Goal: Task Accomplishment & Management: Manage account settings

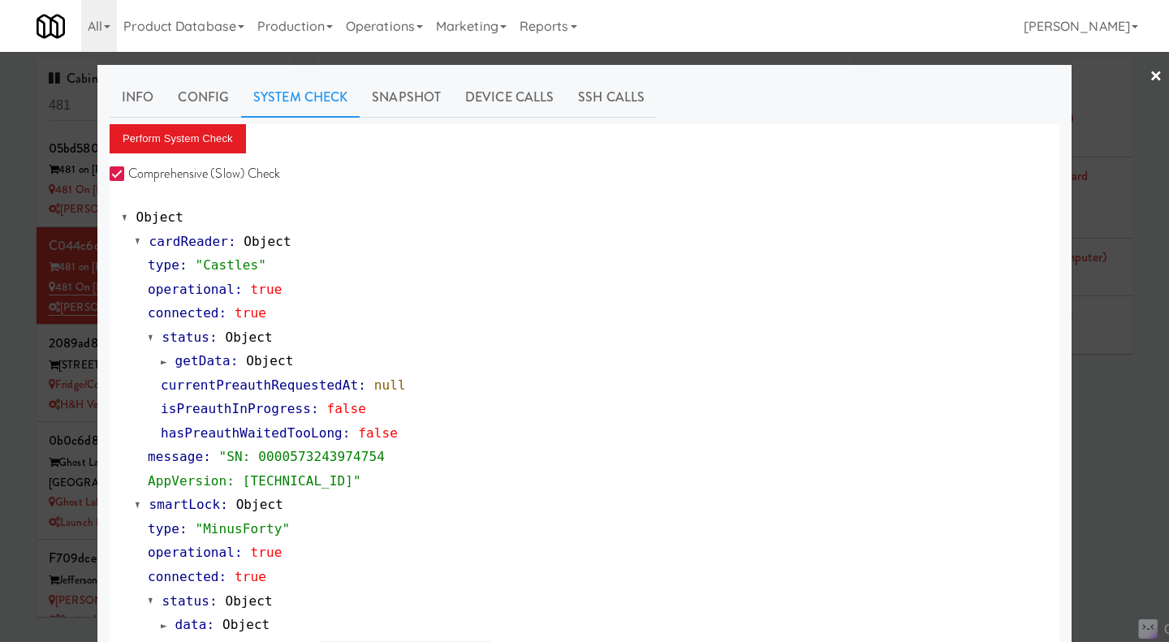
scroll to position [1385, 0]
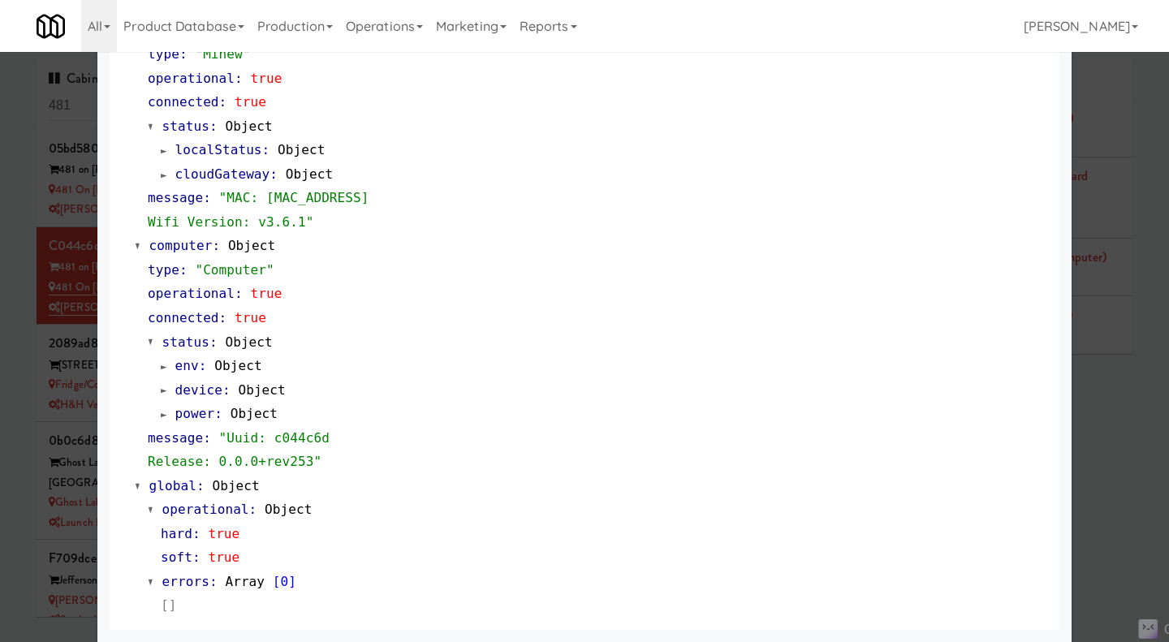
click at [20, 301] on div at bounding box center [584, 321] width 1169 height 642
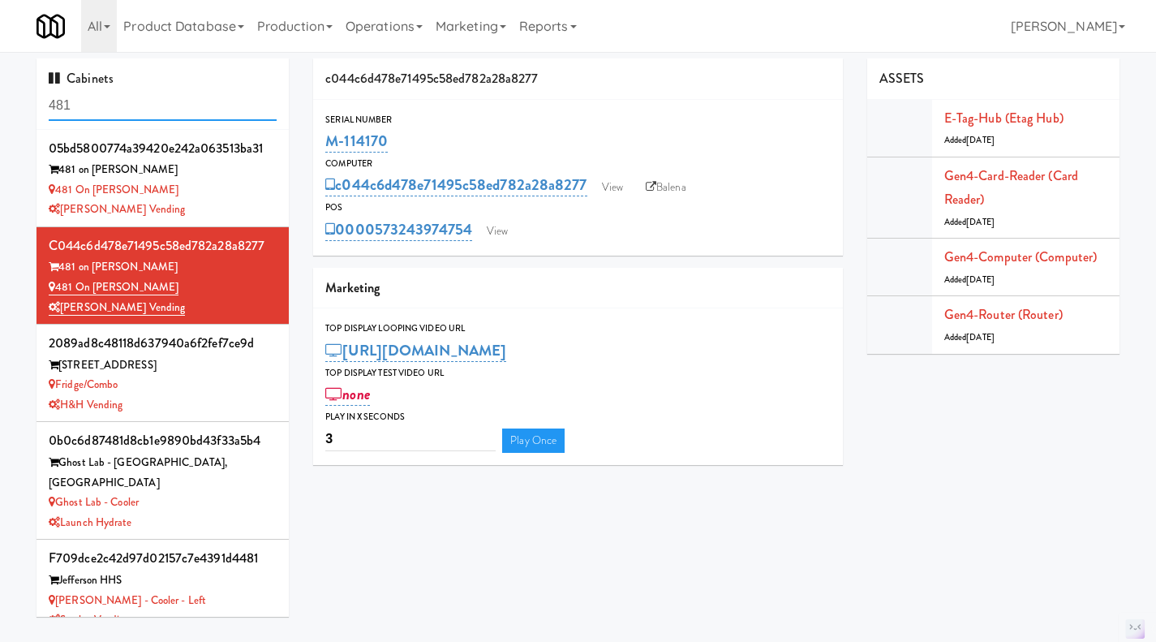
click at [105, 110] on input "481" at bounding box center [163, 106] width 228 height 30
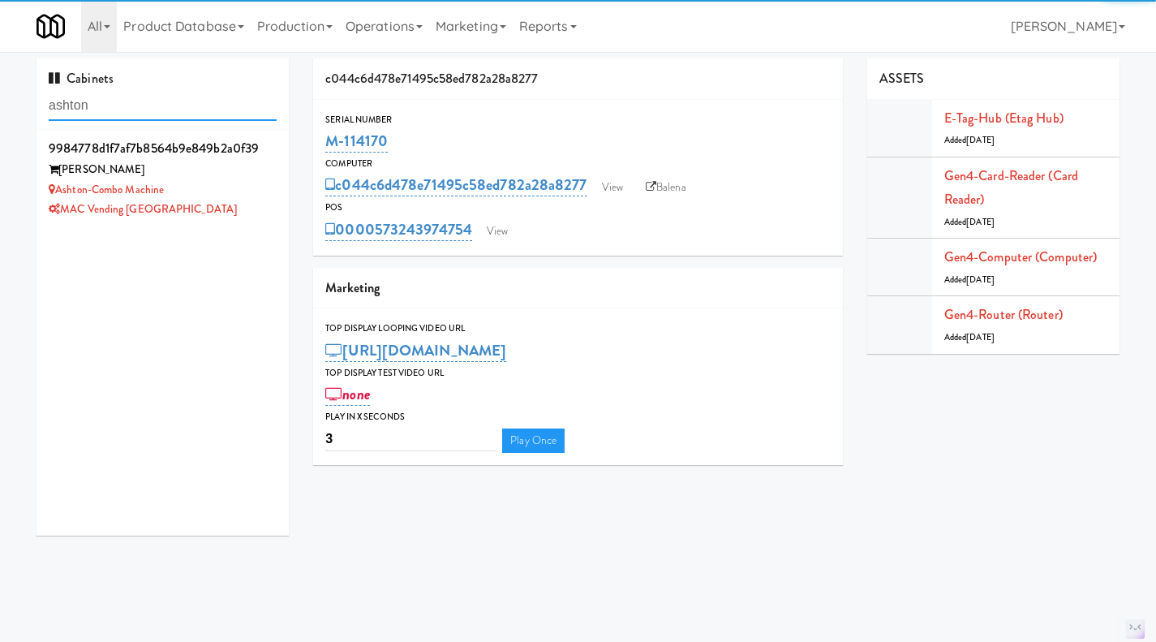
type input "ashton"
click at [222, 204] on div "MAC Vending [GEOGRAPHIC_DATA]" at bounding box center [163, 210] width 228 height 20
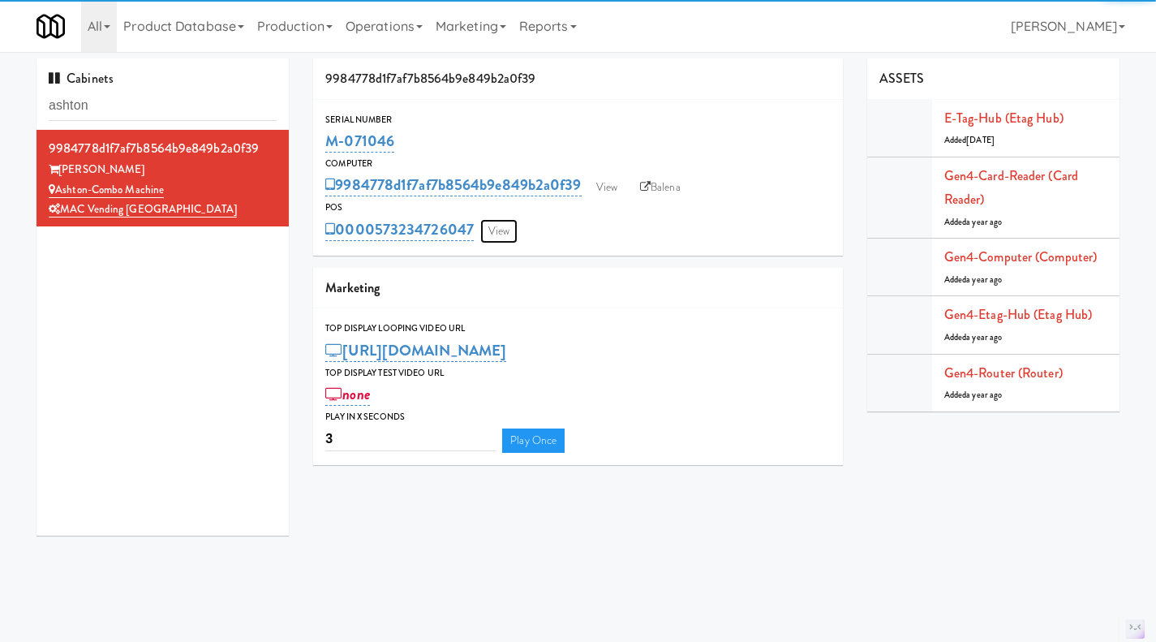
click at [503, 232] on link "View" at bounding box center [498, 231] width 37 height 24
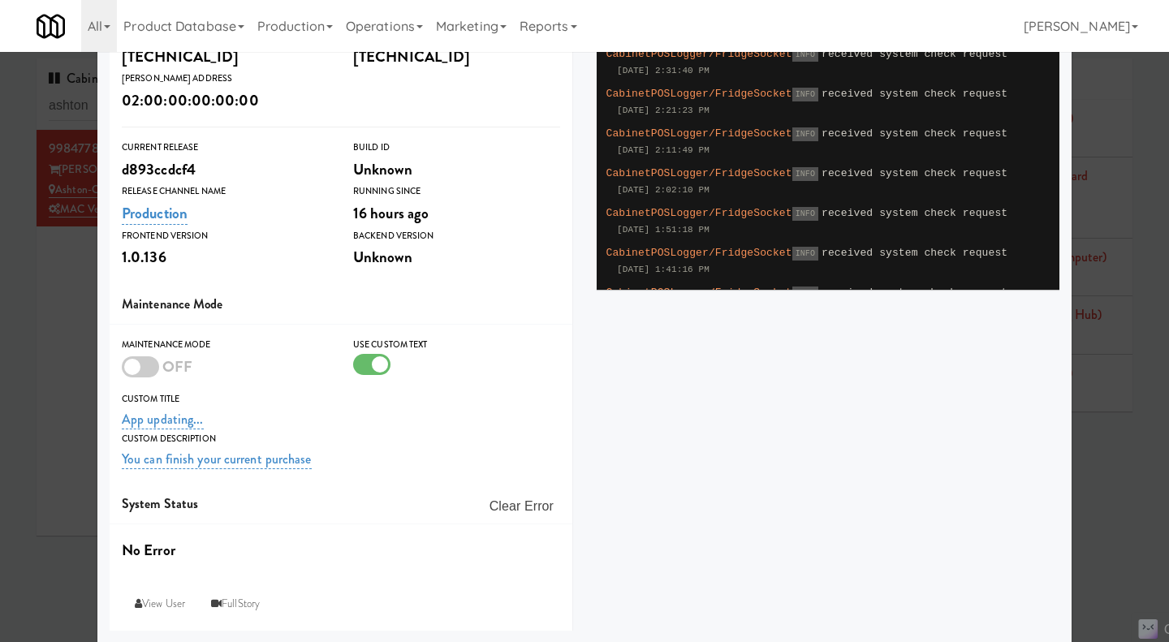
scroll to position [321, 0]
click at [160, 423] on link "App updating..." at bounding box center [163, 419] width 82 height 19
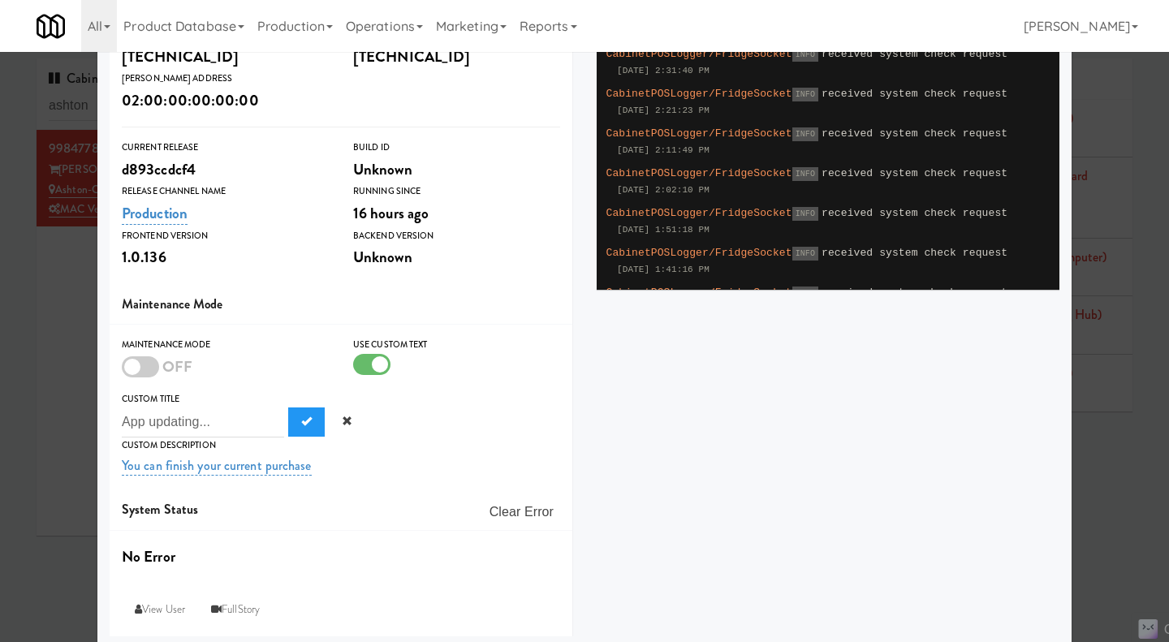
drag, startPoint x: 191, startPoint y: 428, endPoint x: 114, endPoint y: 421, distance: 77.4
click at [114, 421] on div "Custom Title App updating... App updating..." at bounding box center [341, 414] width 463 height 46
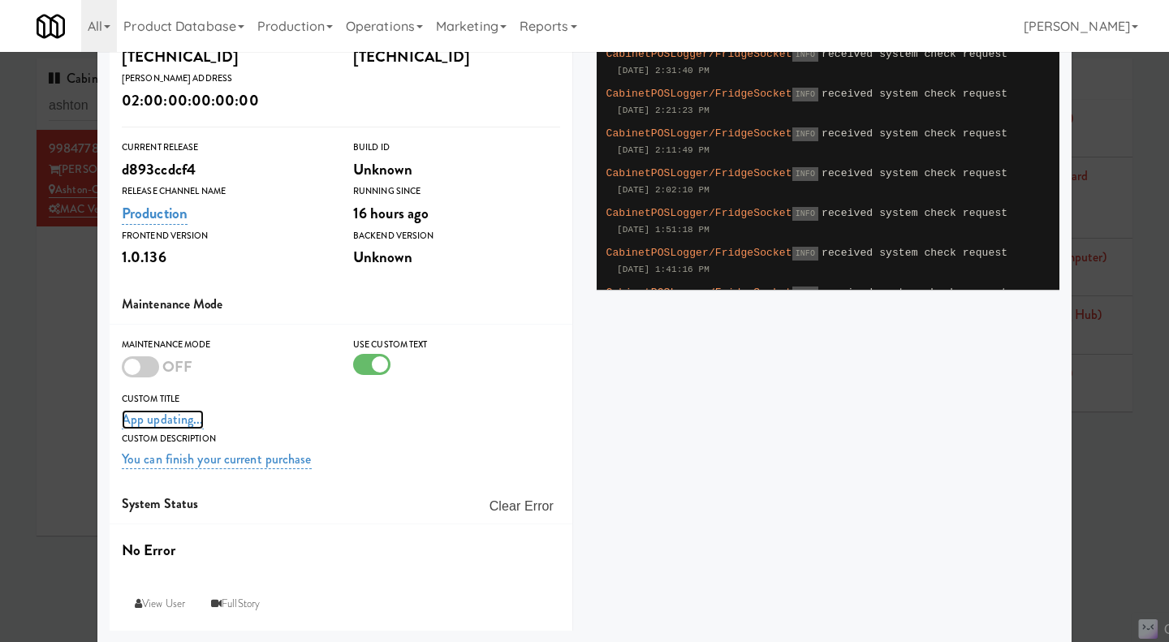
click at [184, 418] on link "App updating..." at bounding box center [163, 419] width 82 height 19
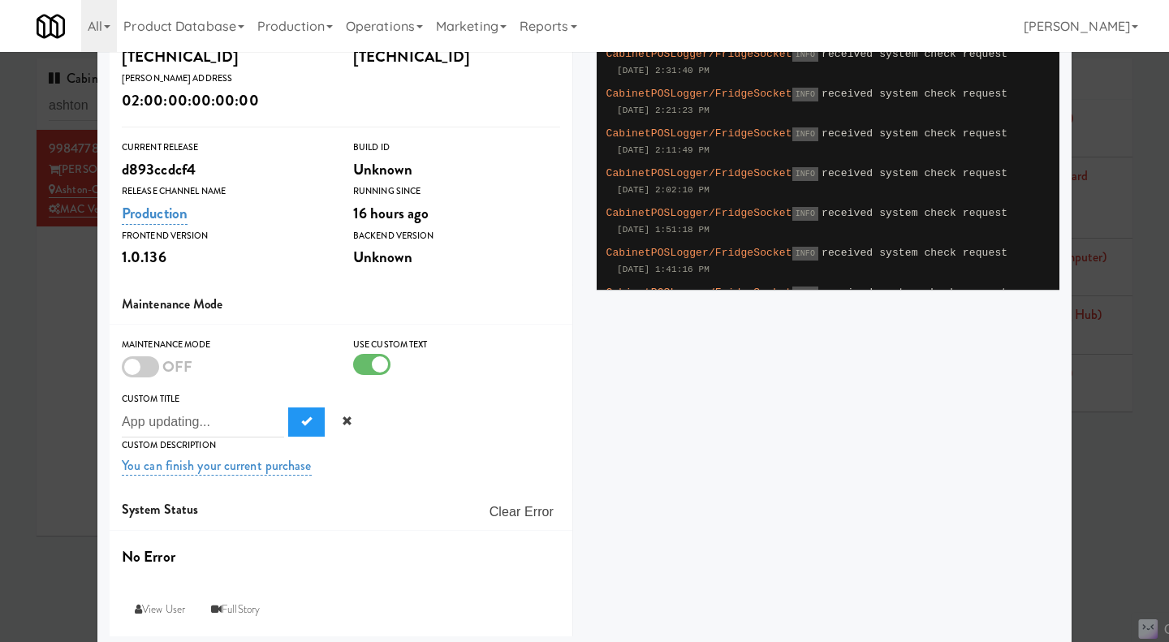
drag, startPoint x: 192, startPoint y: 419, endPoint x: 93, endPoint y: 420, distance: 99.8
click at [97, 420] on div "Info Config System Check Snapshot Device Calls SSH Calls 0000573234726047 Reboo…" at bounding box center [584, 196] width 974 height 905
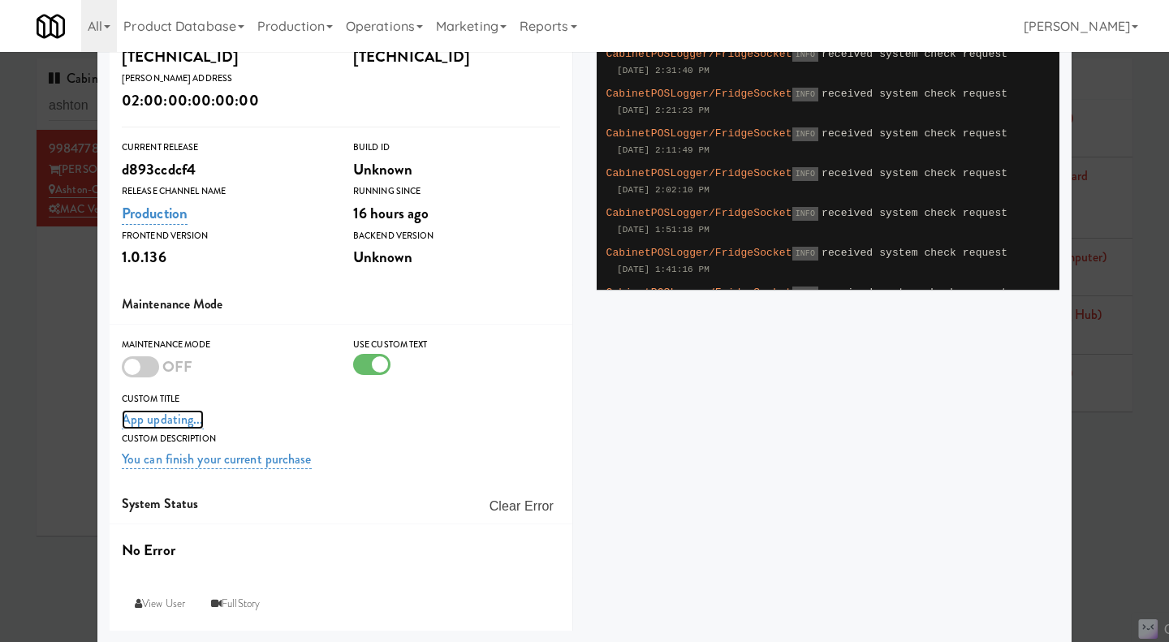
click at [170, 427] on link "App updating..." at bounding box center [163, 419] width 82 height 19
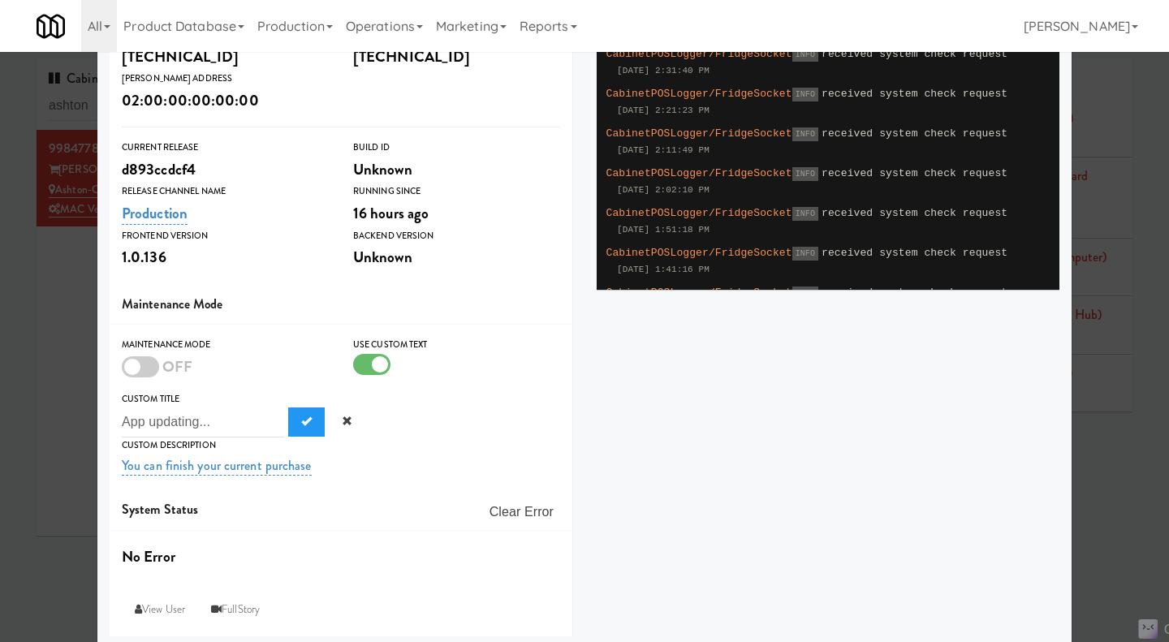
drag, startPoint x: 191, startPoint y: 421, endPoint x: 114, endPoint y: 420, distance: 77.1
click at [114, 420] on div "Custom Title App updating... App updating..." at bounding box center [341, 414] width 463 height 46
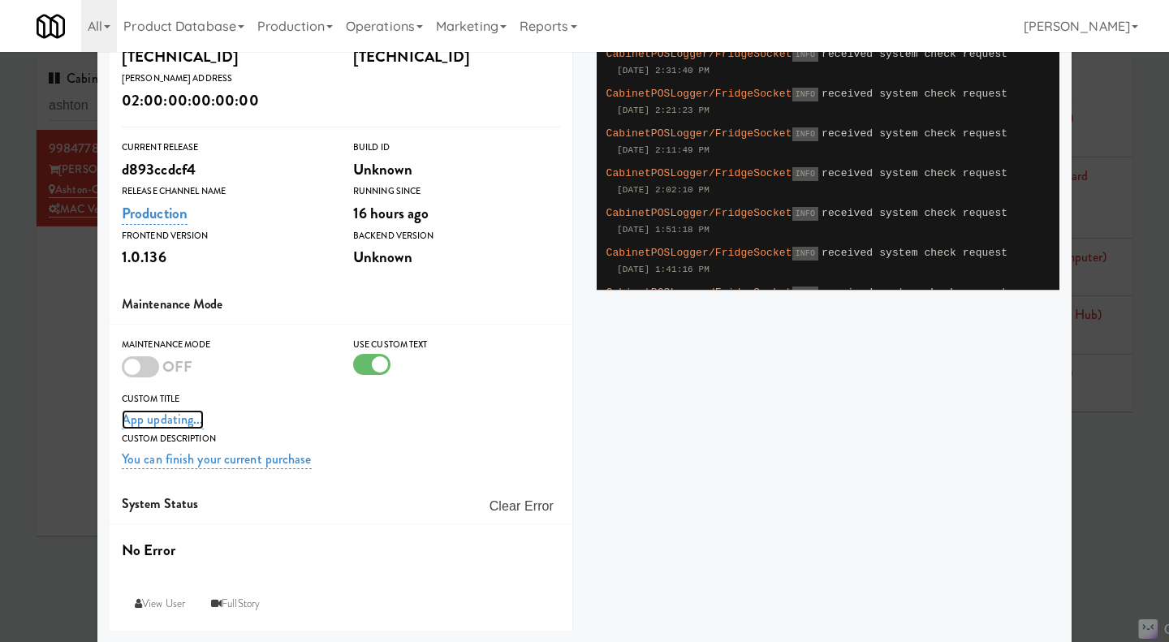
click at [158, 426] on link "App updating..." at bounding box center [163, 419] width 82 height 19
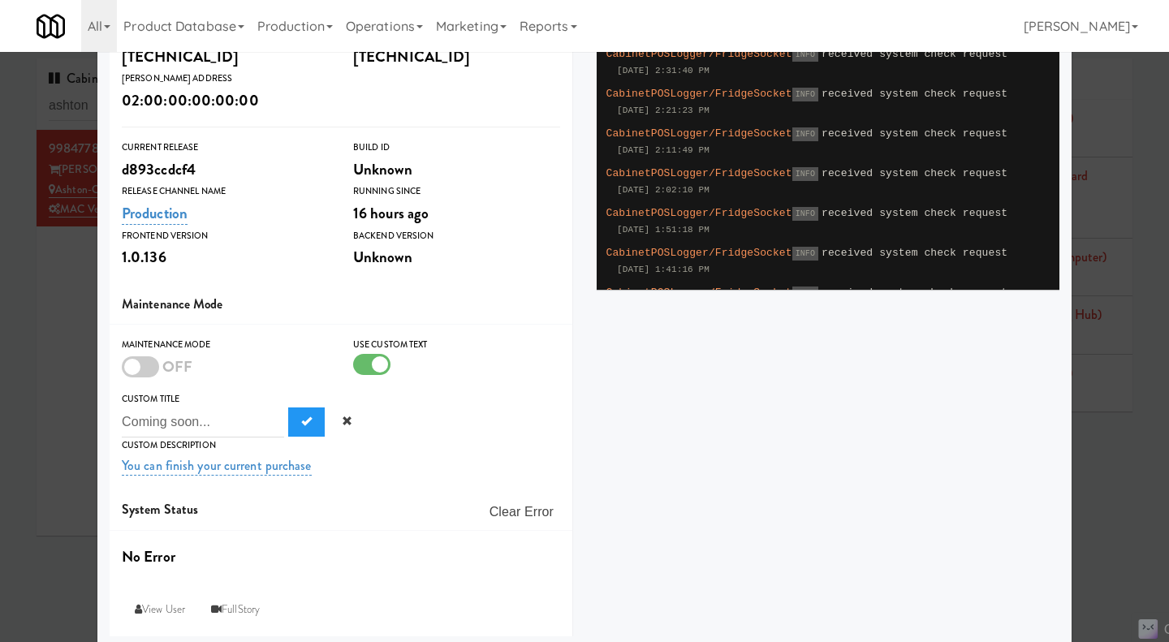
type input "Coming soon..."
click at [201, 471] on link "You can finish your current purchase" at bounding box center [217, 465] width 190 height 19
click at [156, 420] on link "App updating..." at bounding box center [163, 419] width 82 height 19
drag, startPoint x: 193, startPoint y: 423, endPoint x: 118, endPoint y: 416, distance: 75.8
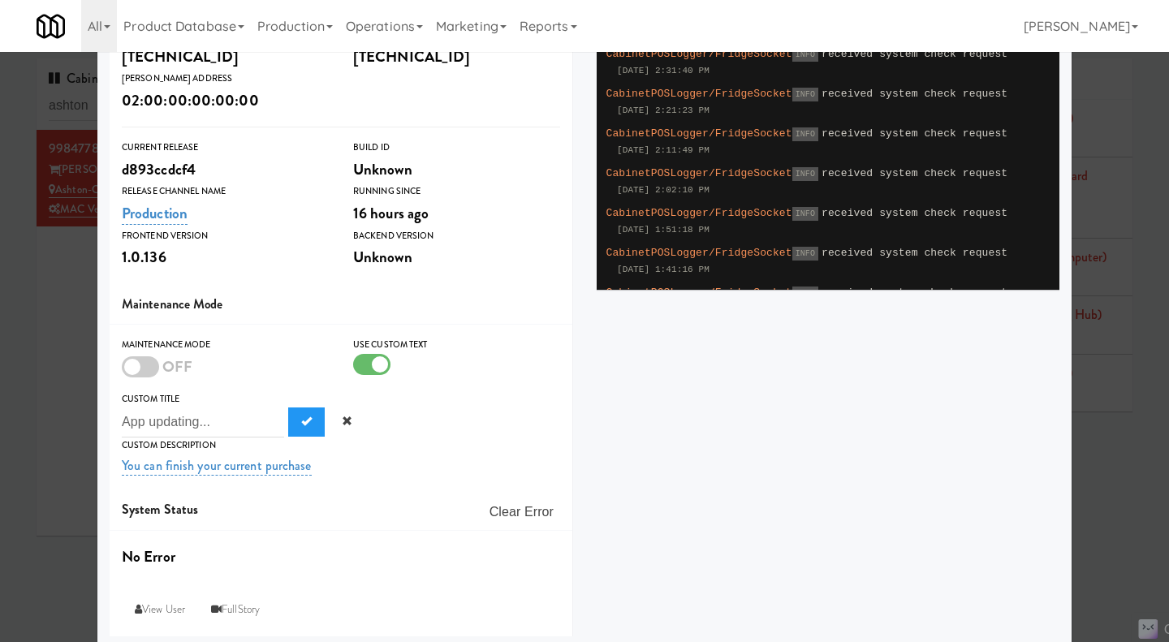
click at [122, 416] on input "App updating..." at bounding box center [203, 422] width 162 height 30
type input "Coming soon..."
click at [301, 419] on span "Submit" at bounding box center [306, 421] width 11 height 11
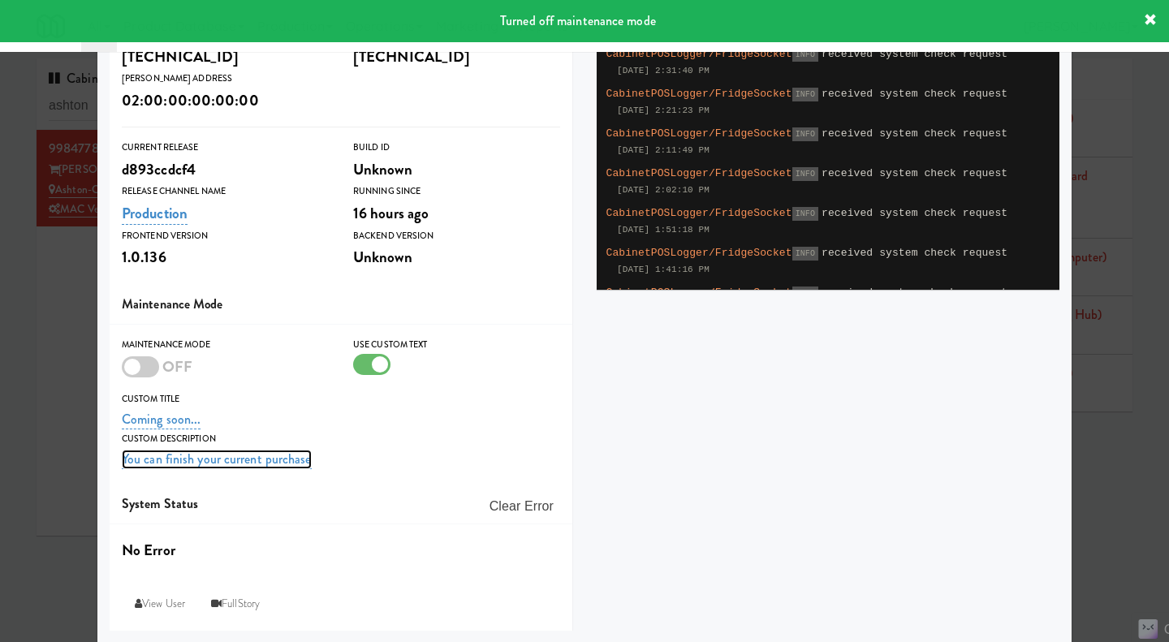
click at [133, 457] on link "You can finish your current purchase" at bounding box center [217, 459] width 190 height 19
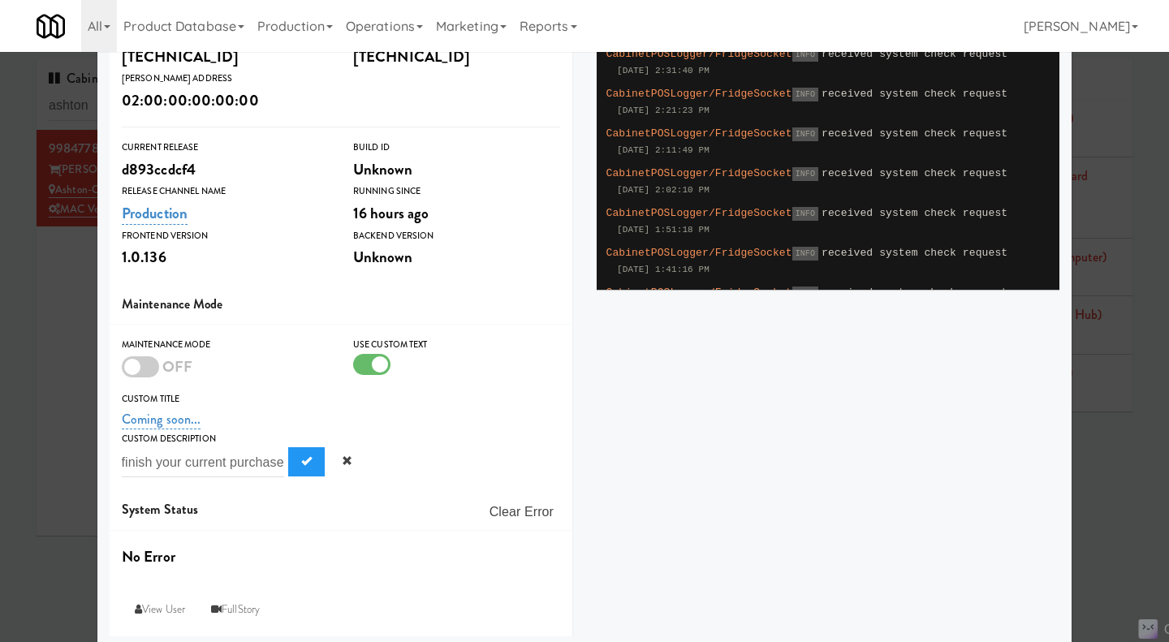
click at [201, 462] on input "You can finish your current purchase" at bounding box center [203, 462] width 162 height 30
click at [133, 466] on input "Stay tuned for more updates" at bounding box center [203, 462] width 162 height 30
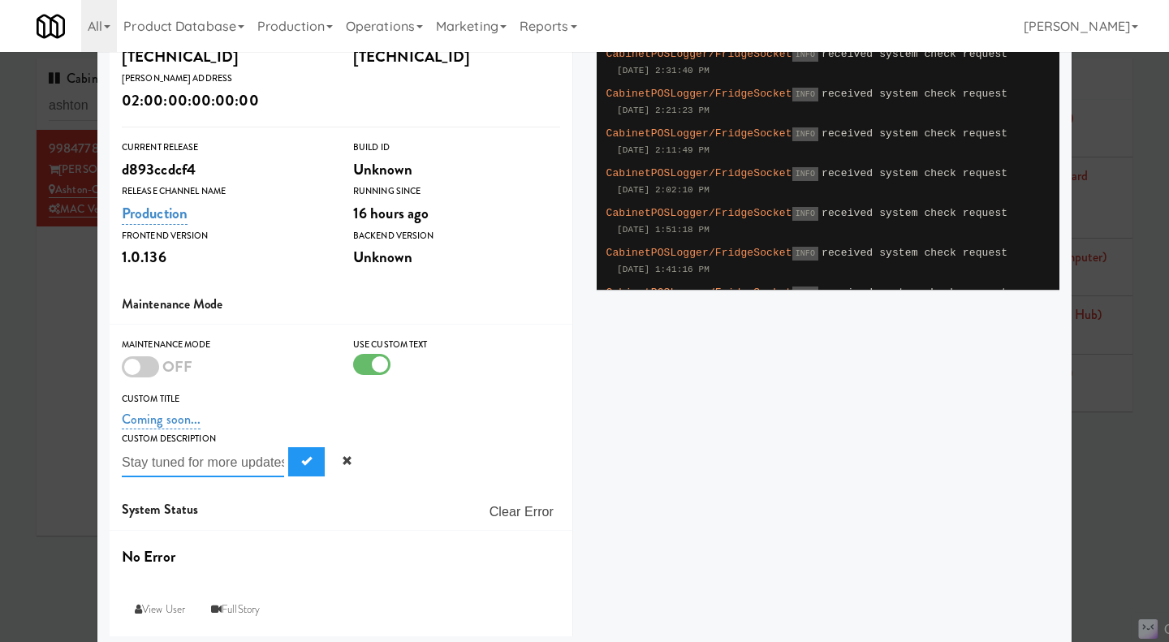
click at [174, 459] on input "Stay tuned for more updates" at bounding box center [203, 462] width 162 height 30
paste input "This cabinet is temporarily unavailable while we perform scheduled maintenance"
type input "This cabinet is temporarily unavailable while we perform scheduled maintenance"
click at [301, 459] on span "Submit" at bounding box center [306, 460] width 11 height 11
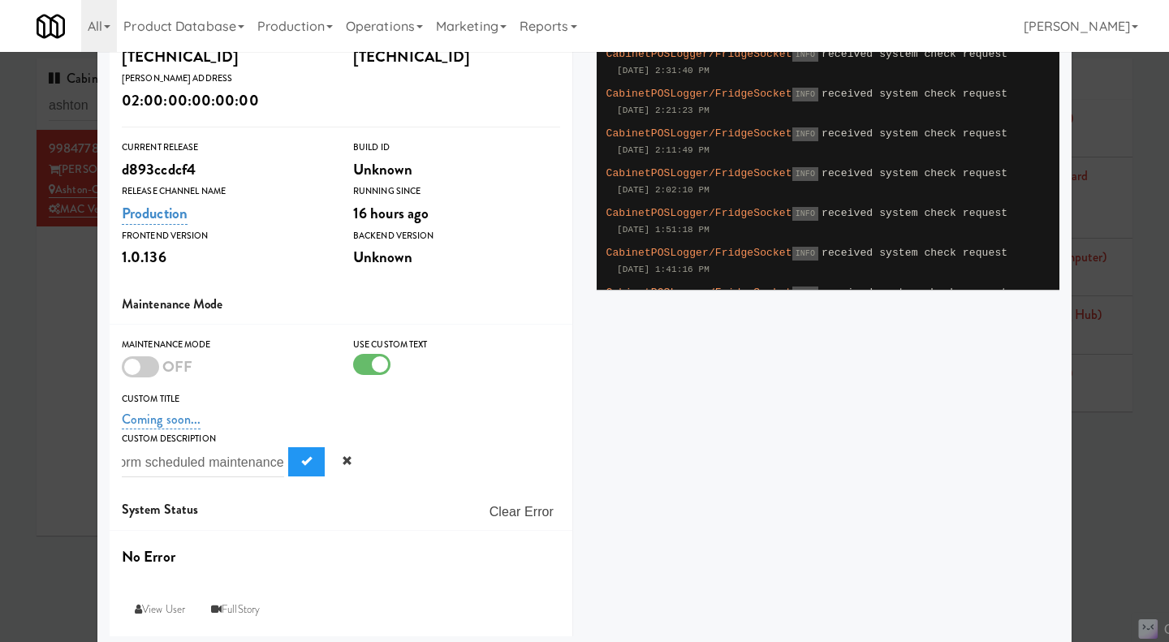
scroll to position [0, 0]
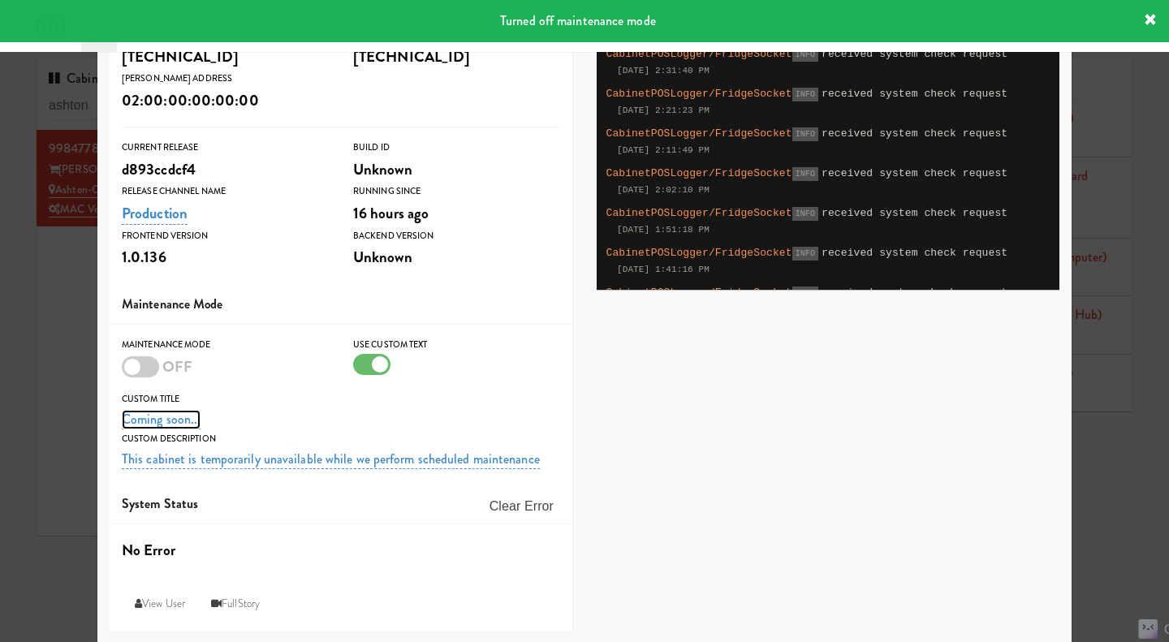
click at [160, 420] on link "Coming soon..." at bounding box center [161, 419] width 79 height 19
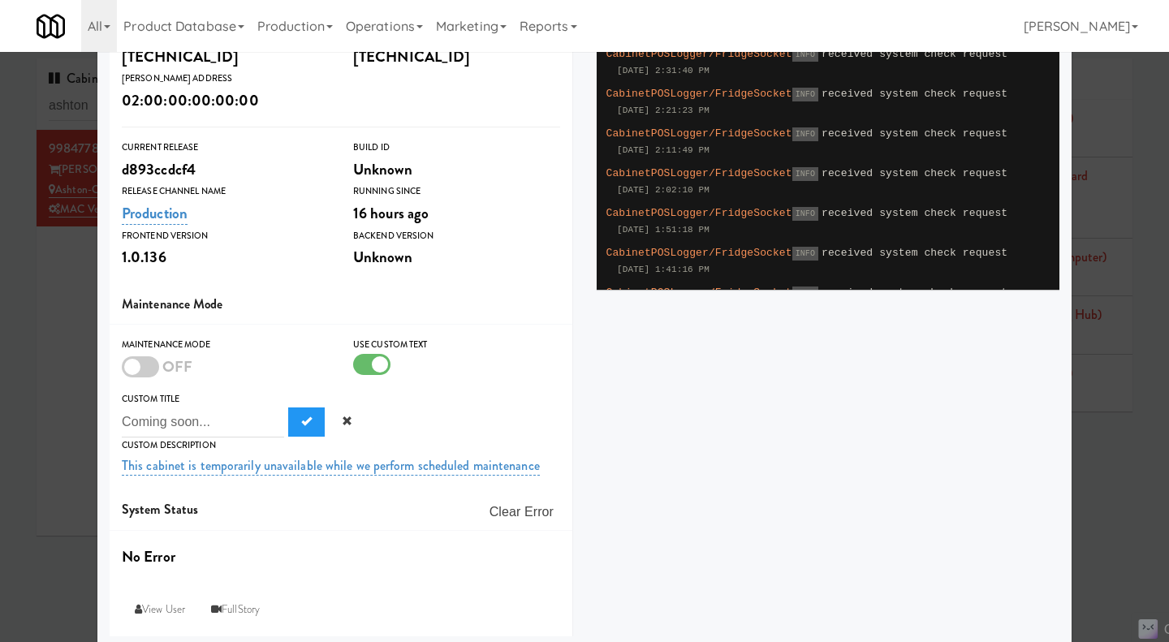
click at [190, 424] on input "Coming soon..." at bounding box center [203, 422] width 162 height 30
drag, startPoint x: 209, startPoint y: 424, endPoint x: 114, endPoint y: 420, distance: 94.3
click at [114, 420] on div "Custom Title Coming soon... Coming soon..." at bounding box center [341, 414] width 463 height 46
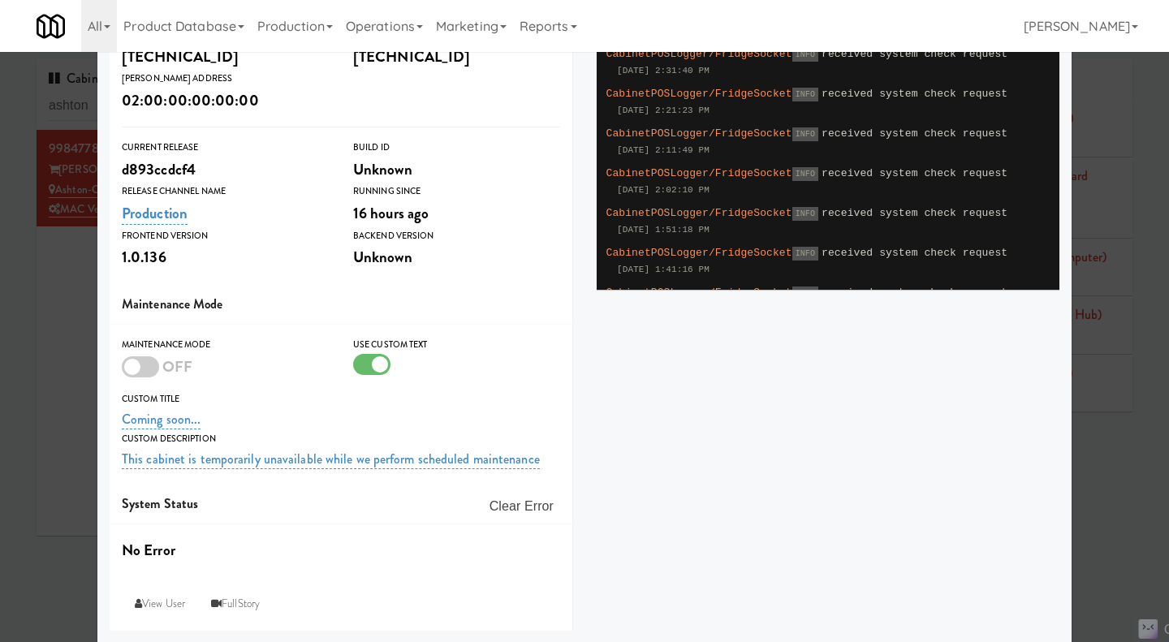
click at [125, 364] on div at bounding box center [140, 366] width 37 height 21
click at [0, 0] on input "checkbox" at bounding box center [0, 0] width 0 height 0
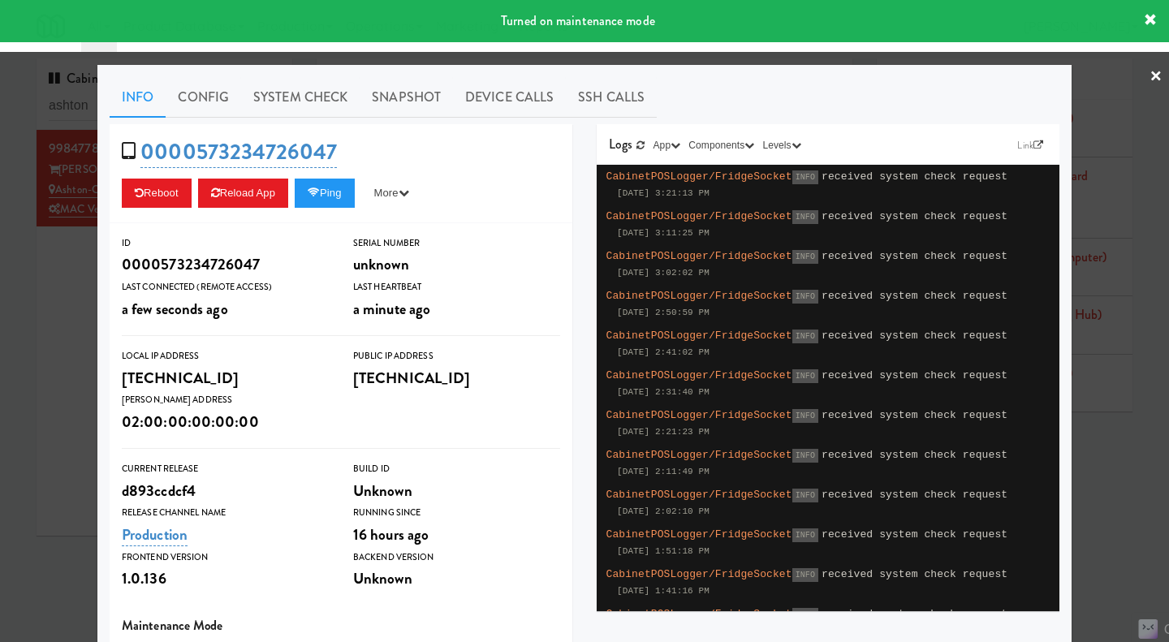
click at [413, 101] on link "Snapshot" at bounding box center [406, 97] width 93 height 41
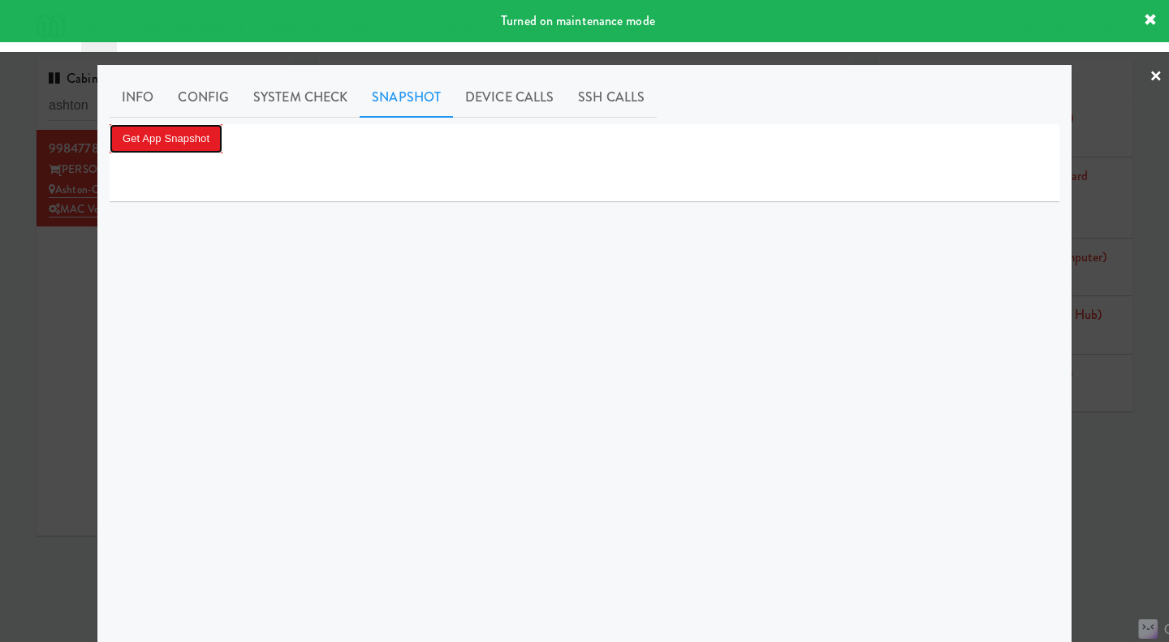
click at [169, 142] on button "Get App Snapshot" at bounding box center [166, 138] width 113 height 29
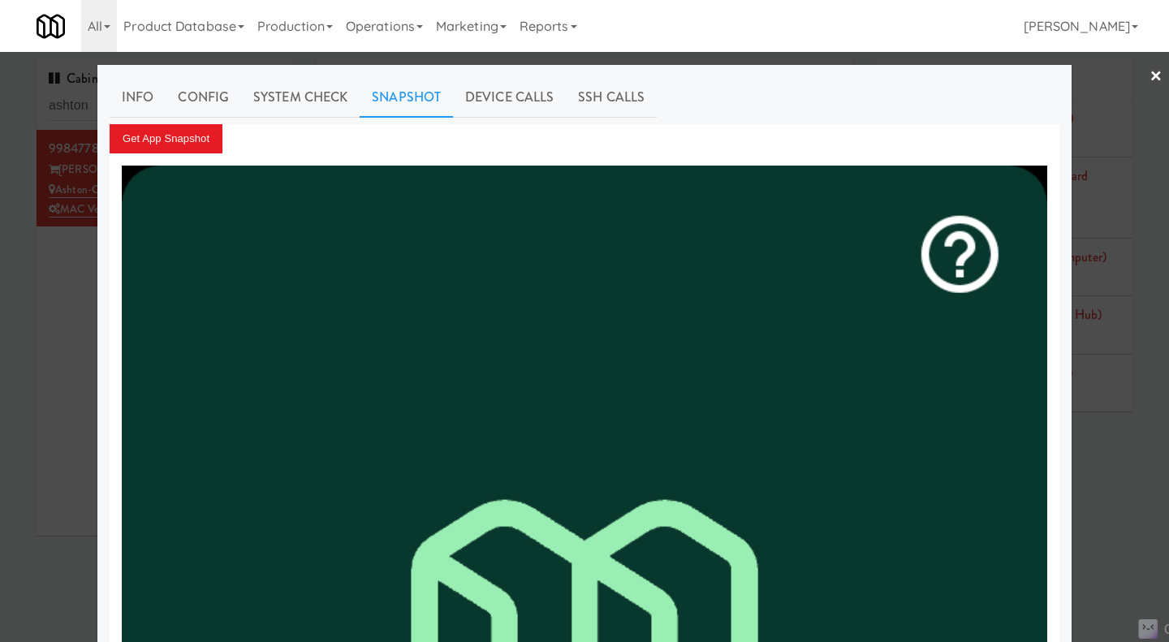
click at [131, 97] on link "Info" at bounding box center [138, 97] width 56 height 41
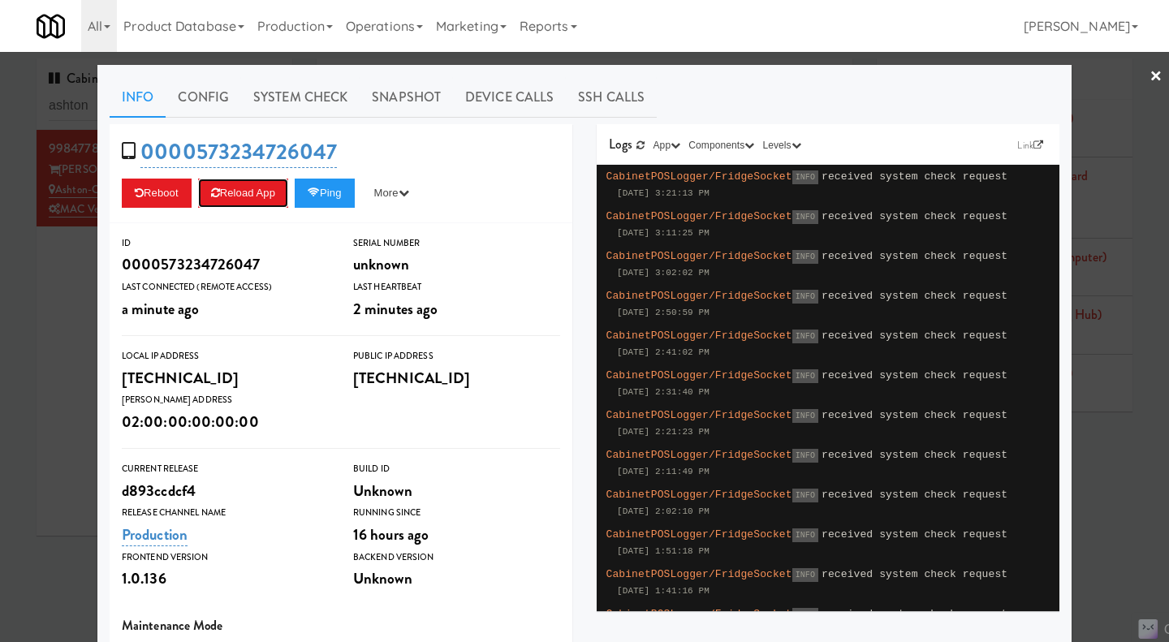
click at [253, 190] on button "Reload App" at bounding box center [243, 193] width 90 height 29
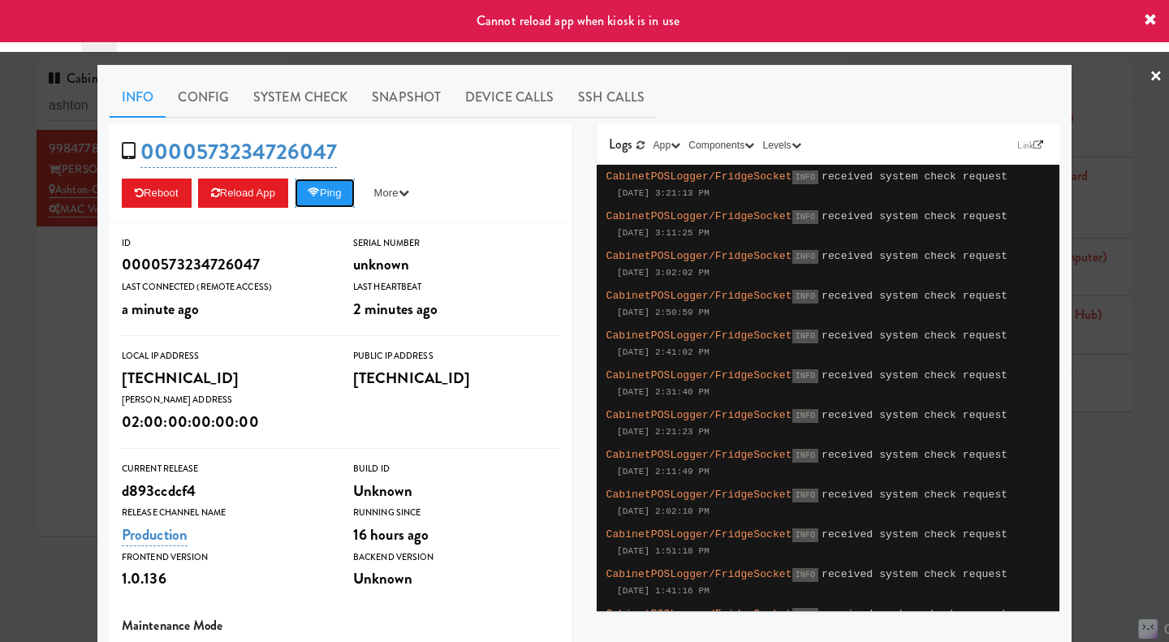
click at [321, 198] on button "Ping" at bounding box center [325, 193] width 60 height 29
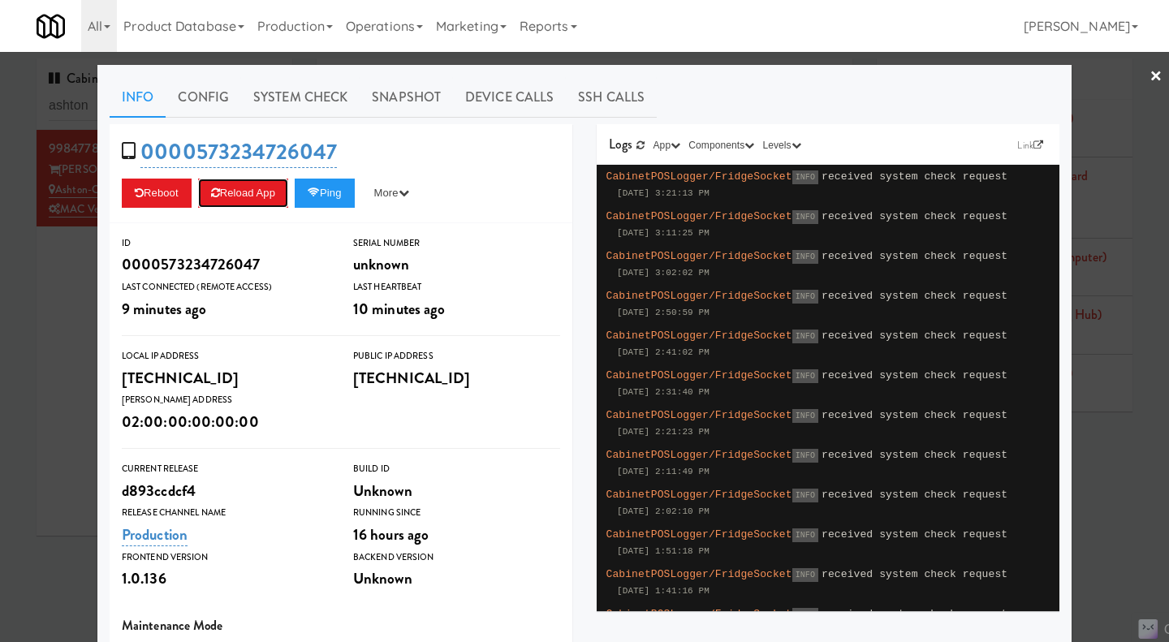
click at [265, 193] on button "Reload App" at bounding box center [243, 193] width 90 height 29
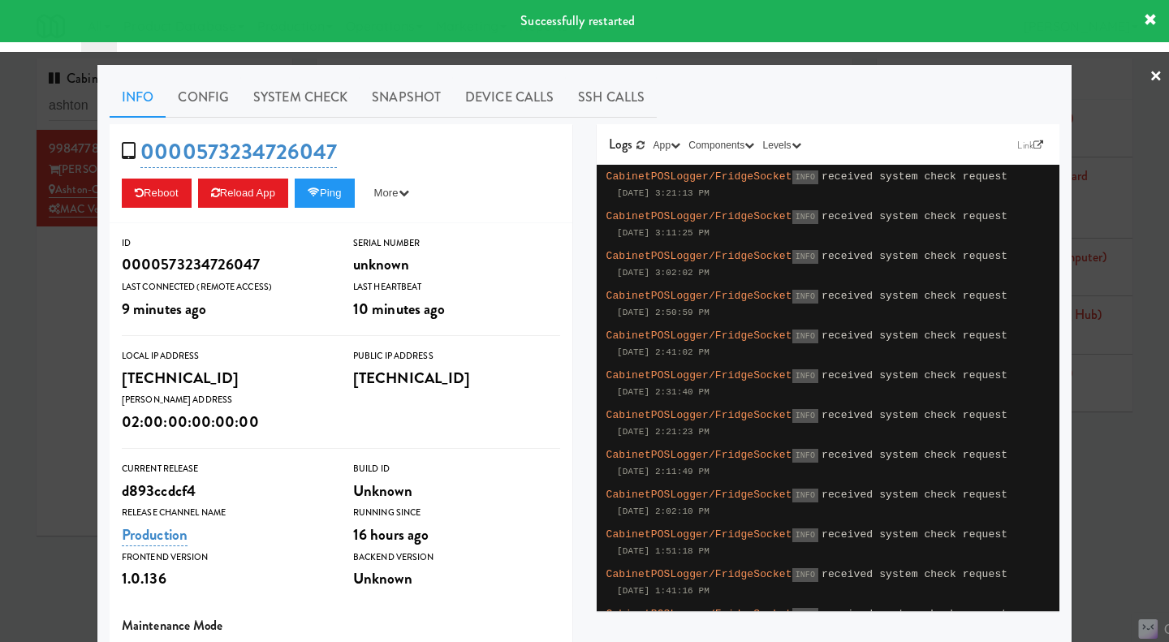
click at [32, 314] on div at bounding box center [584, 321] width 1169 height 642
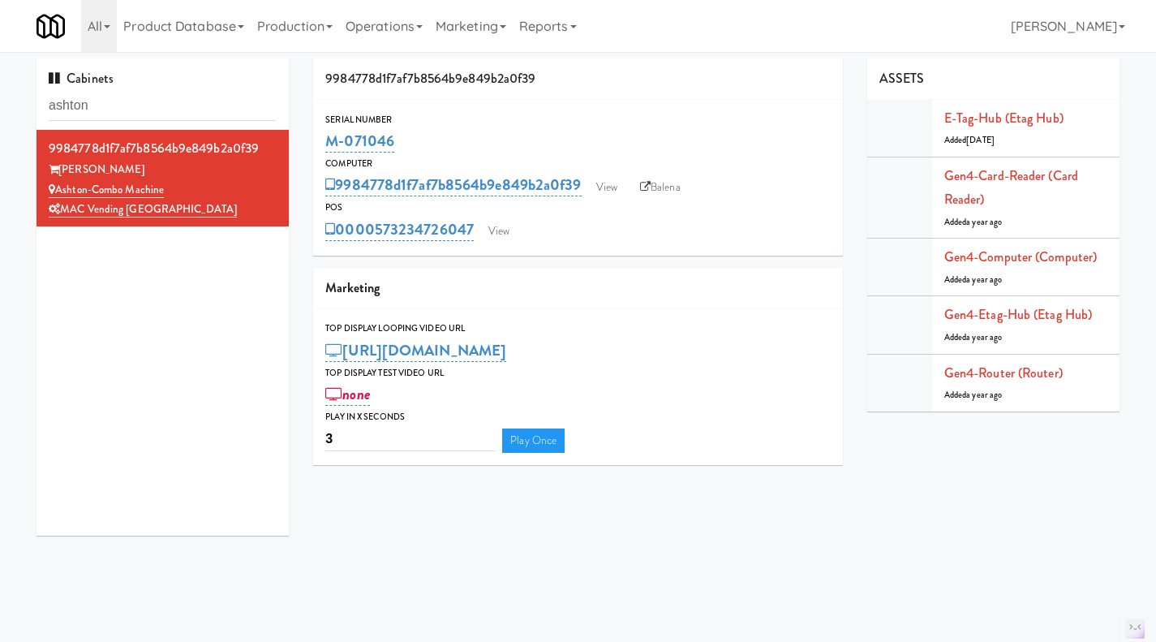
click at [505, 217] on div "0000573234726047 View" at bounding box center [578, 230] width 506 height 28
click at [506, 230] on link "View" at bounding box center [498, 231] width 37 height 24
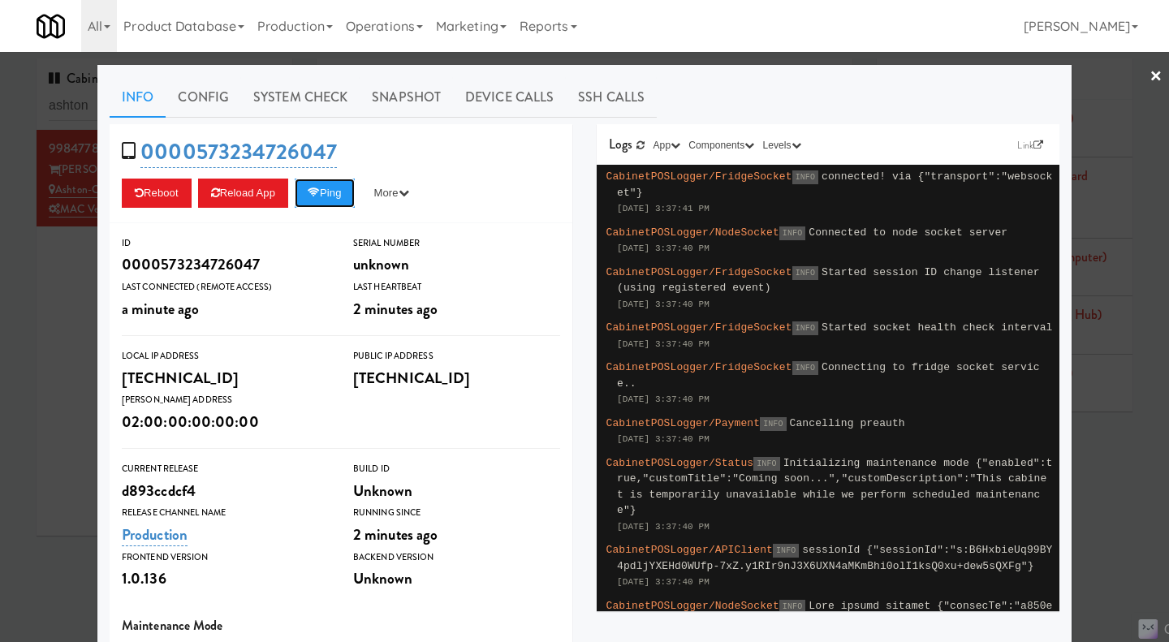
click at [327, 192] on button "Ping" at bounding box center [325, 193] width 60 height 29
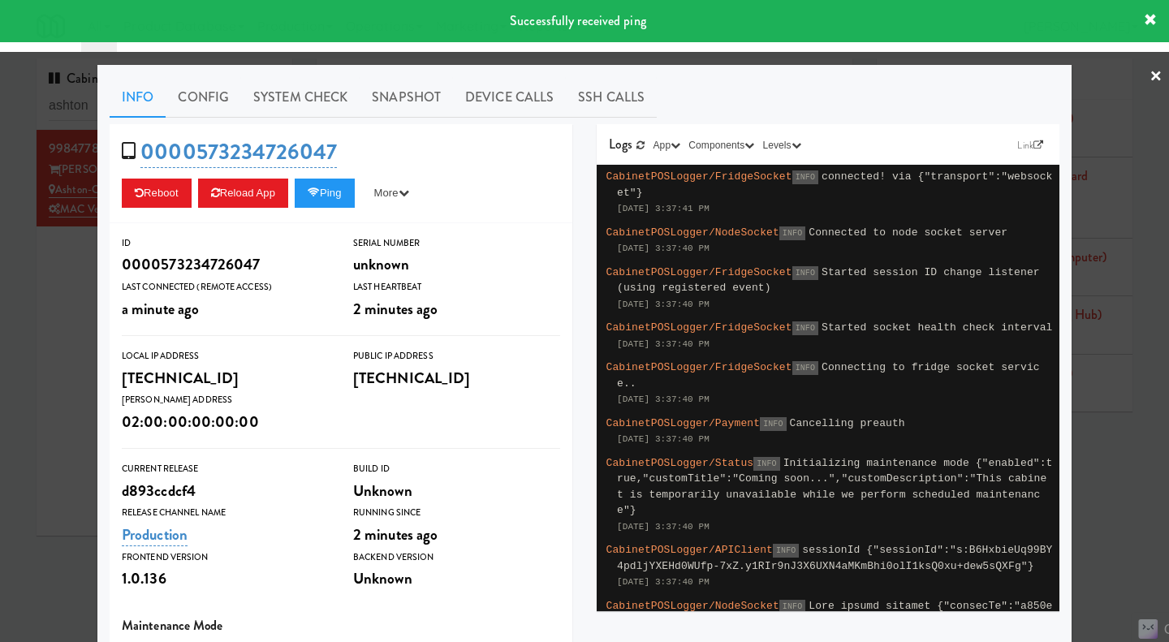
click at [385, 105] on link "Snapshot" at bounding box center [406, 97] width 93 height 41
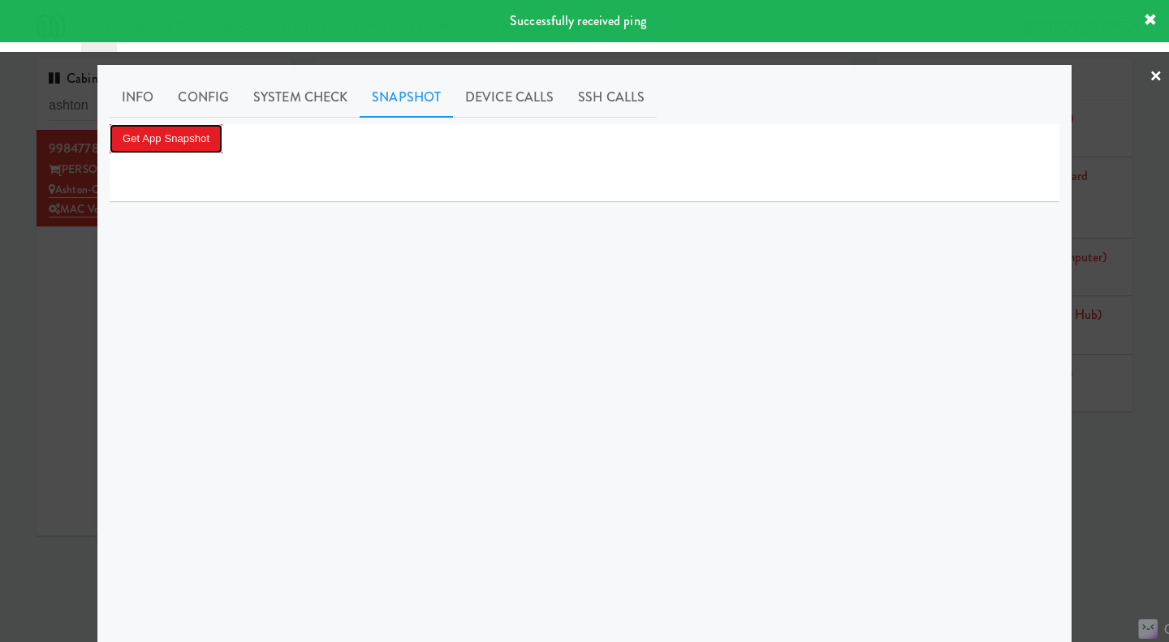
click at [200, 138] on button "Get App Snapshot" at bounding box center [166, 138] width 113 height 29
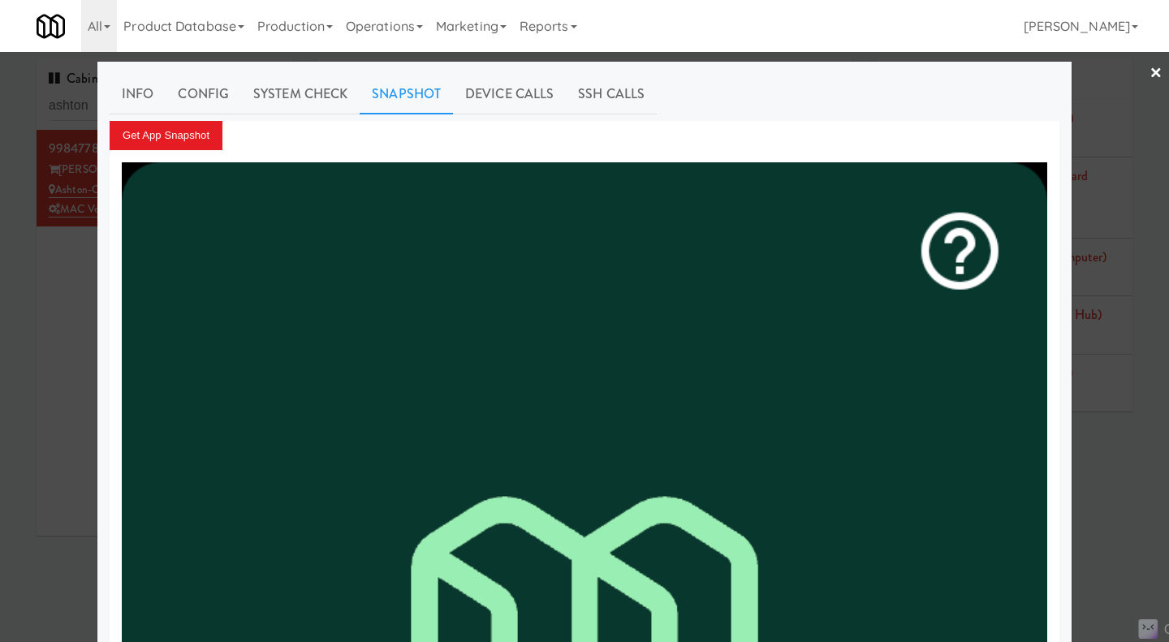
scroll to position [5, 0]
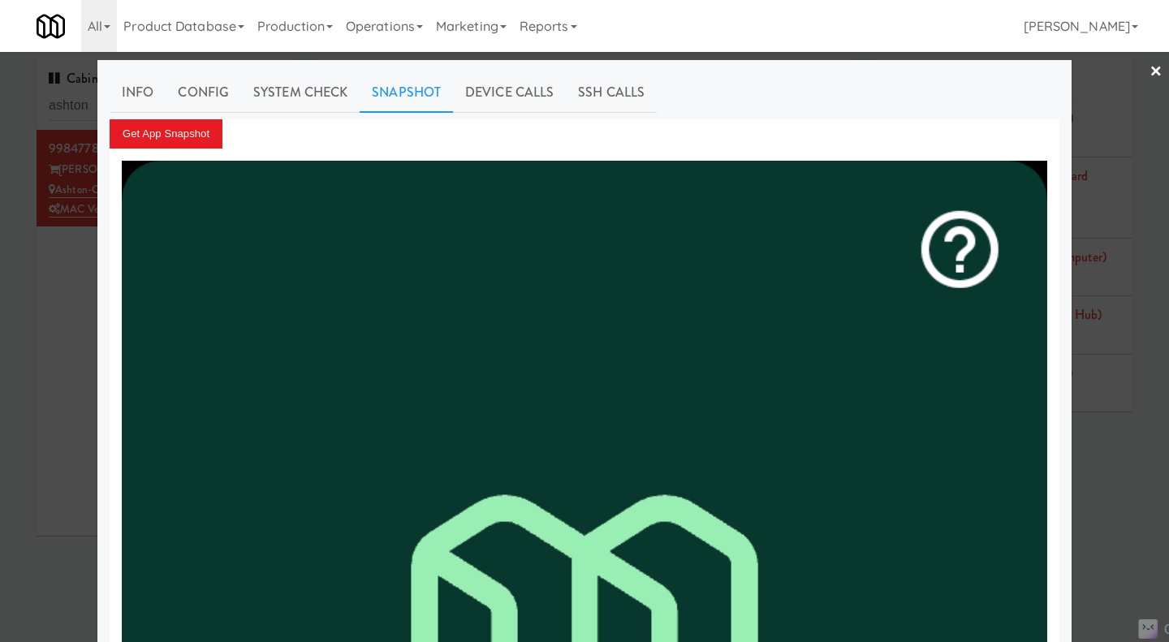
click at [49, 319] on div at bounding box center [584, 321] width 1169 height 642
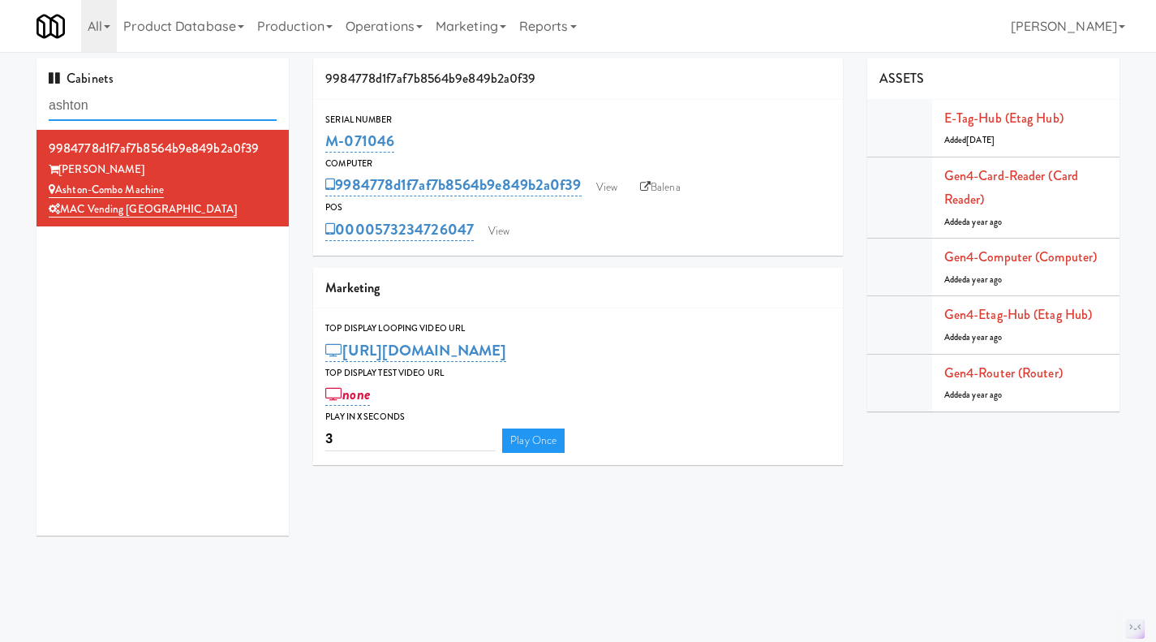
click at [99, 107] on input "ashton" at bounding box center [163, 106] width 228 height 30
click at [99, 106] on input "ashton" at bounding box center [163, 106] width 228 height 30
paste input "M-114170"
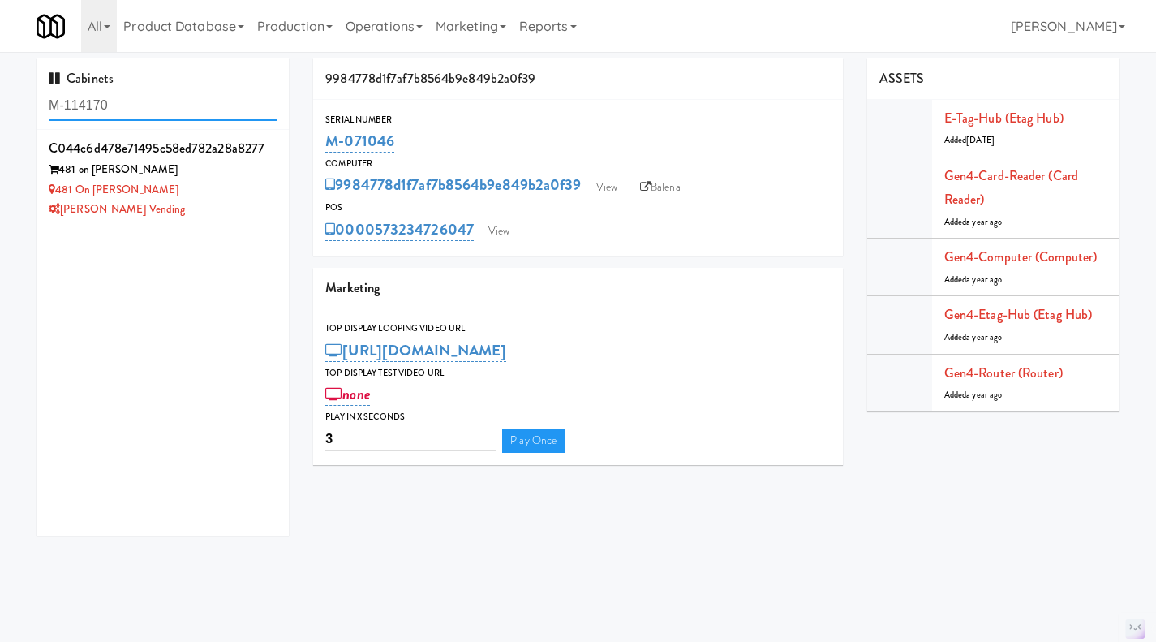
type input "M-114170"
click at [258, 184] on div "481 on Mathilda - Pantry" at bounding box center [163, 190] width 228 height 20
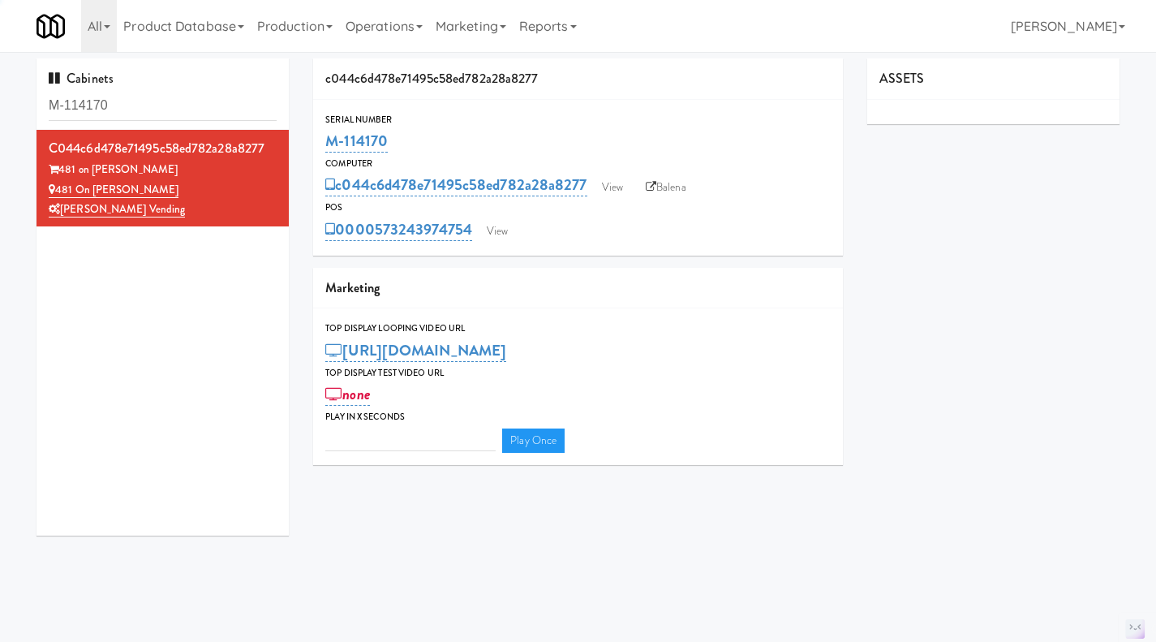
type input "3"
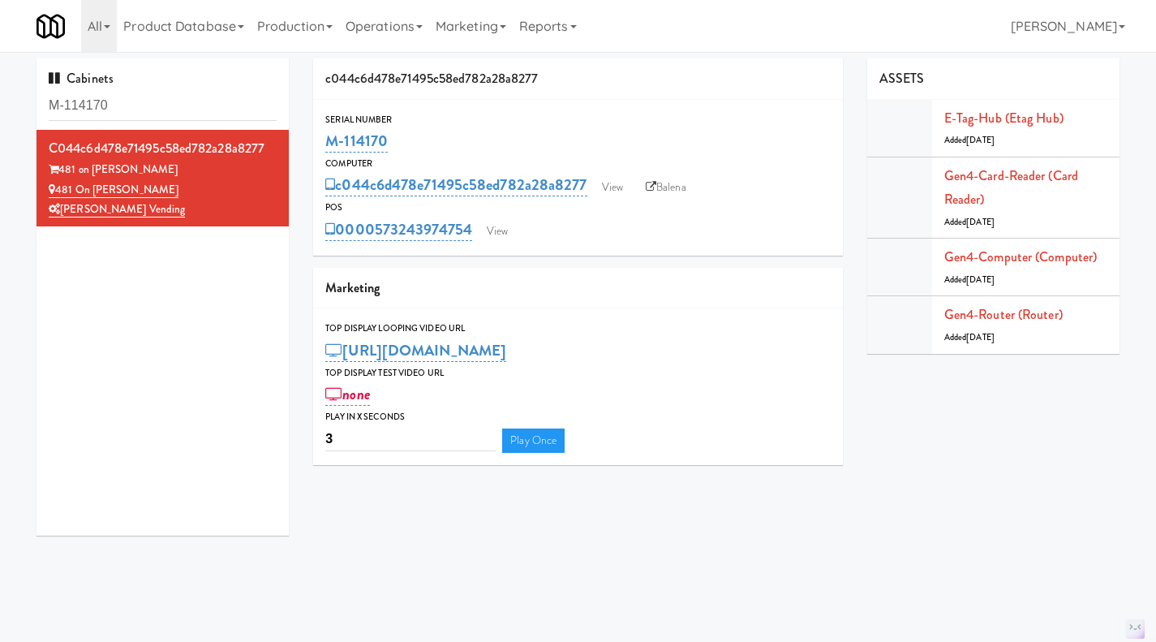
click at [419, 28] on link "Operations" at bounding box center [384, 26] width 90 height 52
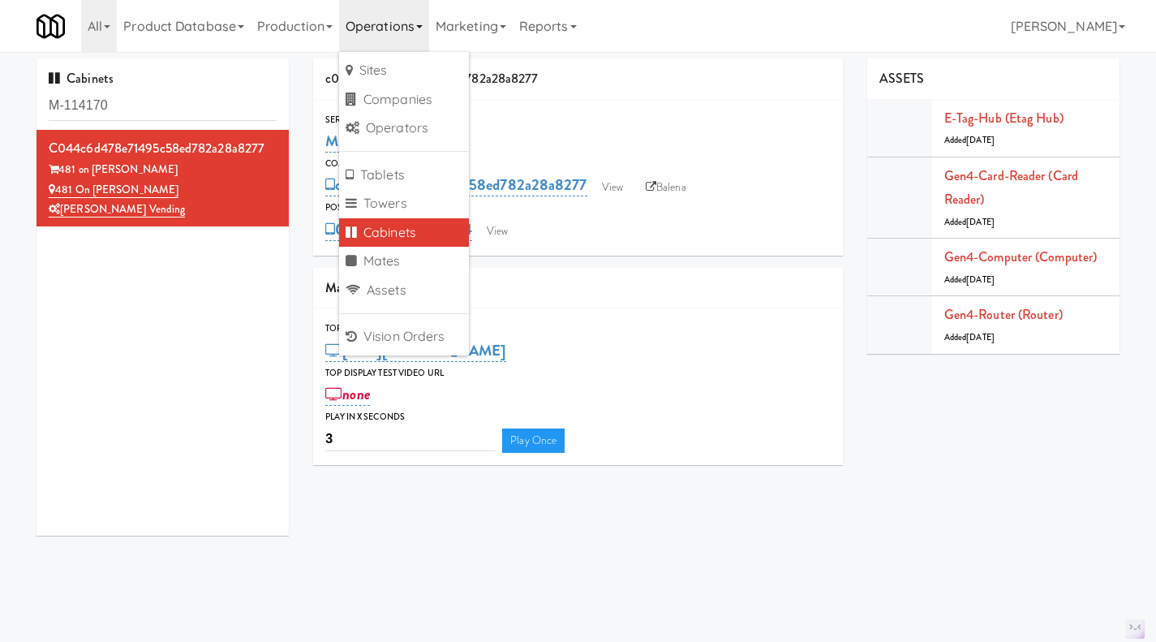
drag, startPoint x: 222, startPoint y: 187, endPoint x: 59, endPoint y: 196, distance: 163.4
click at [59, 196] on div "481 on Mathilda - Pantry" at bounding box center [163, 190] width 228 height 20
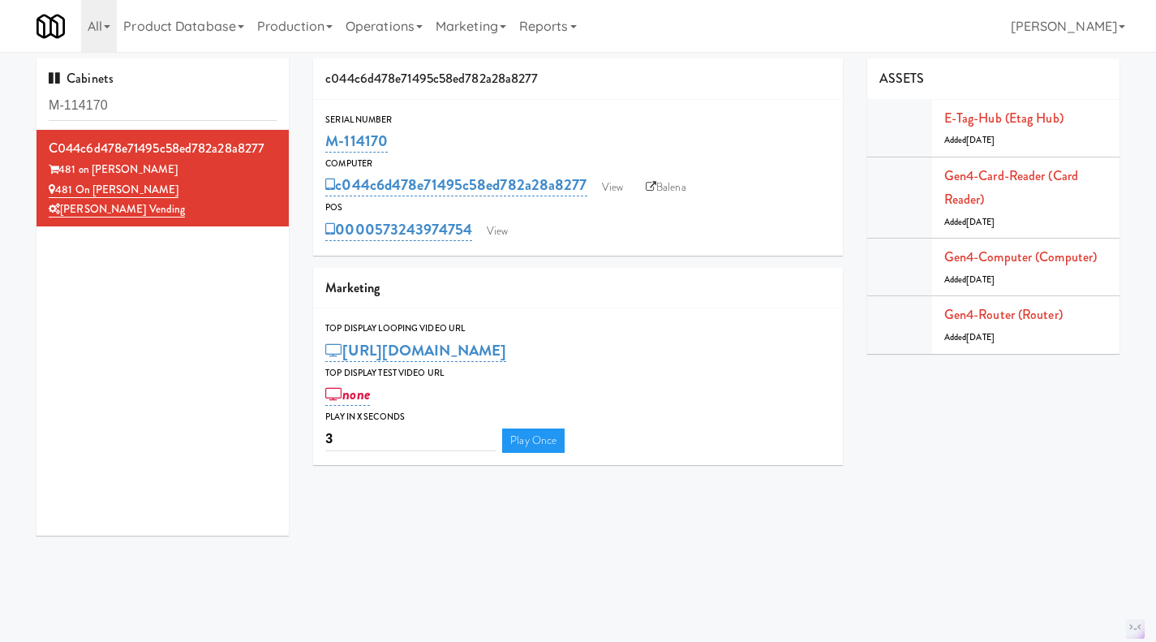
copy link "481 on Mathilda - Pantry"
click at [172, 102] on input "M-114170" at bounding box center [163, 106] width 228 height 30
drag, startPoint x: 512, startPoint y: 237, endPoint x: 446, endPoint y: 219, distance: 68.1
click at [512, 237] on link "View" at bounding box center [497, 231] width 37 height 24
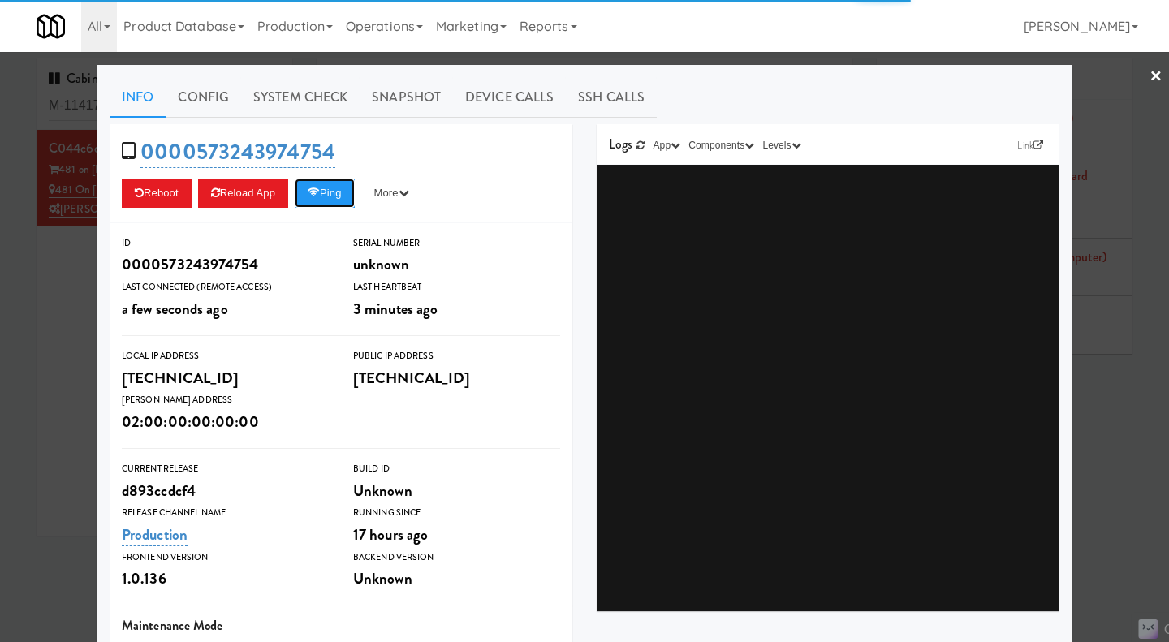
click at [322, 192] on button "Ping" at bounding box center [325, 193] width 60 height 29
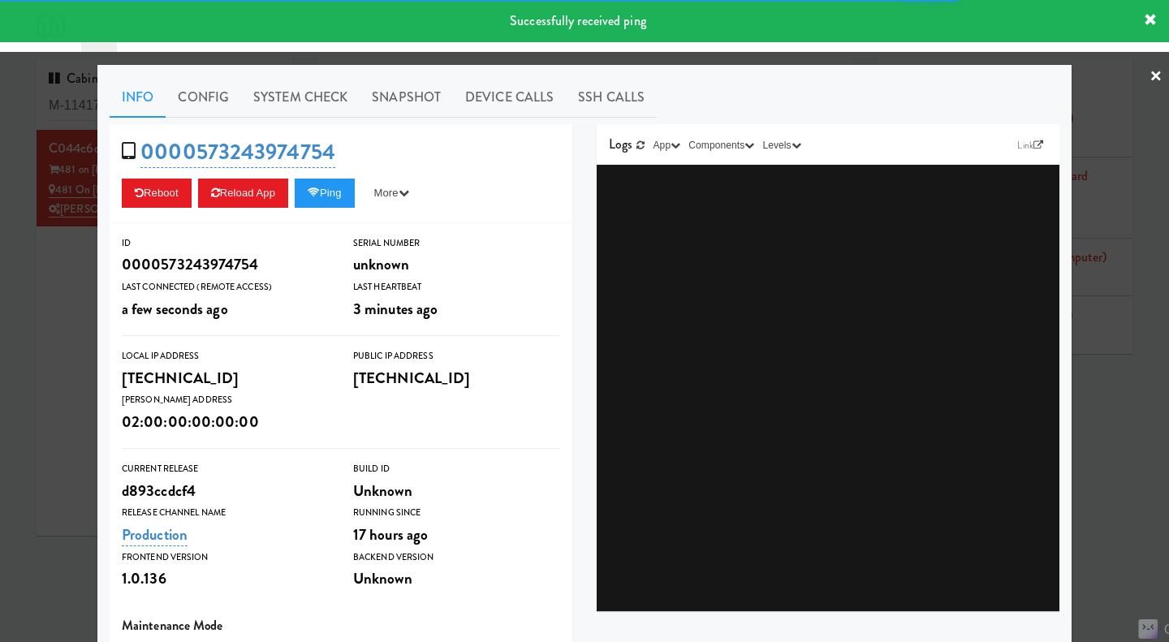
click at [304, 107] on link "System Check" at bounding box center [300, 97] width 118 height 41
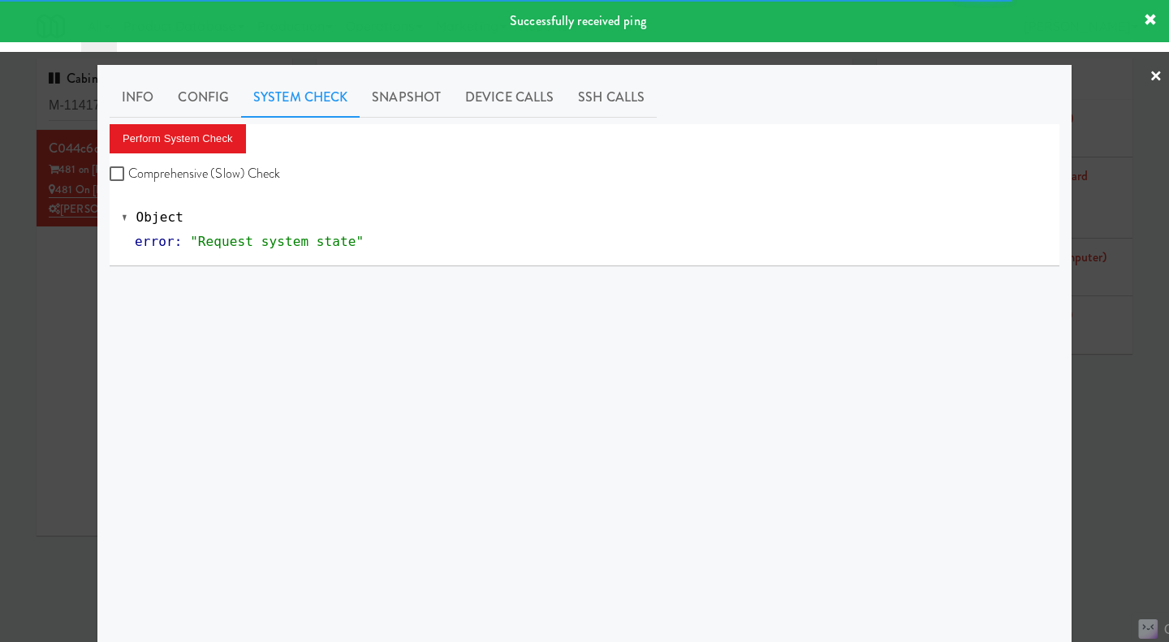
click at [219, 170] on label "Comprehensive (Slow) Check" at bounding box center [195, 173] width 171 height 24
click at [128, 170] on input "Comprehensive (Slow) Check" at bounding box center [119, 174] width 19 height 13
checkbox input "true"
click at [194, 132] on button "Perform System Check" at bounding box center [178, 138] width 136 height 29
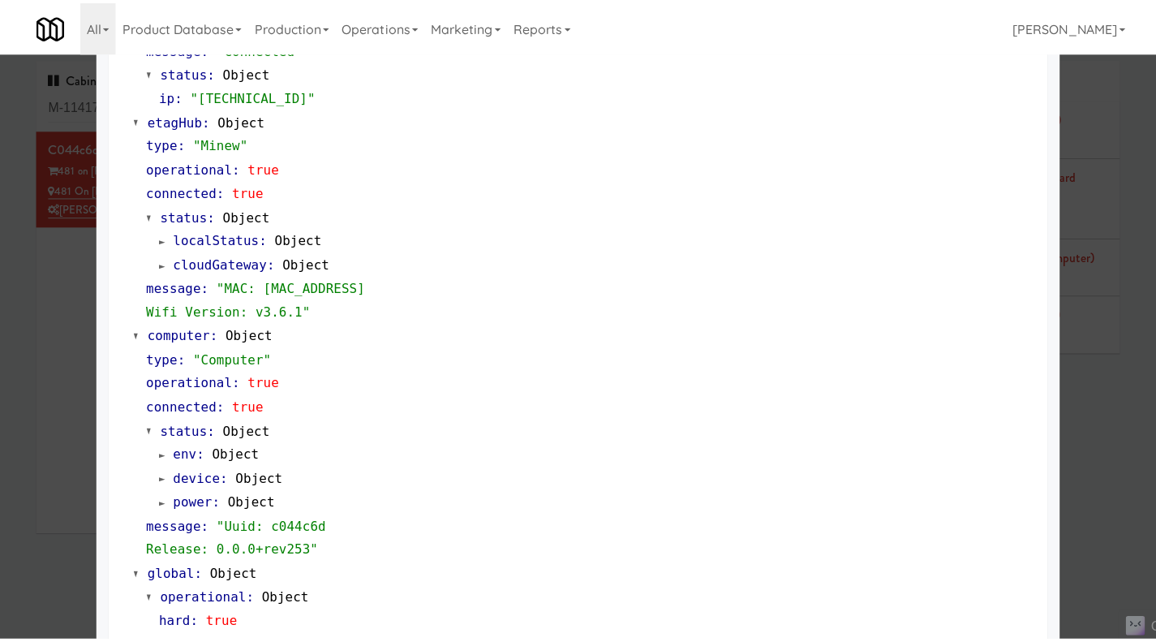
scroll to position [1298, 0]
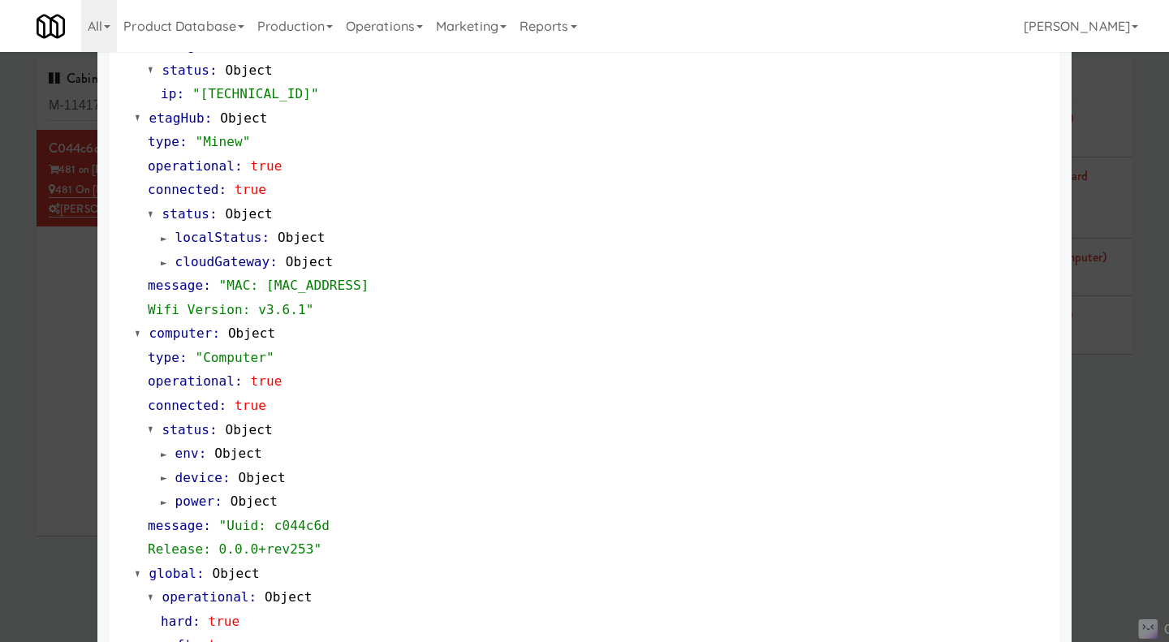
click at [74, 410] on div at bounding box center [584, 321] width 1169 height 642
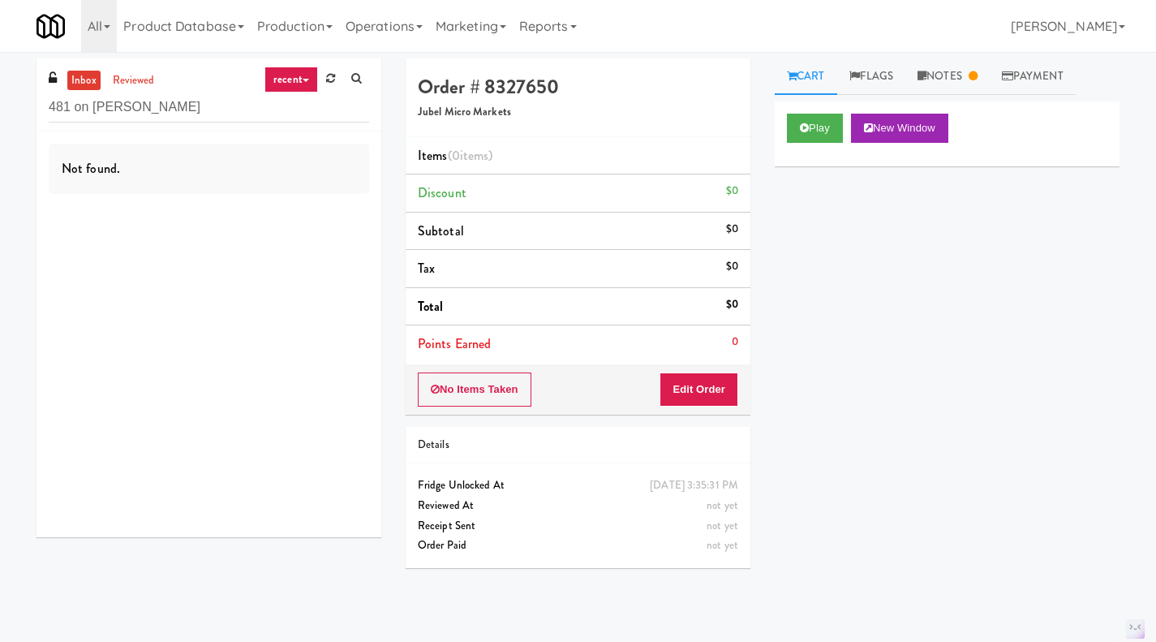
click at [148, 81] on link "reviewed" at bounding box center [134, 81] width 50 height 20
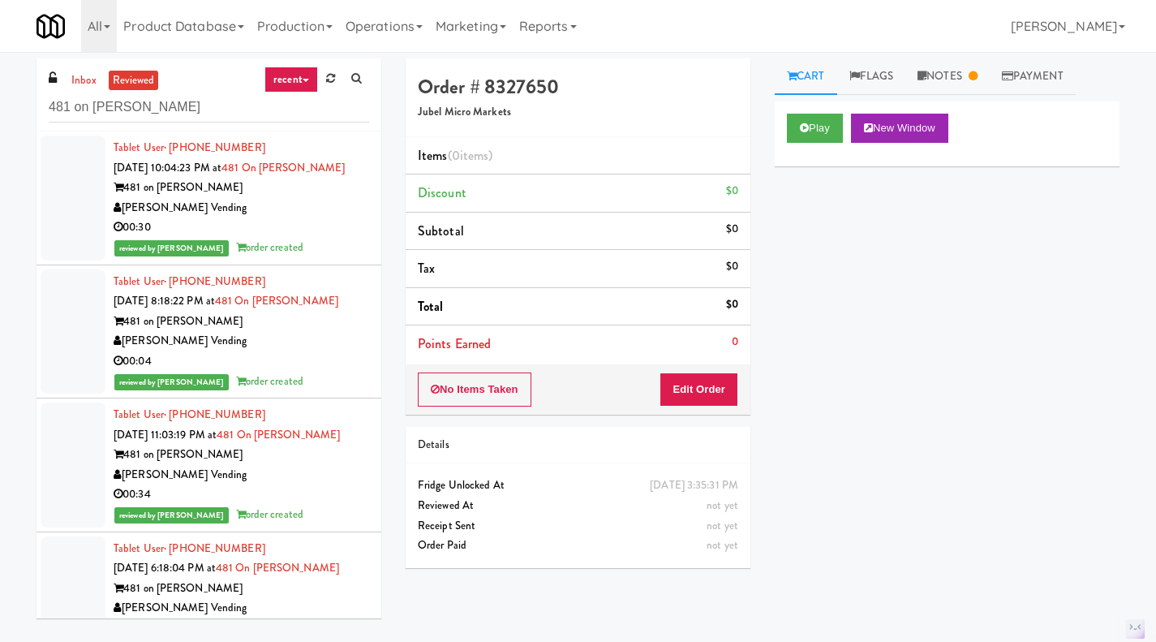
click at [316, 218] on div "[PERSON_NAME] Vending" at bounding box center [242, 208] width 256 height 20
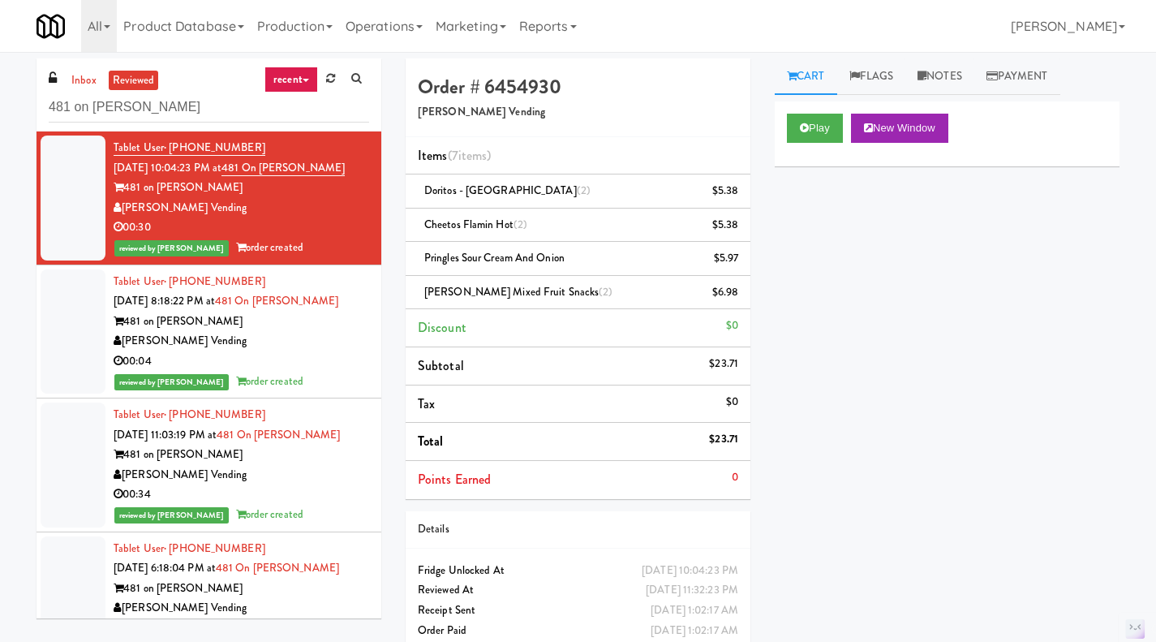
click at [946, 78] on link "Notes" at bounding box center [940, 76] width 69 height 37
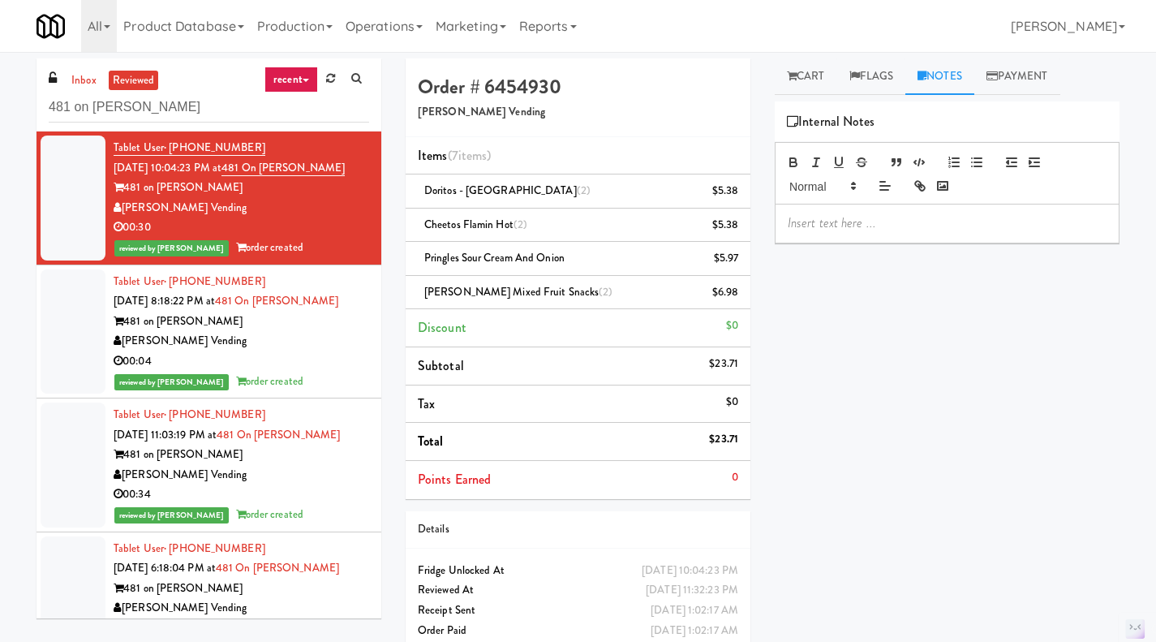
click at [998, 75] on icon at bounding box center [992, 76] width 11 height 11
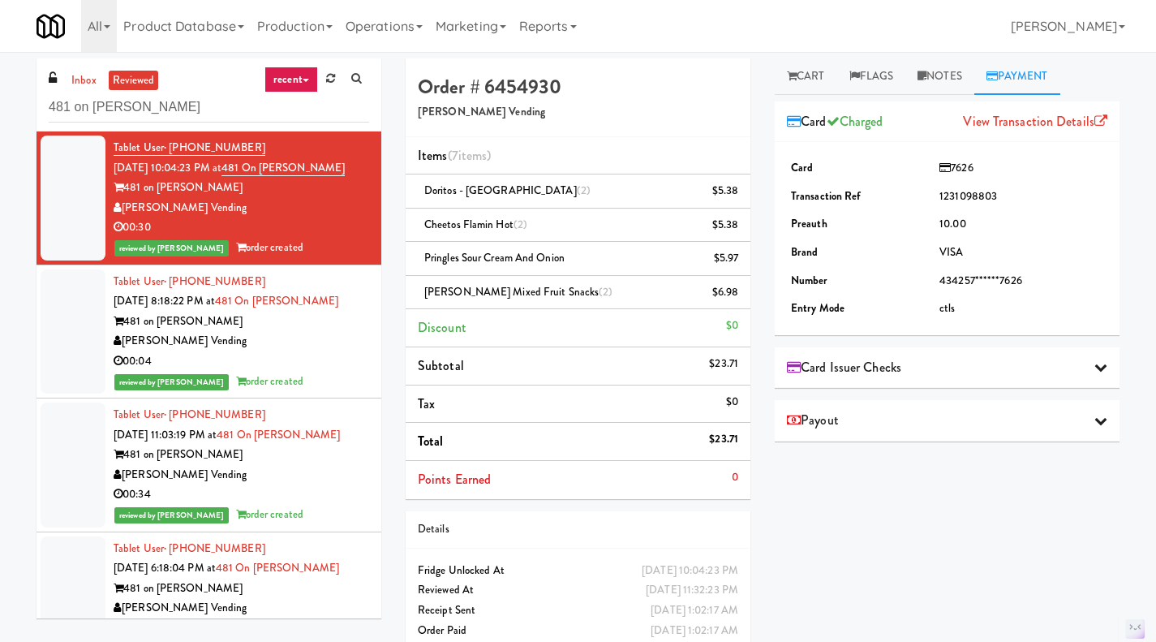
click at [333, 351] on div "[PERSON_NAME] Vending" at bounding box center [242, 341] width 256 height 20
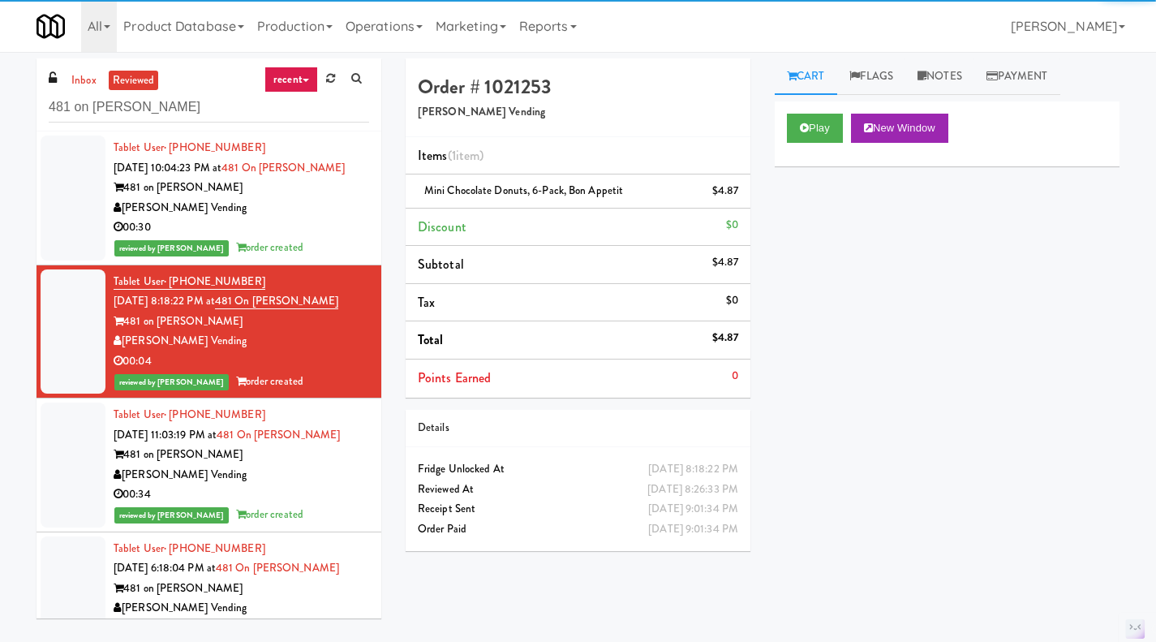
click at [1024, 73] on link "Payment" at bounding box center [1018, 76] width 86 height 37
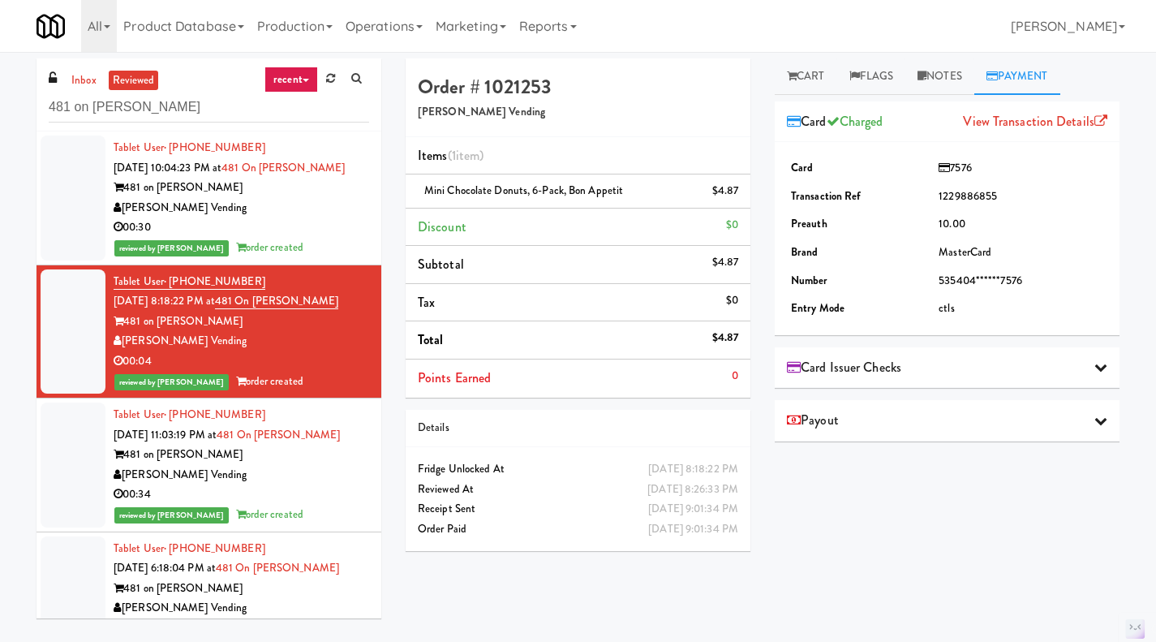
click at [355, 505] on div "00:34" at bounding box center [242, 494] width 256 height 20
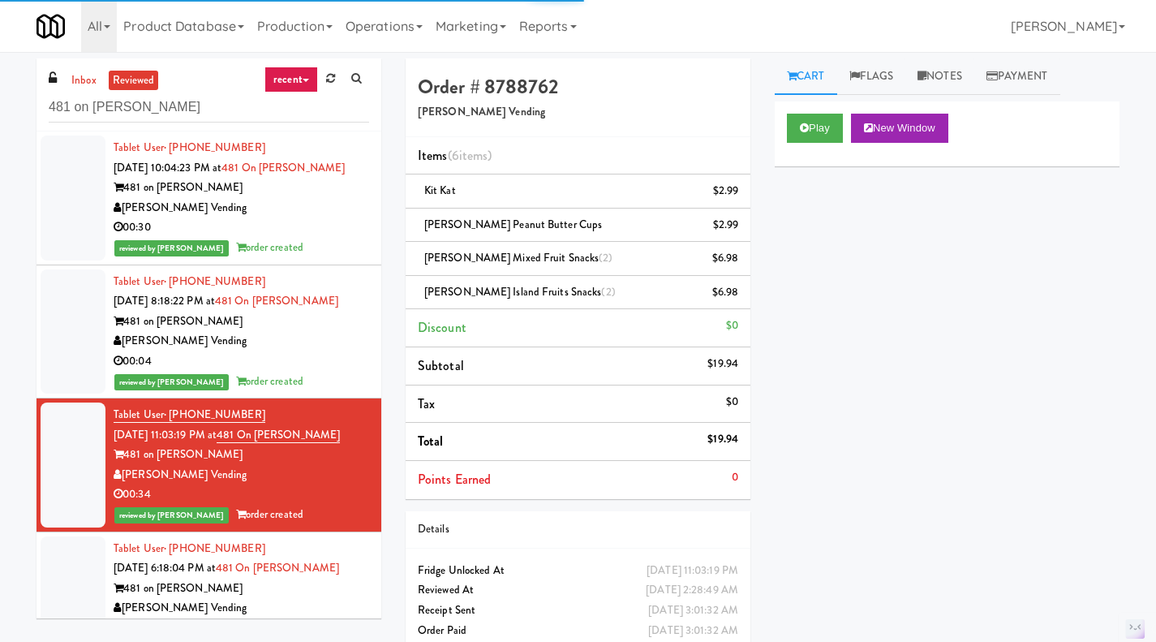
click at [1027, 71] on link "Payment" at bounding box center [1018, 76] width 86 height 37
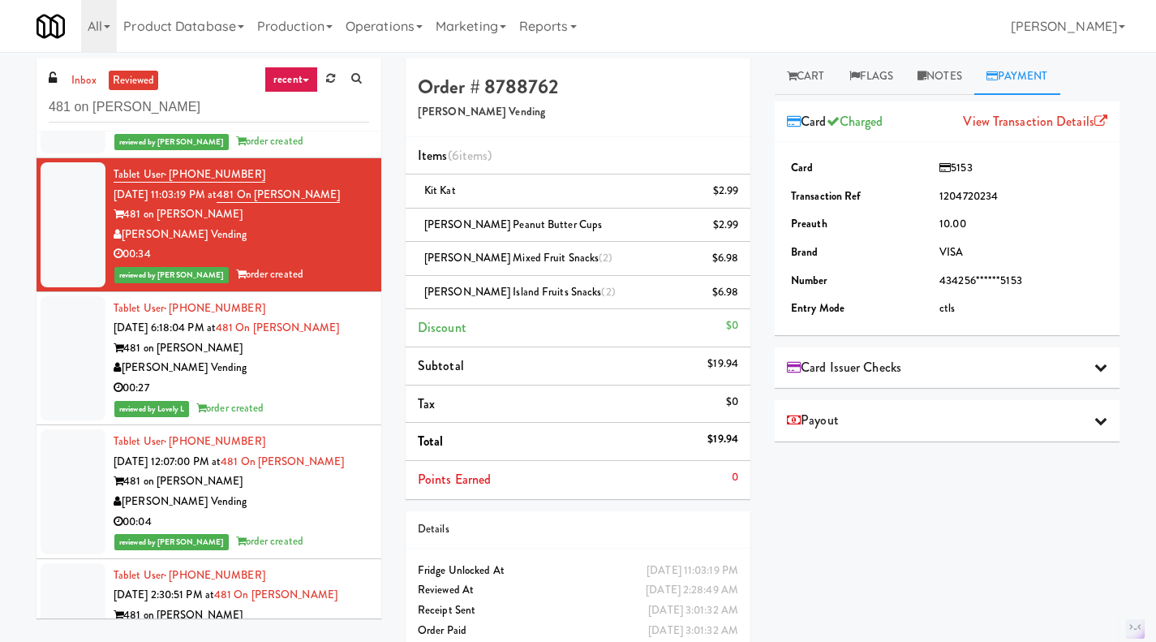
scroll to position [243, 0]
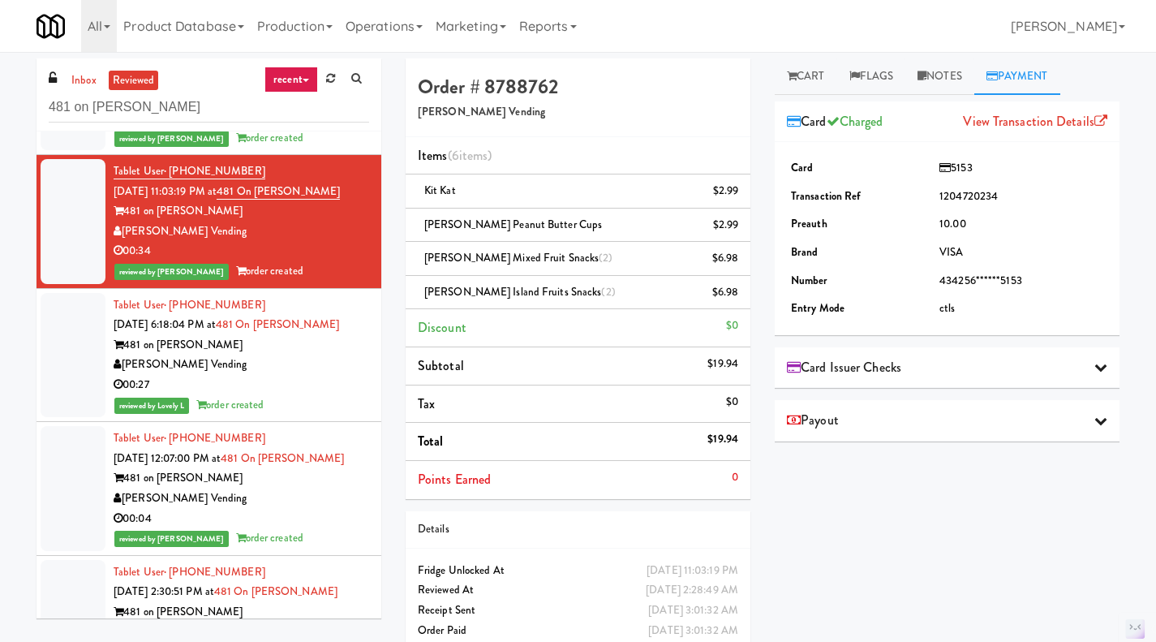
click at [332, 375] on div "[PERSON_NAME] Vending" at bounding box center [242, 365] width 256 height 20
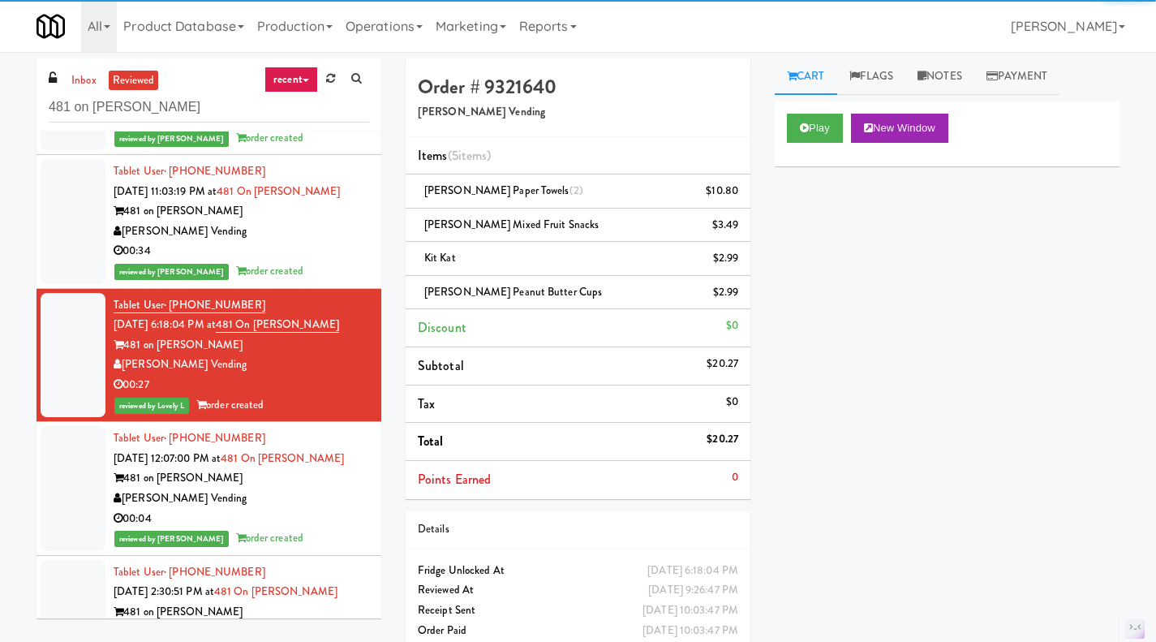
click at [1031, 84] on link "Payment" at bounding box center [1018, 76] width 86 height 37
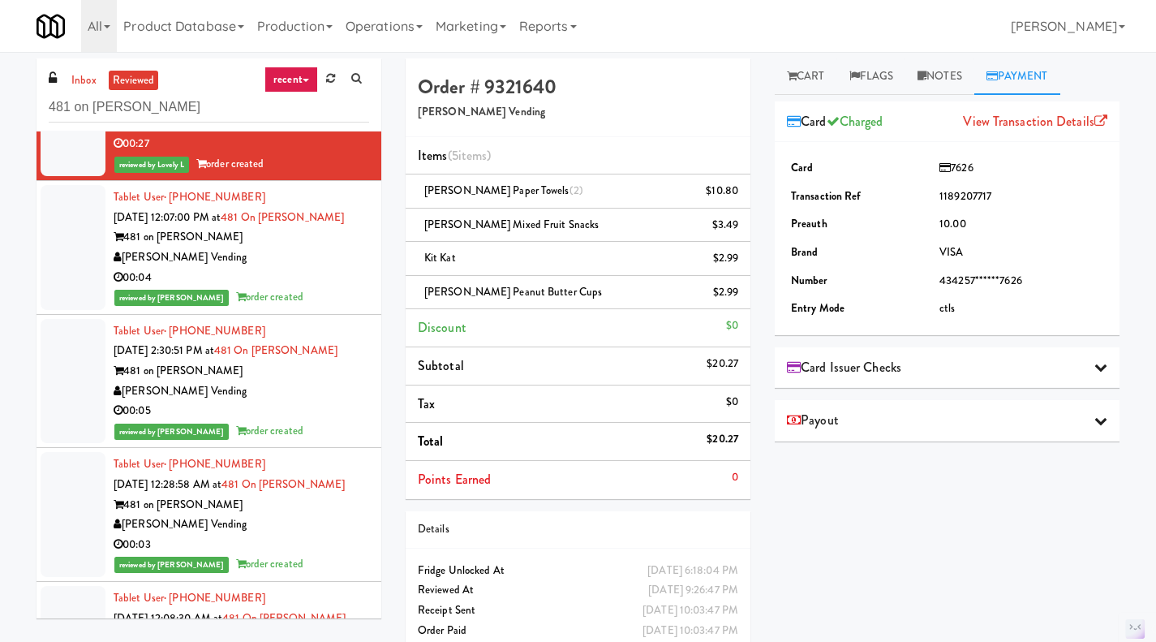
click at [318, 288] on div "00:04" at bounding box center [242, 278] width 256 height 20
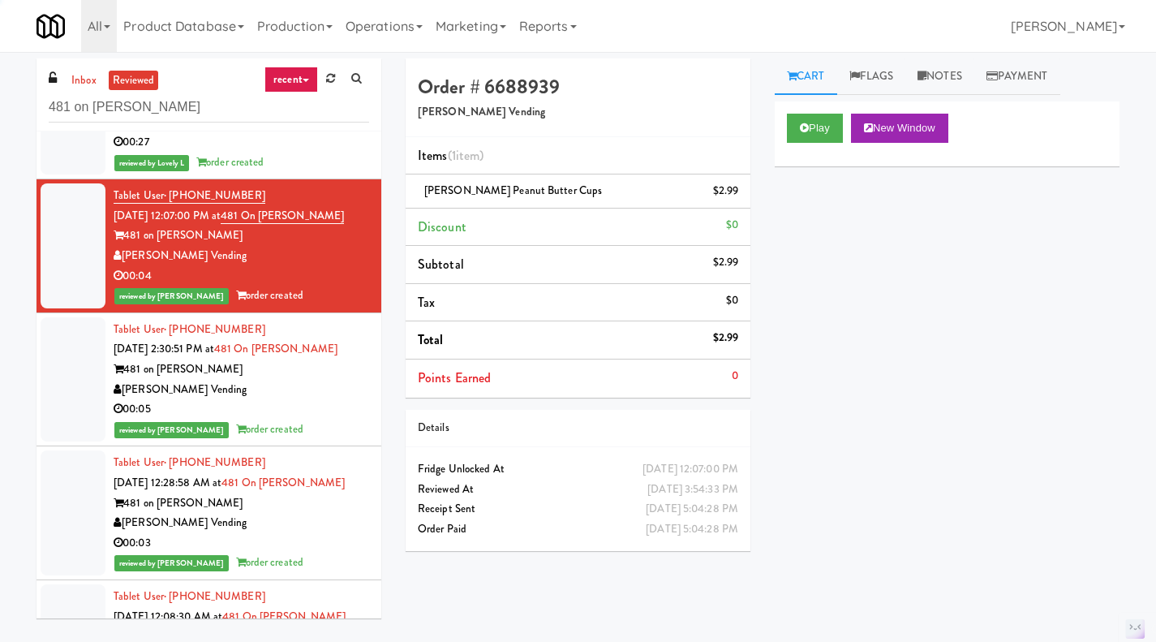
scroll to position [487, 0]
click at [1001, 68] on link "Payment" at bounding box center [1018, 76] width 86 height 37
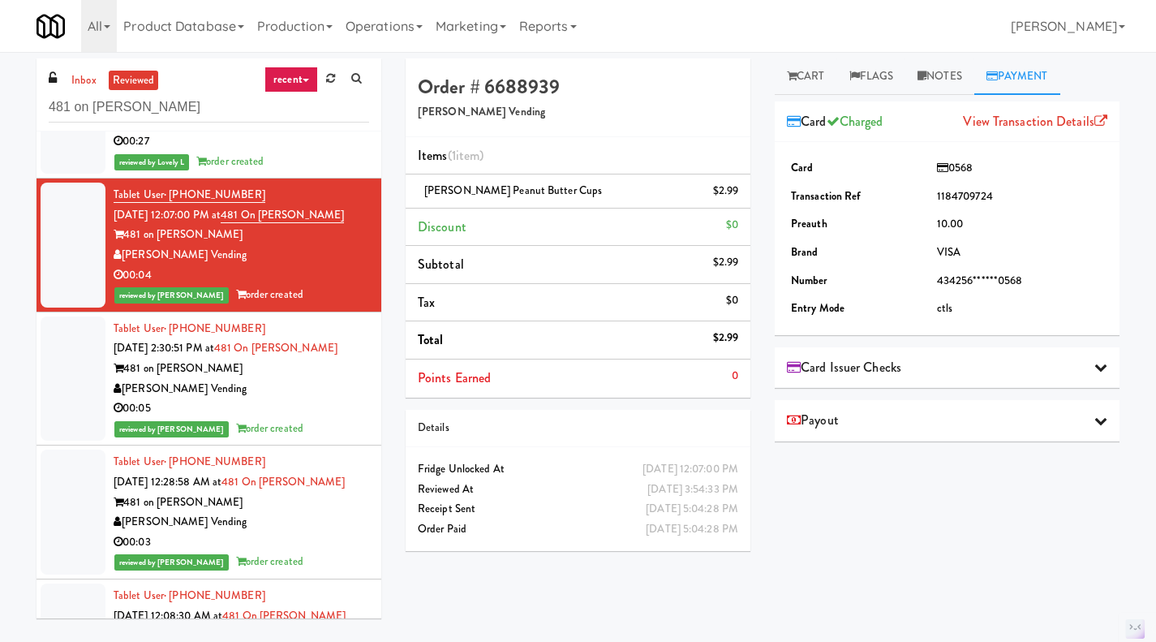
click at [945, 310] on td "ctls" at bounding box center [1020, 309] width 174 height 28
click at [933, 310] on td "ctls" at bounding box center [1020, 309] width 174 height 28
click at [1062, 118] on link "View Transaction Details" at bounding box center [1035, 121] width 144 height 19
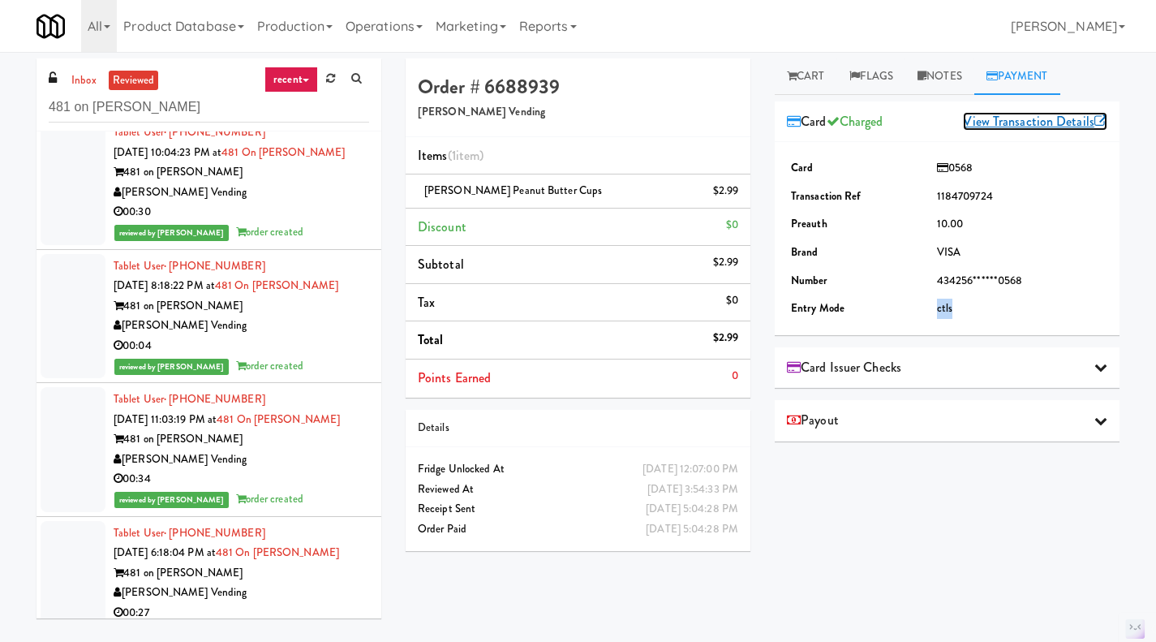
scroll to position [0, 0]
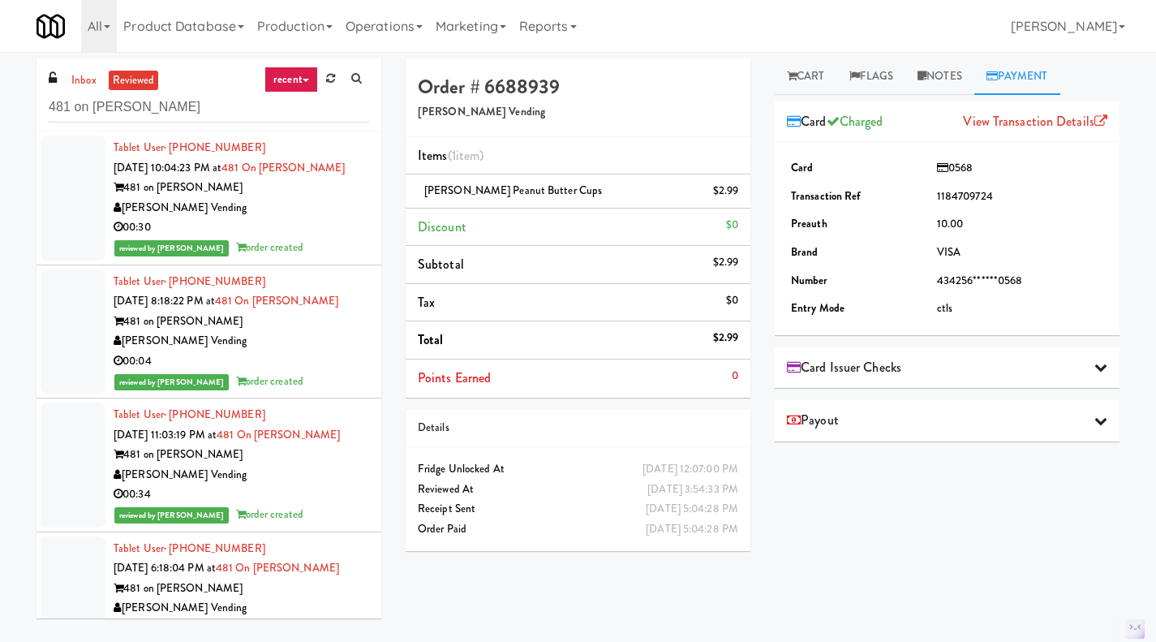
click at [312, 218] on div "[PERSON_NAME] Vending" at bounding box center [242, 208] width 256 height 20
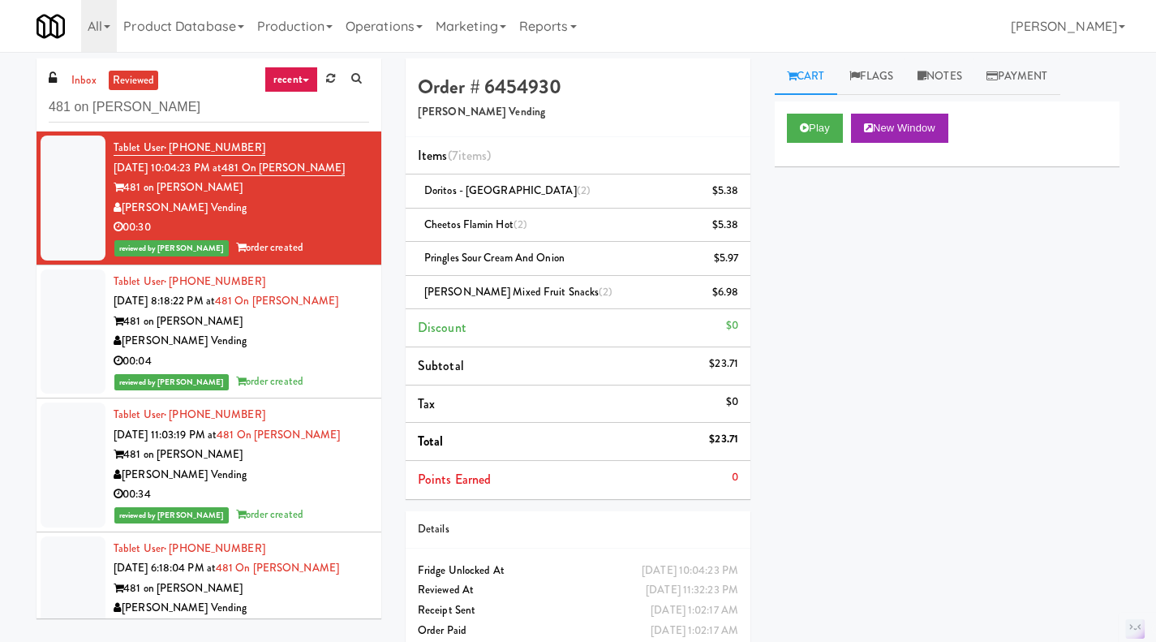
click at [1019, 76] on link "Payment" at bounding box center [1018, 76] width 86 height 37
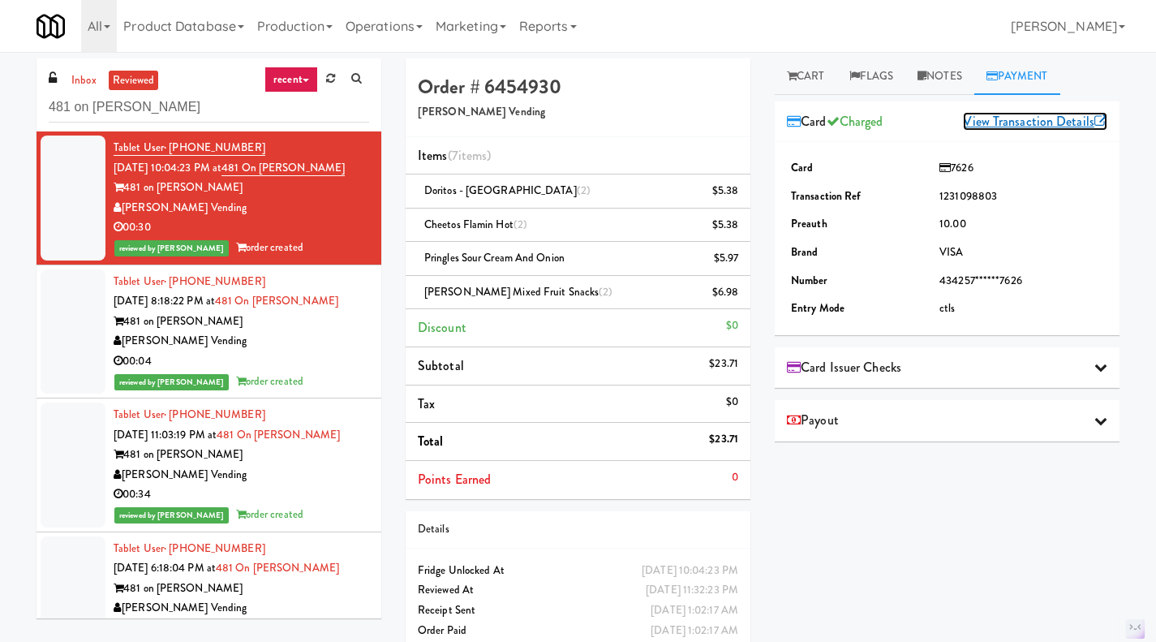
click at [1024, 124] on link "View Transaction Details" at bounding box center [1035, 121] width 144 height 19
click at [321, 372] on div "00:04" at bounding box center [242, 361] width 256 height 20
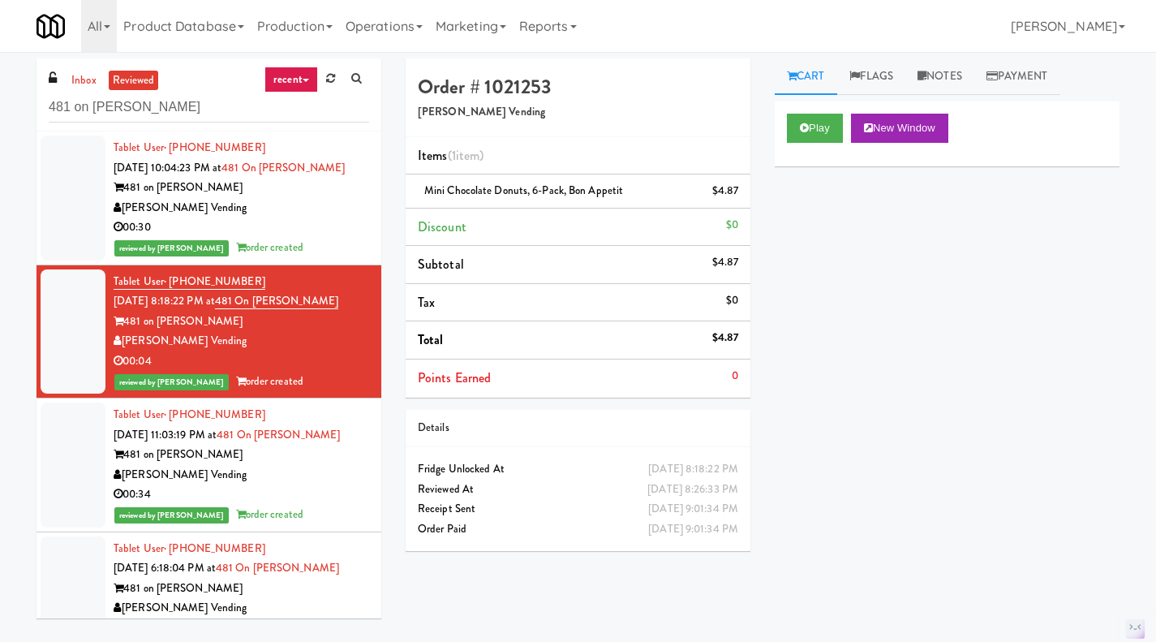
click at [1040, 64] on link "Payment" at bounding box center [1018, 76] width 86 height 37
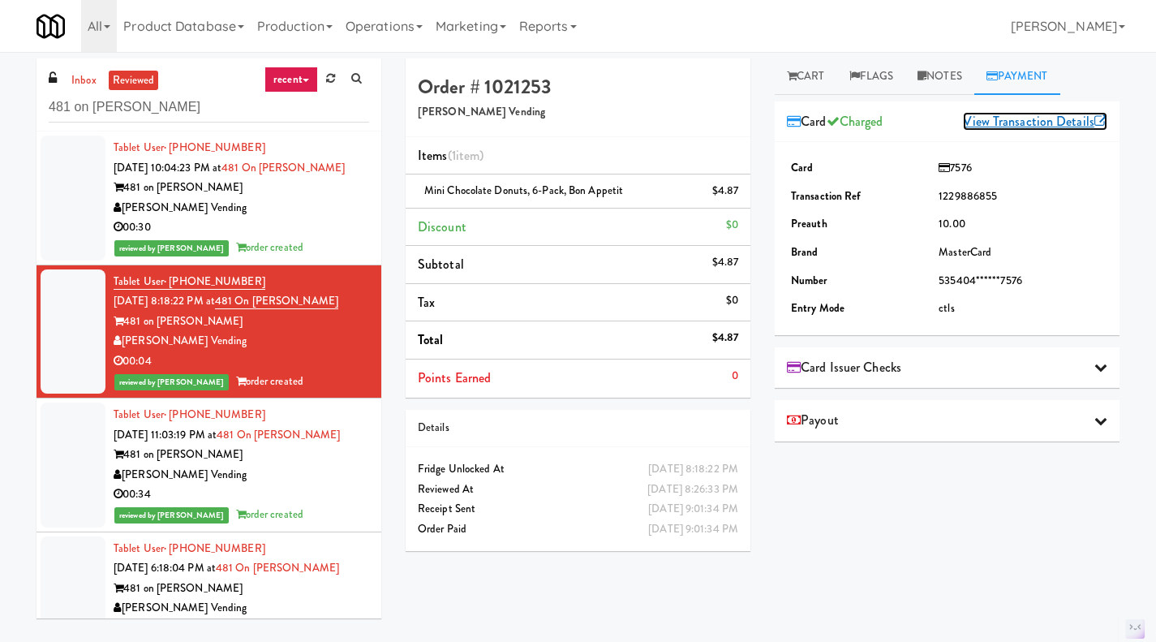
click at [995, 123] on link "View Transaction Details" at bounding box center [1035, 121] width 144 height 19
click at [342, 485] on div "[PERSON_NAME] Vending" at bounding box center [242, 475] width 256 height 20
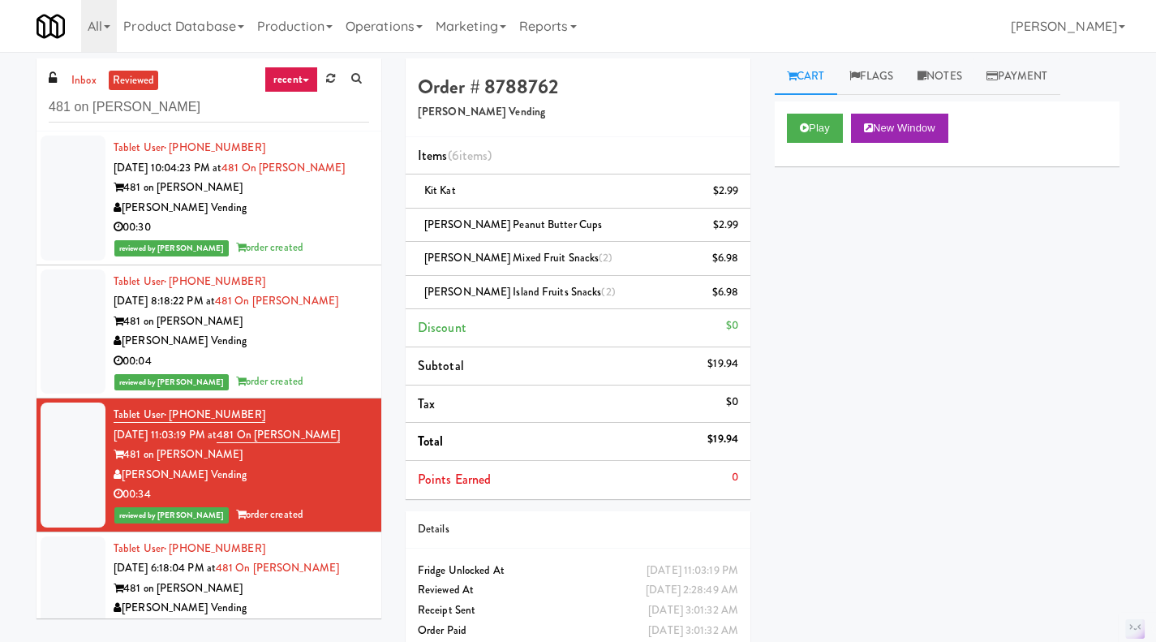
click at [317, 351] on div "[PERSON_NAME] Vending" at bounding box center [242, 341] width 256 height 20
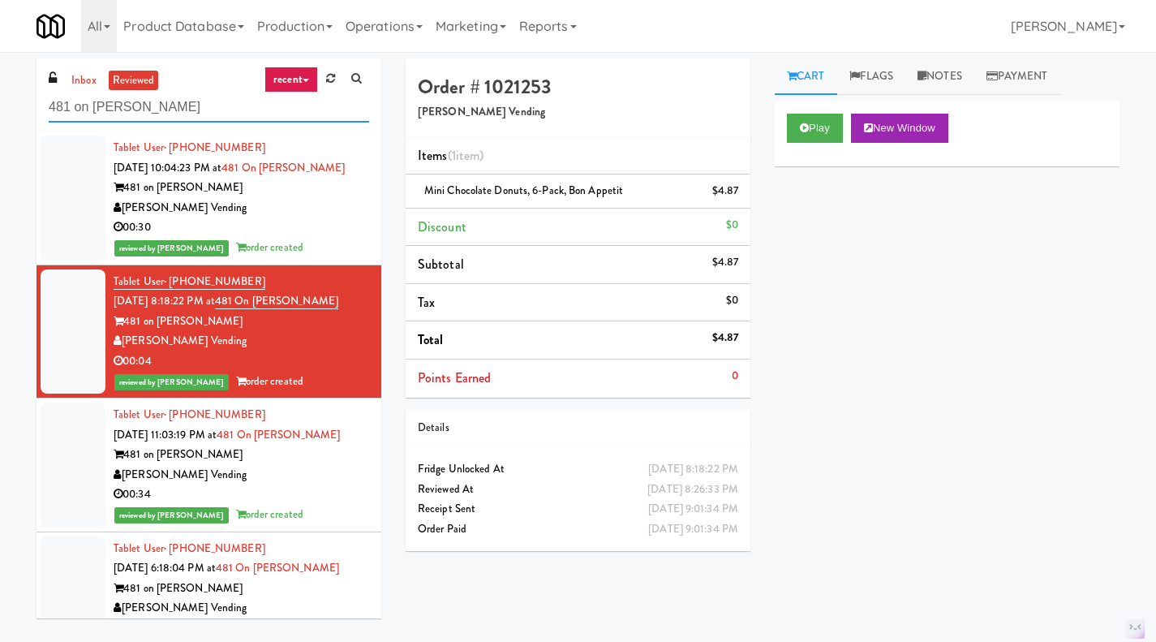
drag, startPoint x: 210, startPoint y: 107, endPoint x: 142, endPoint y: 104, distance: 68.2
click at [142, 104] on input "481 on Mathilda - Pantry" at bounding box center [209, 108] width 321 height 30
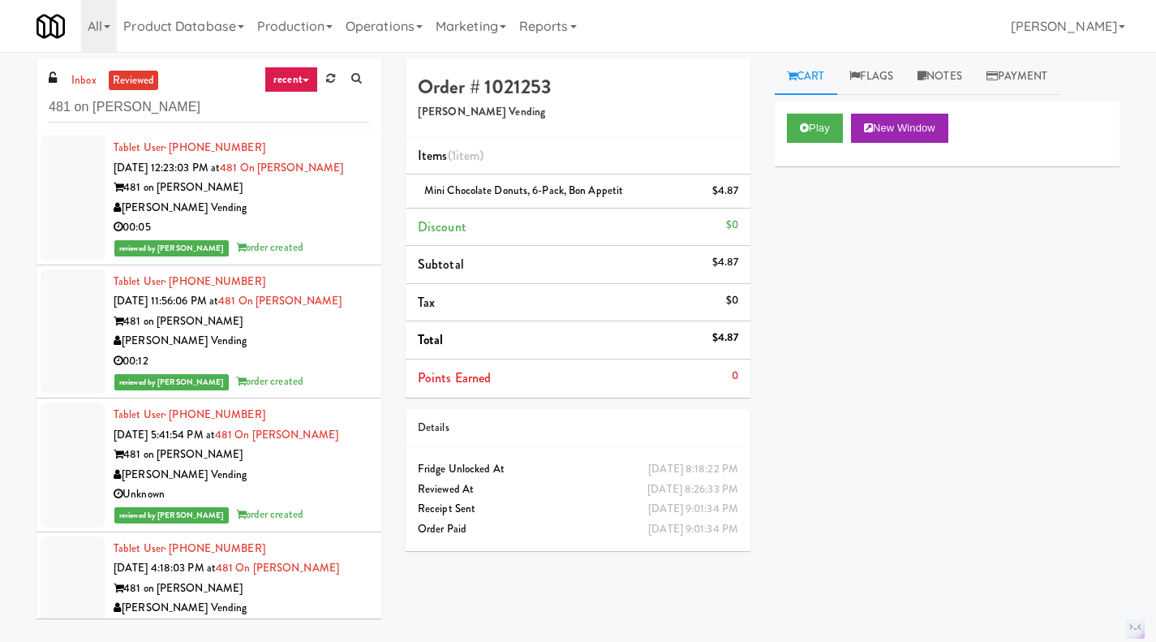
click at [326, 218] on div "[PERSON_NAME] Vending" at bounding box center [242, 208] width 256 height 20
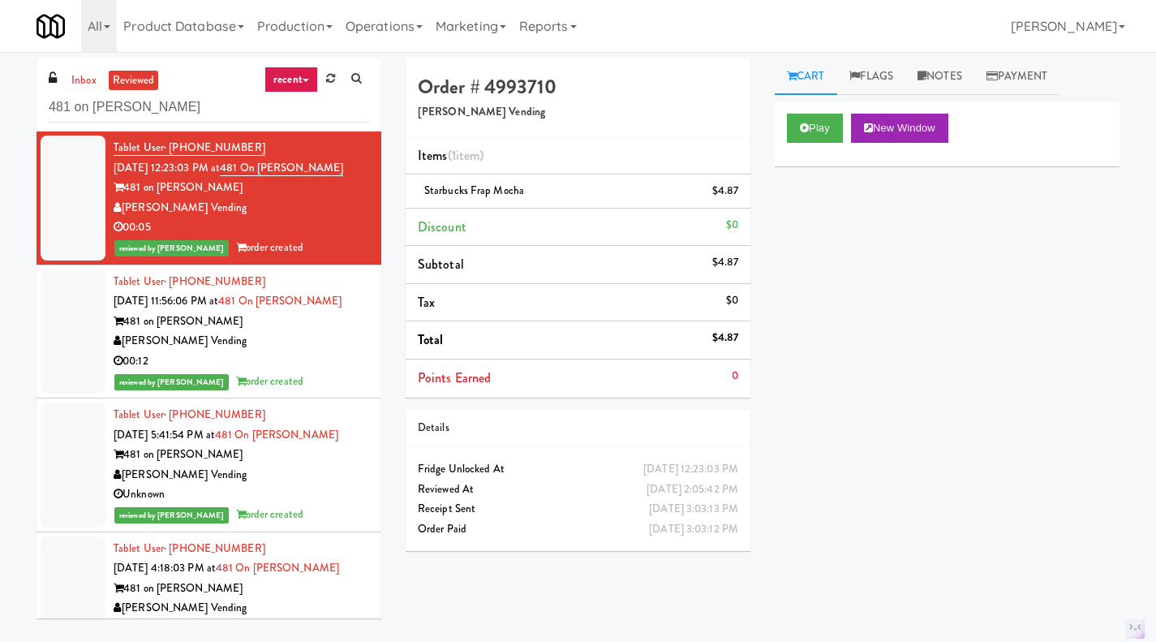
click at [1024, 75] on link "Payment" at bounding box center [1018, 76] width 86 height 37
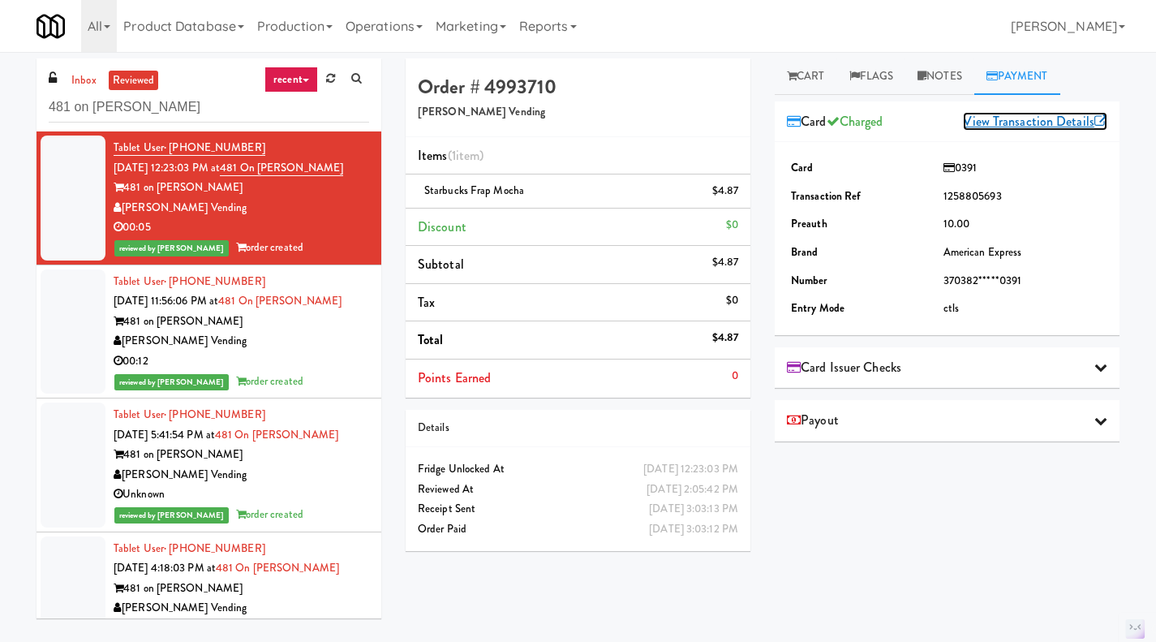
click at [1021, 122] on link "View Transaction Details" at bounding box center [1035, 121] width 144 height 19
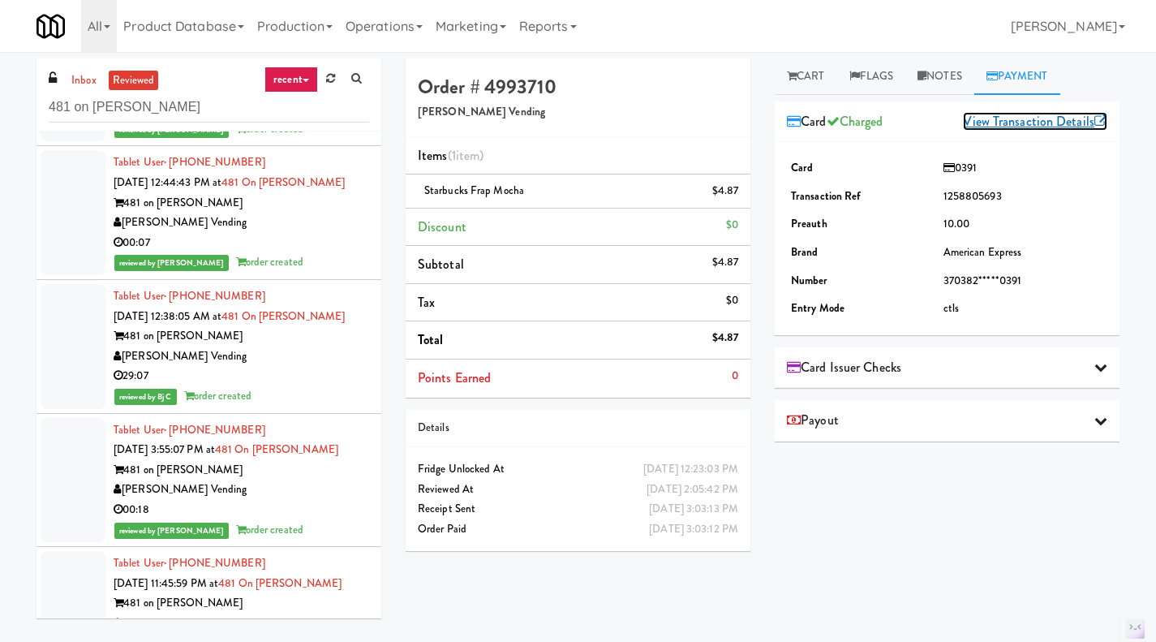
scroll to position [1054, 0]
click at [341, 406] on div "Tablet User · (415) 349-6004 Sep 19, 2025 12:38:05 AM at 481 on Mathilda - Cool…" at bounding box center [242, 346] width 256 height 120
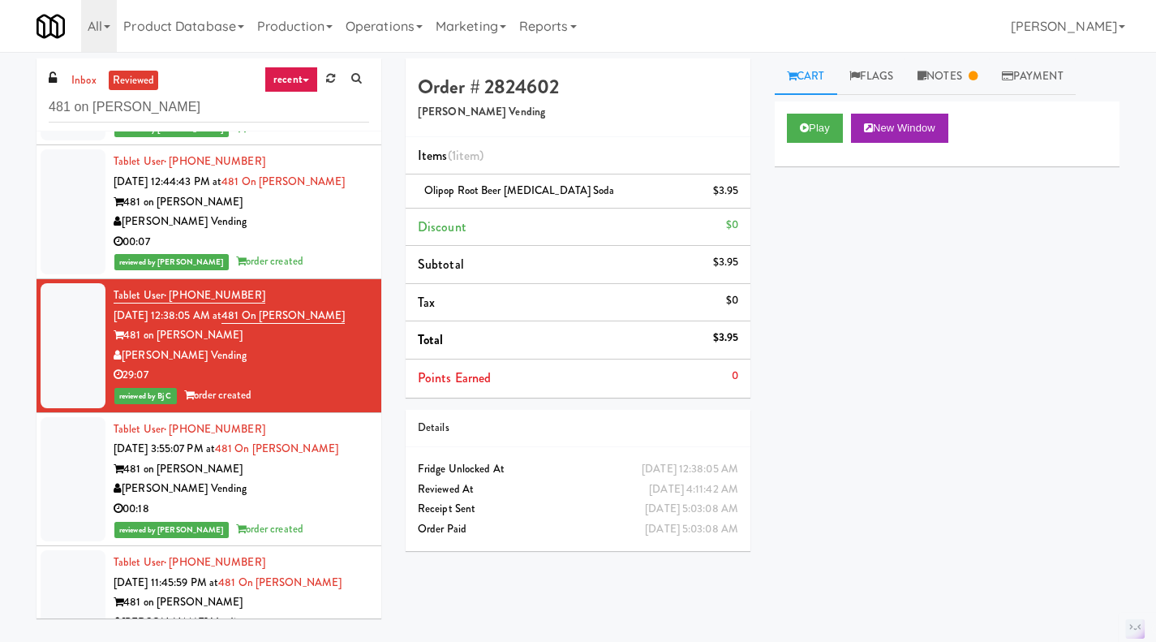
click at [1028, 80] on link "Payment" at bounding box center [1033, 76] width 86 height 37
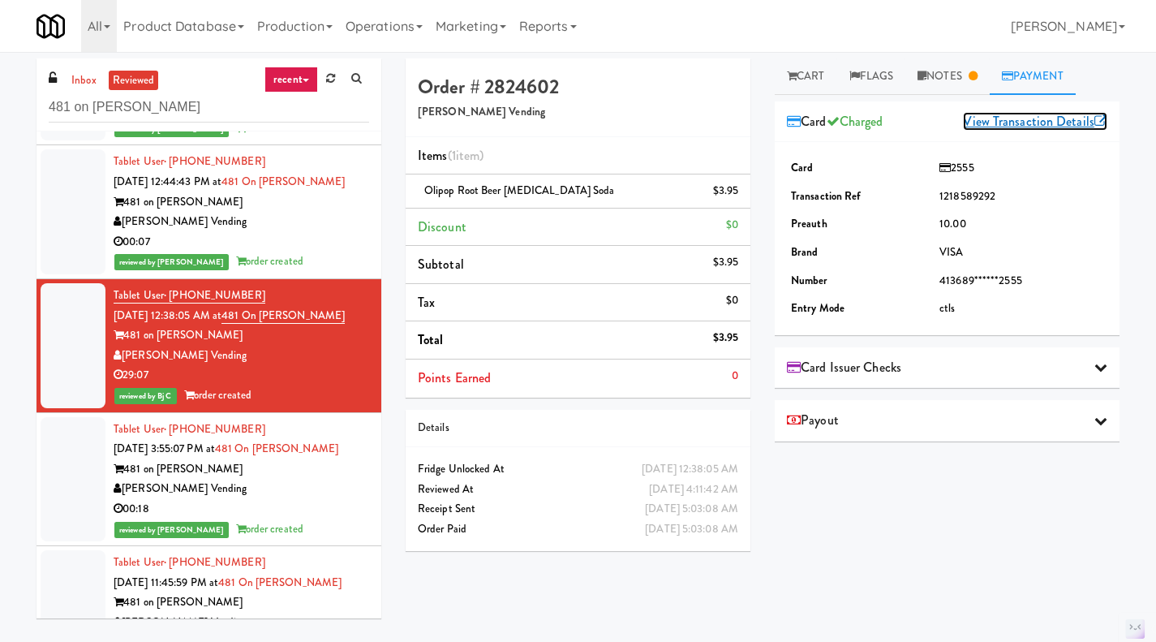
click at [994, 123] on link "View Transaction Details" at bounding box center [1035, 121] width 144 height 19
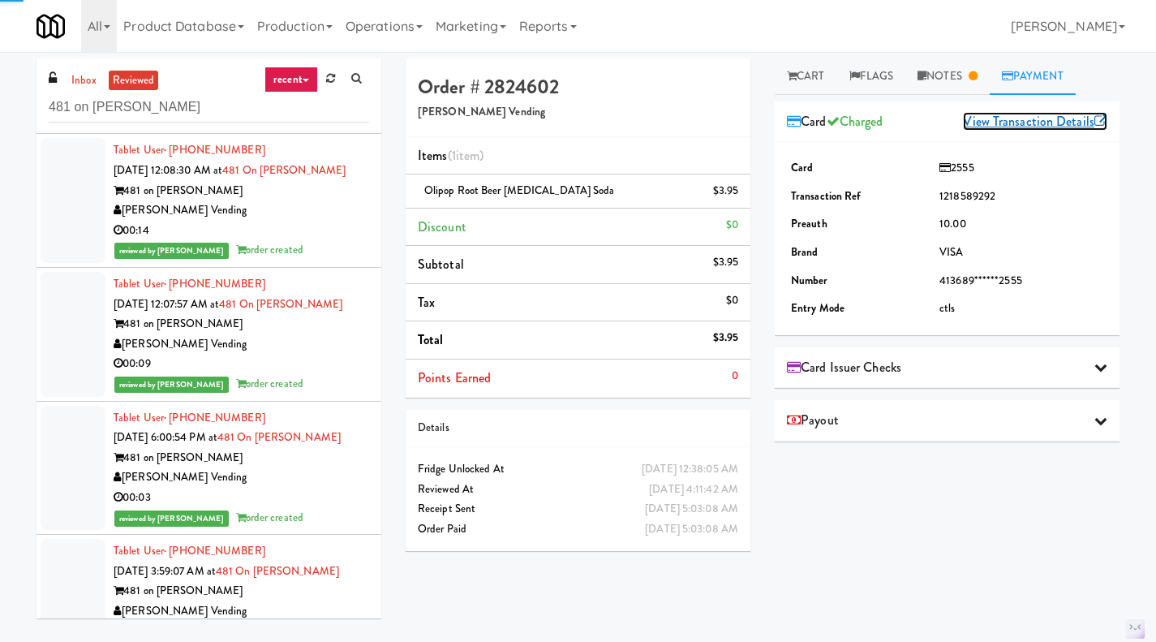
scroll to position [4138, 0]
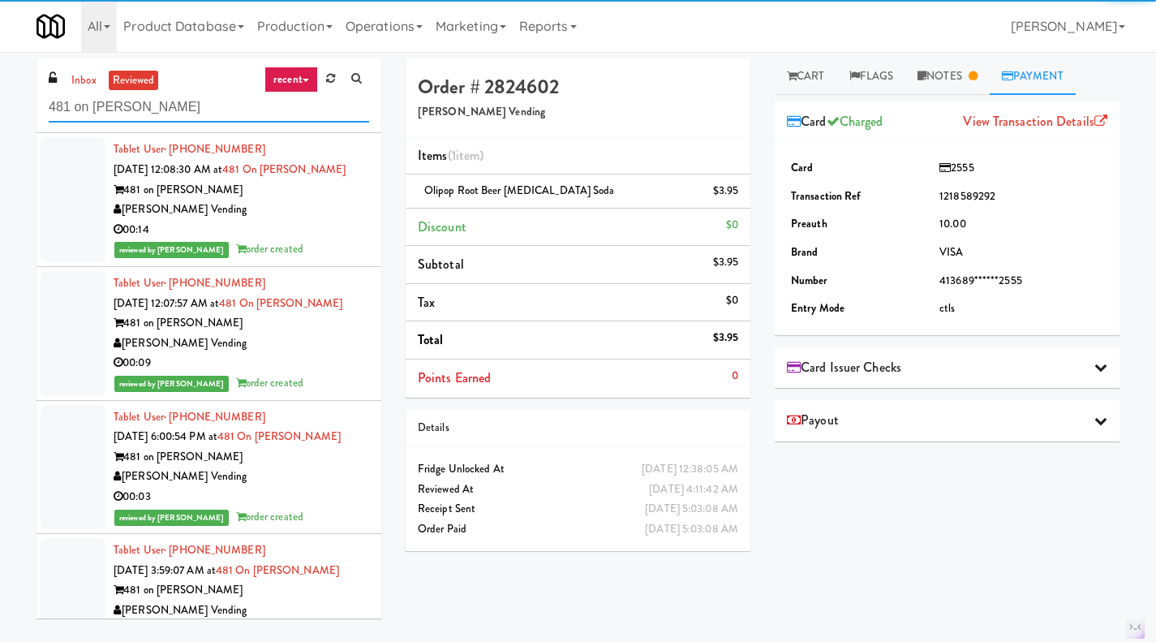
click at [174, 105] on input "481 on Mathilda" at bounding box center [209, 108] width 321 height 30
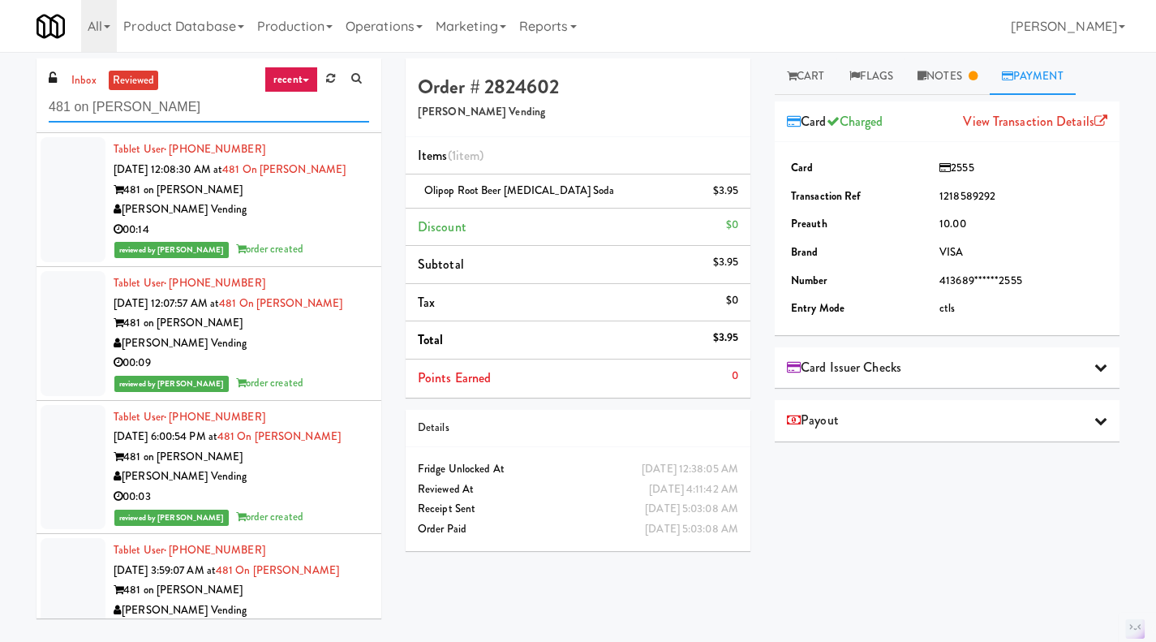
click at [174, 105] on input "481 on Mathilda" at bounding box center [209, 108] width 321 height 30
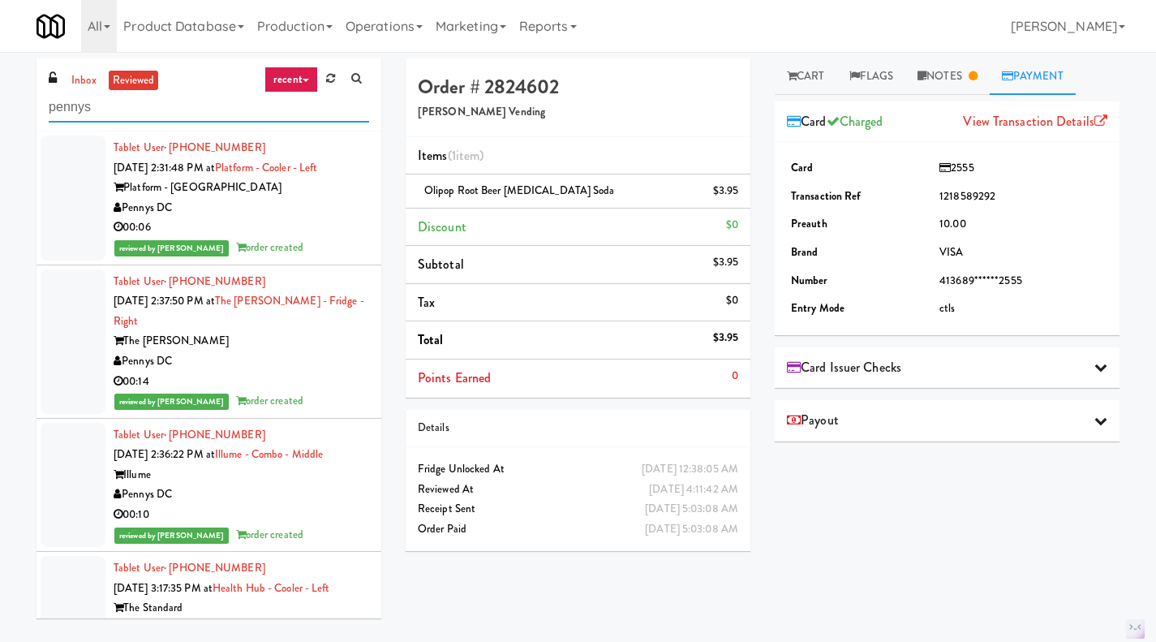
type input "pennys"
click at [389, 17] on link "Operations" at bounding box center [384, 26] width 90 height 52
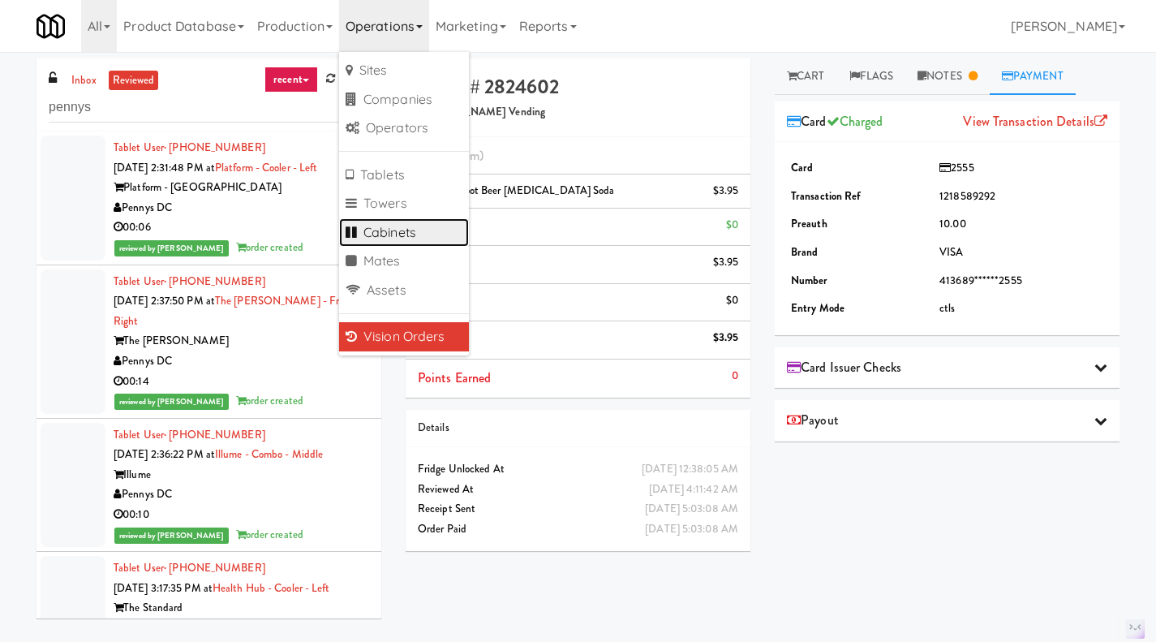
click at [427, 231] on link "Cabinets" at bounding box center [404, 232] width 130 height 29
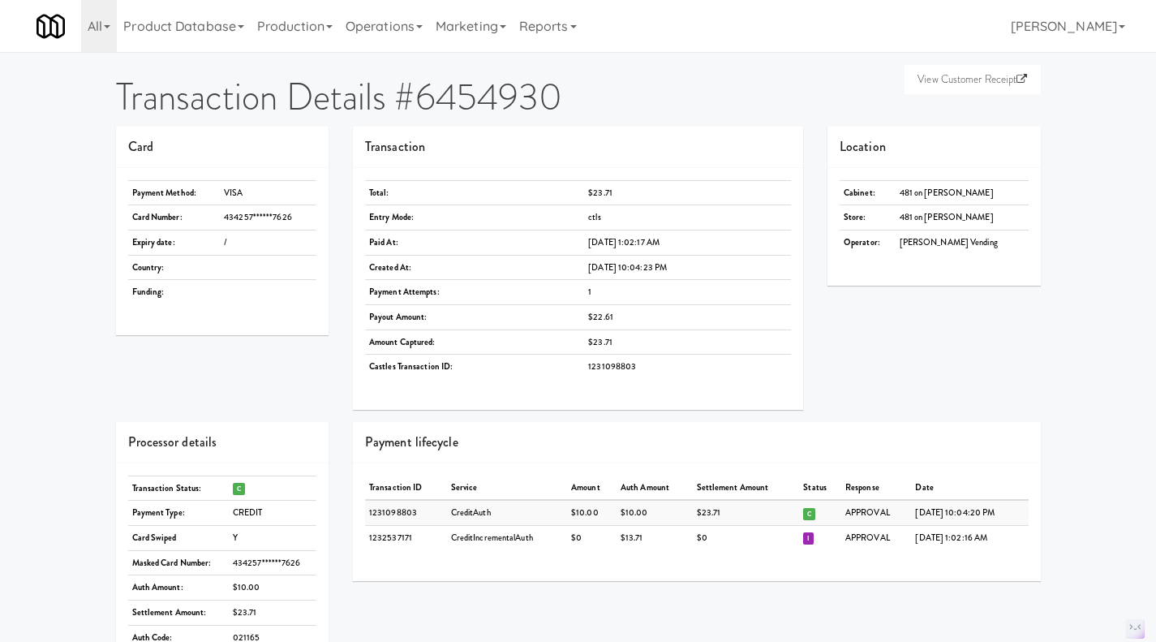
click at [584, 222] on td "ctls" at bounding box center [687, 217] width 207 height 25
click at [618, 216] on td "ctls" at bounding box center [687, 217] width 207 height 25
drag, startPoint x: 382, startPoint y: 149, endPoint x: 415, endPoint y: 148, distance: 32.5
click at [415, 148] on div "Transaction" at bounding box center [578, 147] width 450 height 41
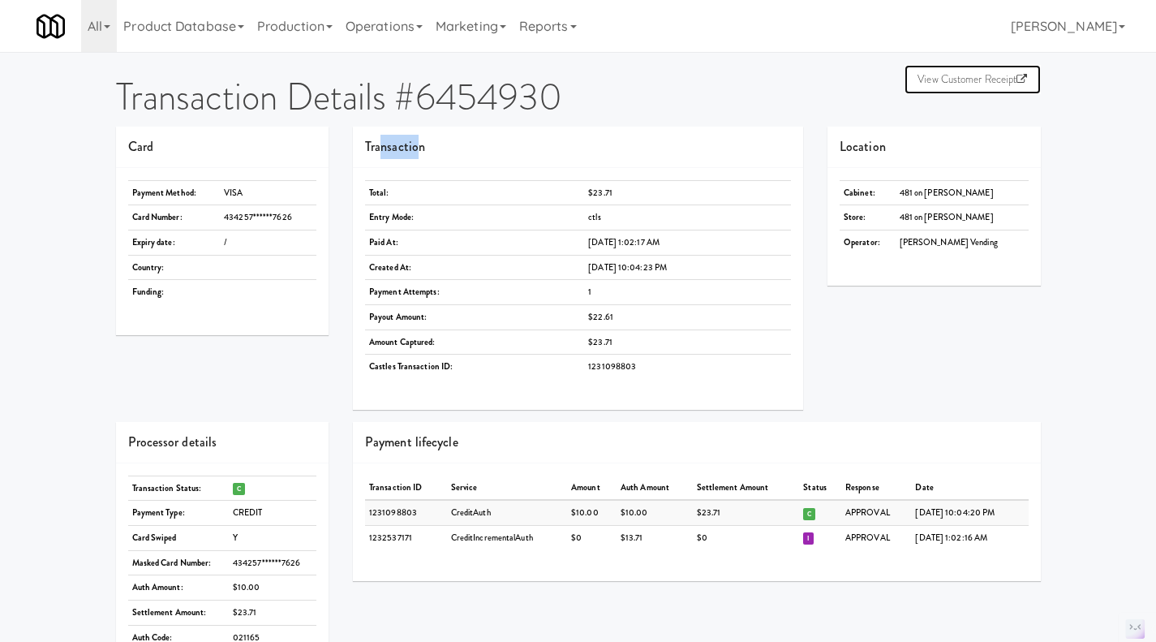
click at [1023, 78] on icon at bounding box center [1022, 79] width 11 height 11
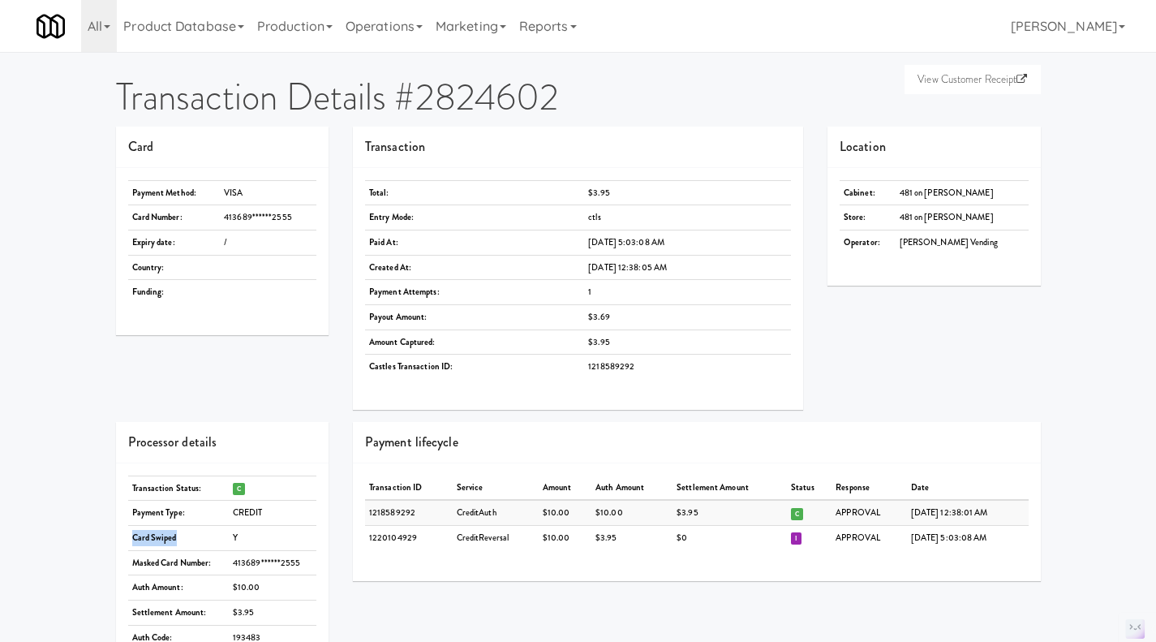
drag, startPoint x: 134, startPoint y: 540, endPoint x: 205, endPoint y: 535, distance: 71.6
click at [193, 537] on td "Card Swiped" at bounding box center [178, 537] width 101 height 25
click at [413, 220] on strong "Entry Mode:" at bounding box center [391, 217] width 45 height 12
drag, startPoint x: 364, startPoint y: 214, endPoint x: 417, endPoint y: 214, distance: 52.7
click at [417, 214] on div "Total: $3.95 Entry Mode: ctls Paid At: Sep 19, 2025 5:03:08 AM Created At: Sep …" at bounding box center [578, 289] width 450 height 243
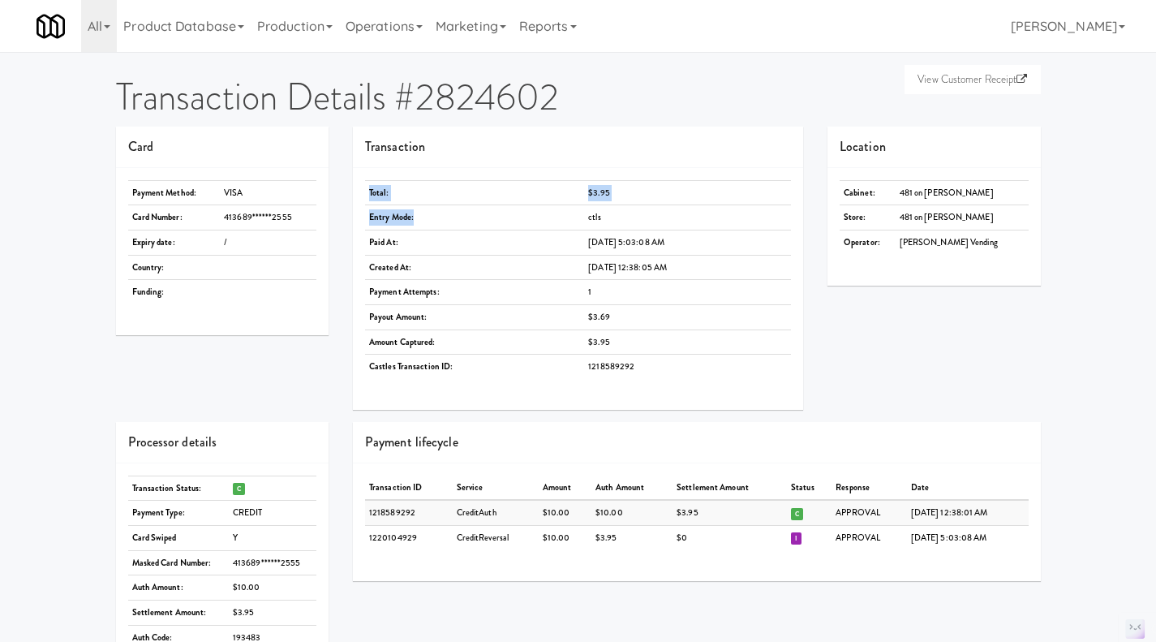
click at [446, 218] on td "Entry Mode:" at bounding box center [474, 217] width 219 height 25
drag, startPoint x: 564, startPoint y: 218, endPoint x: 583, endPoint y: 218, distance: 19.5
click at [584, 218] on td "ctls" at bounding box center [687, 217] width 207 height 25
click at [598, 214] on td "ctls" at bounding box center [687, 217] width 207 height 25
click at [597, 215] on td "ctls" at bounding box center [687, 217] width 207 height 25
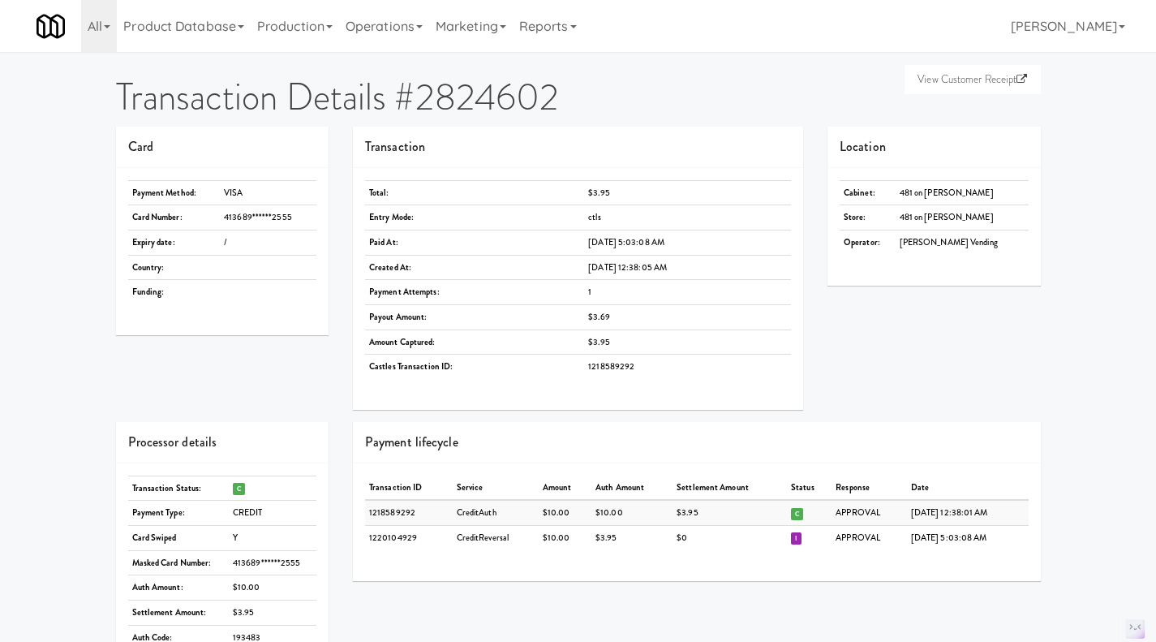
click at [241, 536] on td "Y" at bounding box center [273, 537] width 88 height 25
click at [248, 536] on td "Y" at bounding box center [273, 537] width 88 height 25
drag, startPoint x: 228, startPoint y: 540, endPoint x: 260, endPoint y: 538, distance: 31.7
click at [260, 538] on tr "Card Swiped Y" at bounding box center [222, 537] width 189 height 25
click at [283, 532] on td "Y" at bounding box center [273, 537] width 88 height 25
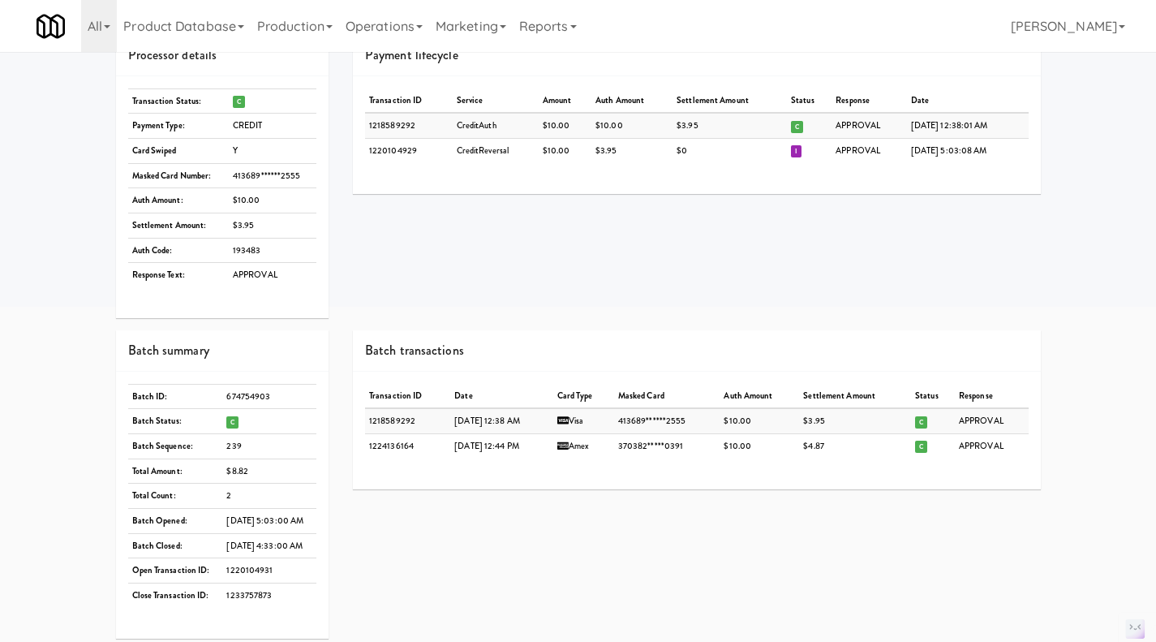
scroll to position [395, 0]
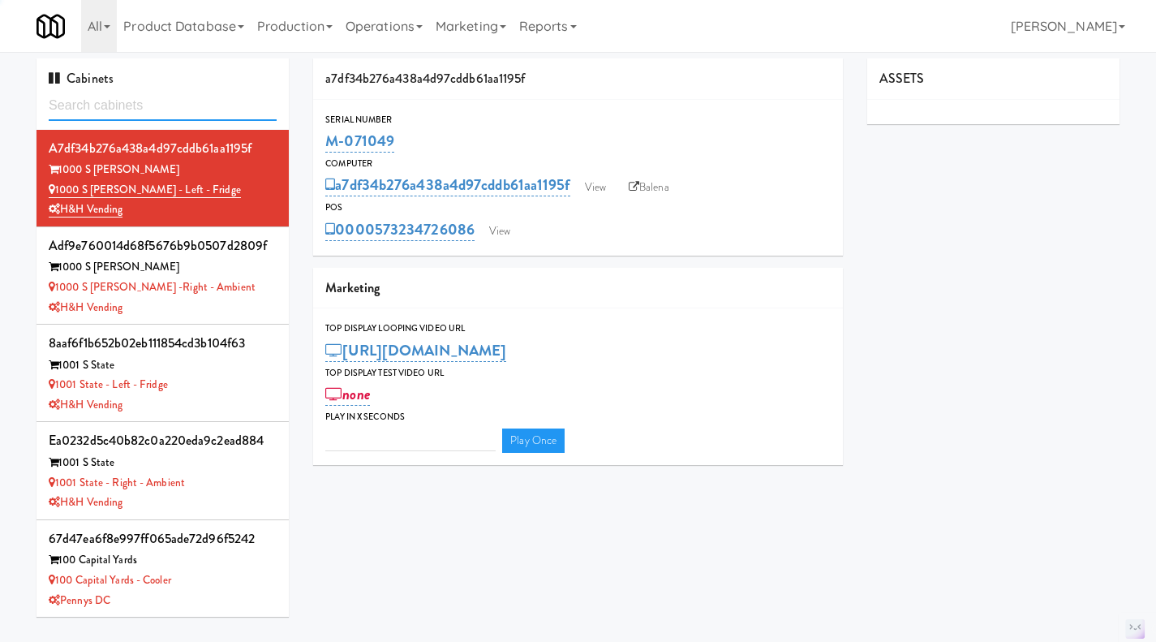
type input "3"
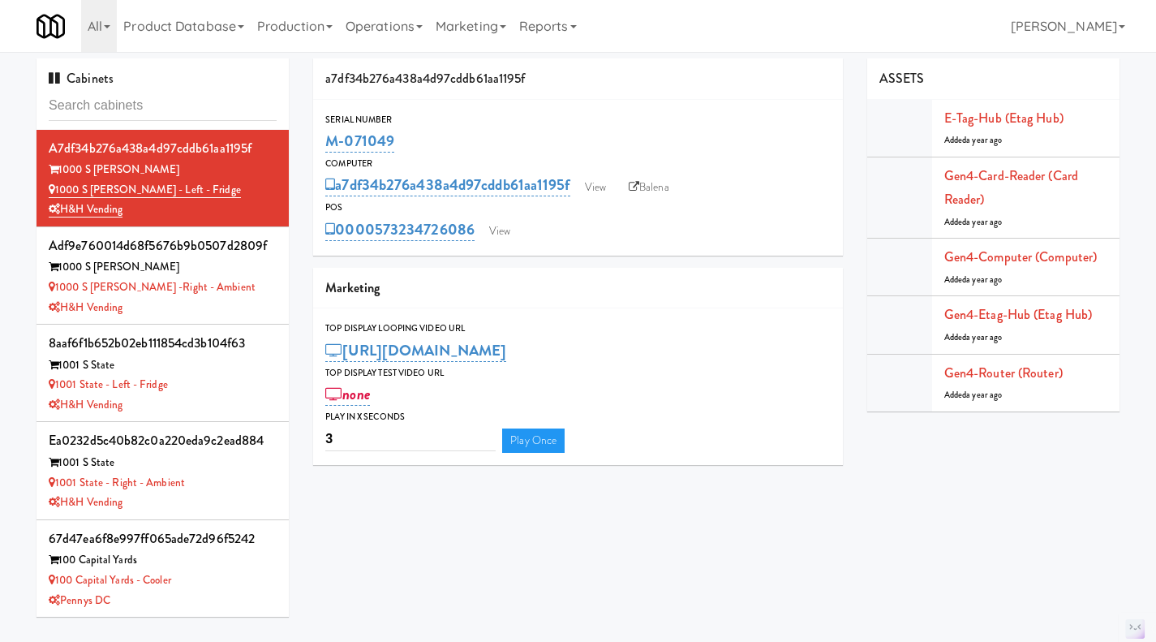
click at [386, 28] on link "Operations" at bounding box center [384, 26] width 90 height 52
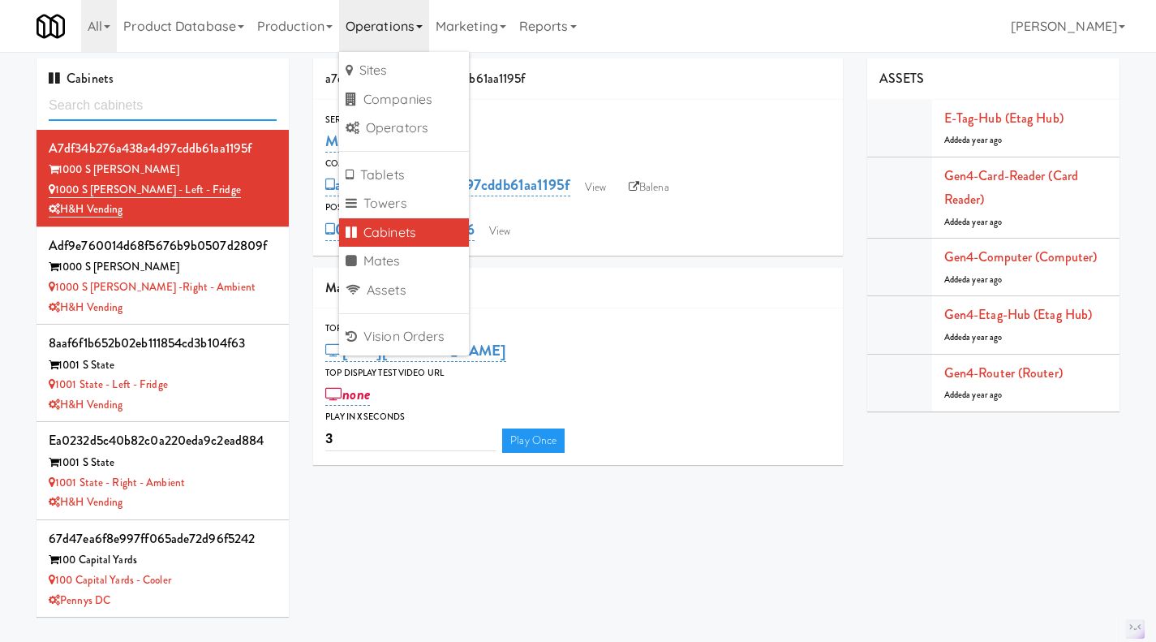
click at [132, 105] on input "text" at bounding box center [163, 106] width 228 height 30
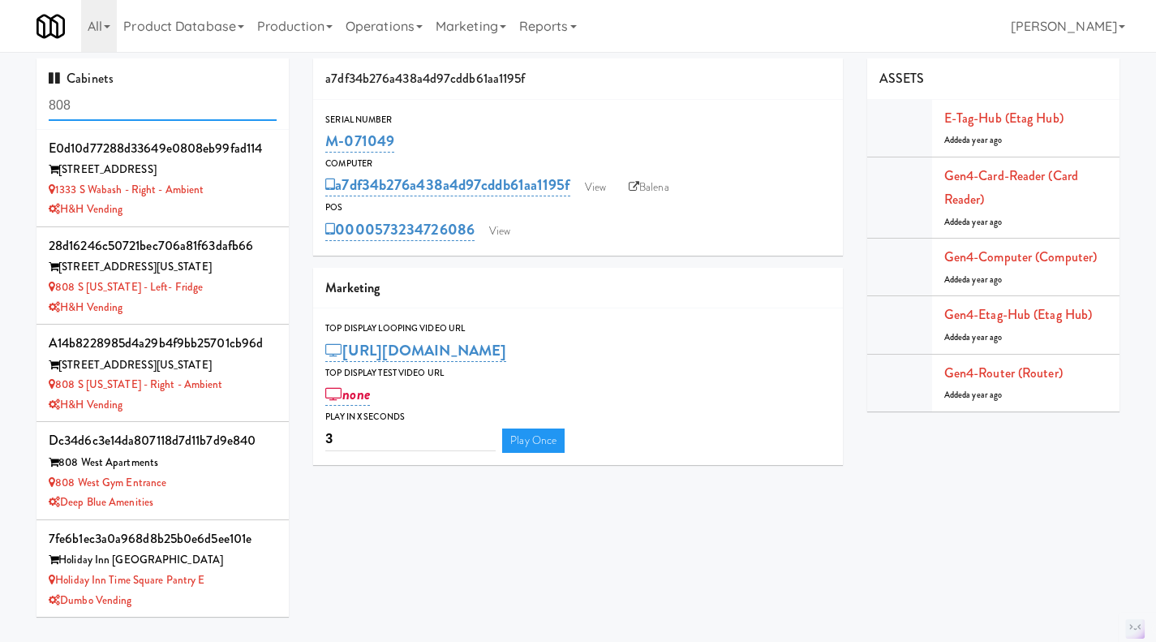
type input "808"
click at [248, 301] on div "H&H Vending" at bounding box center [163, 308] width 228 height 20
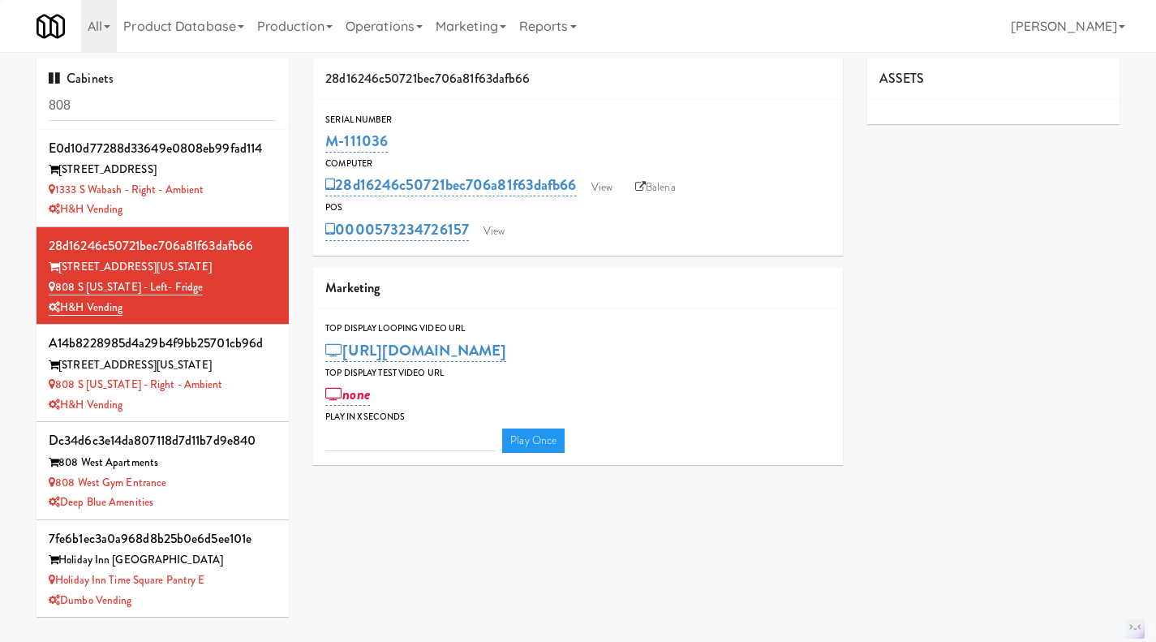
type input "3"
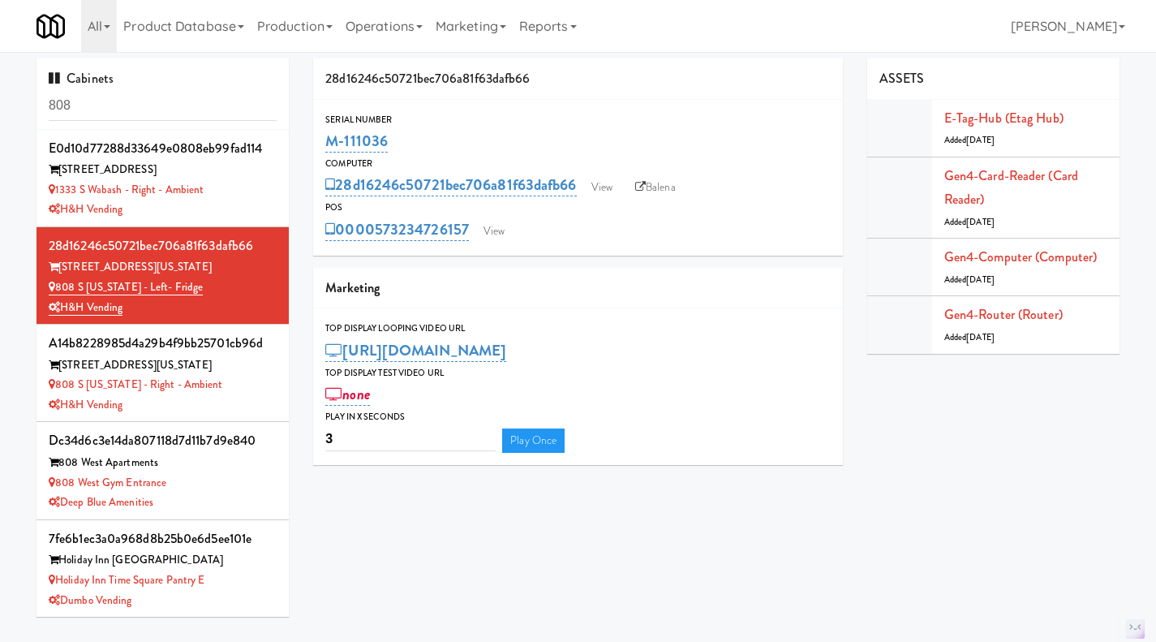
click at [252, 386] on div "808 S [US_STATE] - Right - Ambient" at bounding box center [163, 385] width 228 height 20
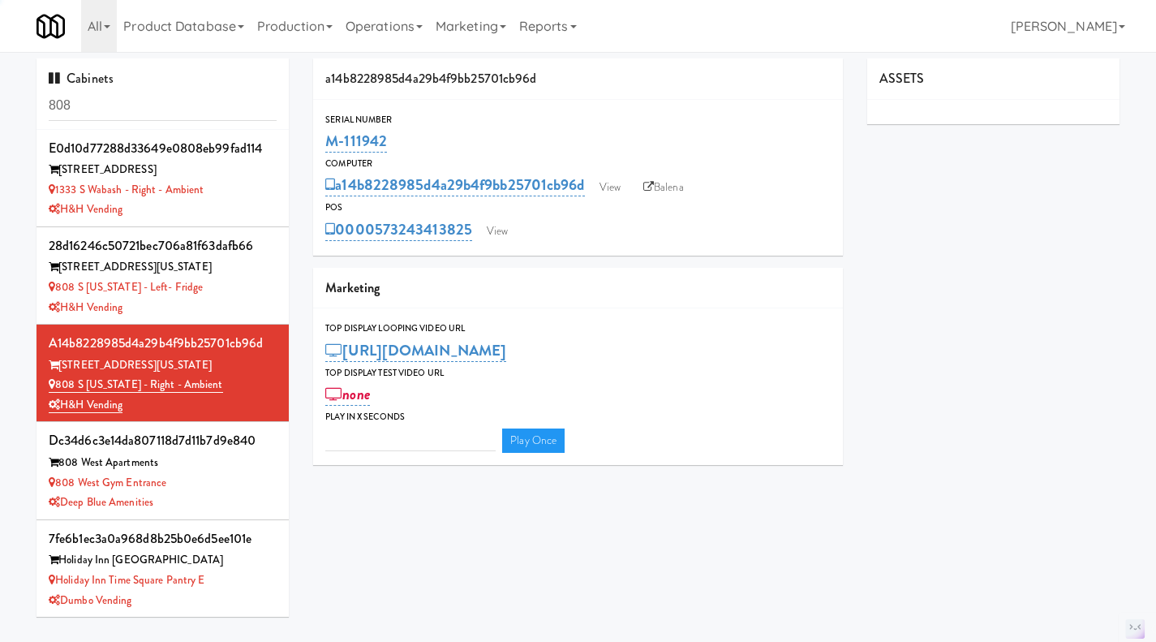
type input "3"
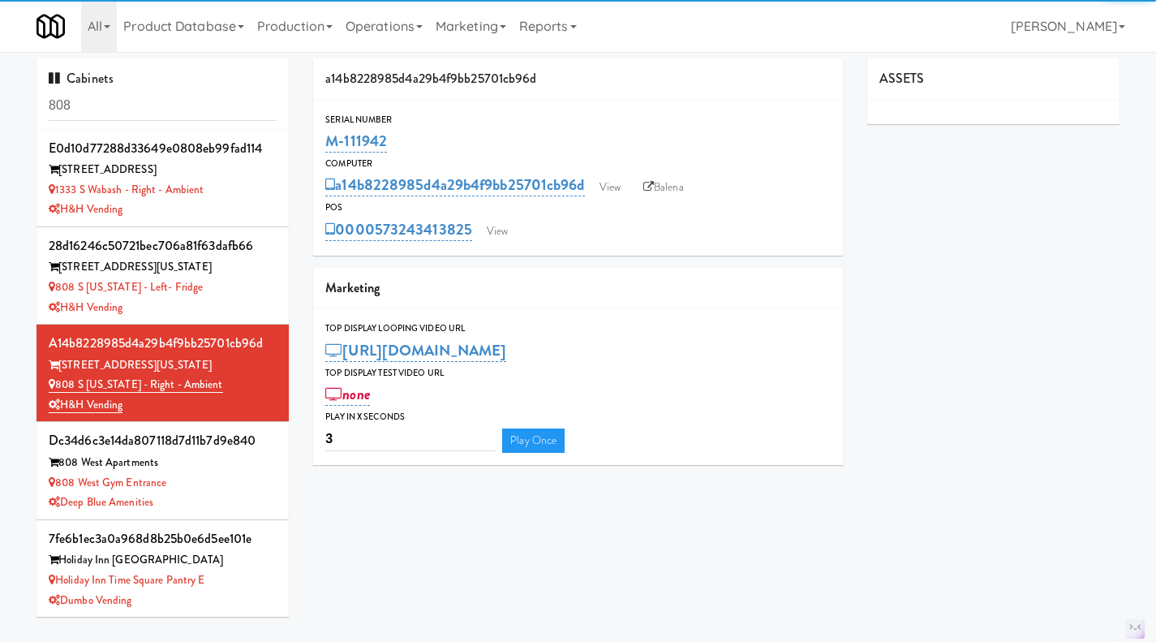
click at [247, 296] on div "808 S [US_STATE] - Left- Fridge" at bounding box center [163, 288] width 228 height 20
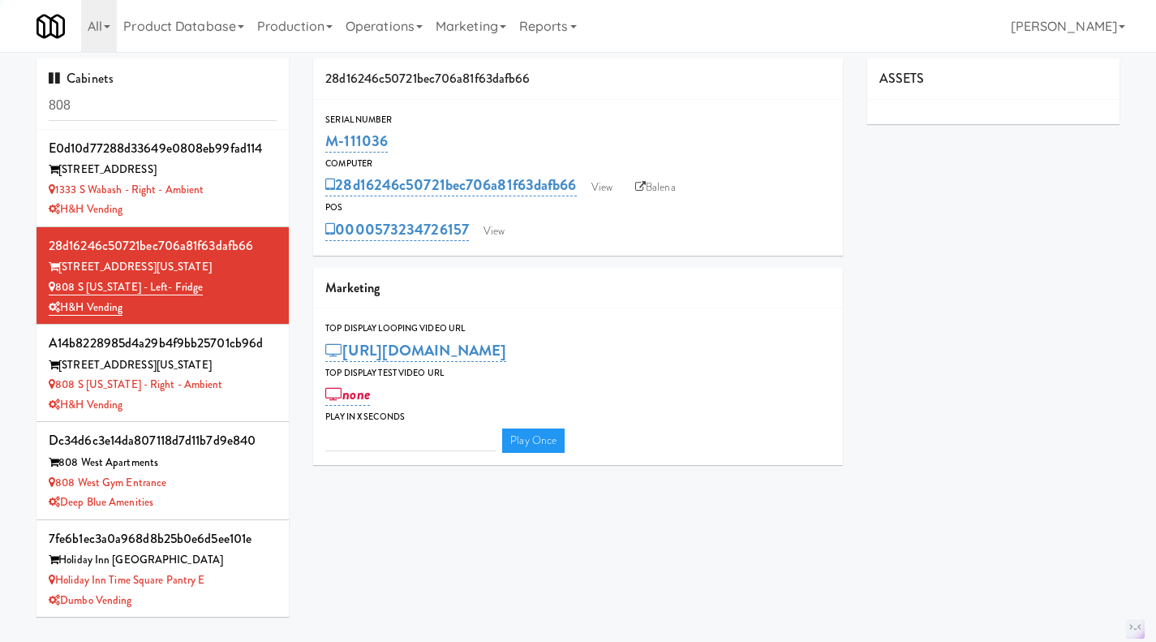
type input "3"
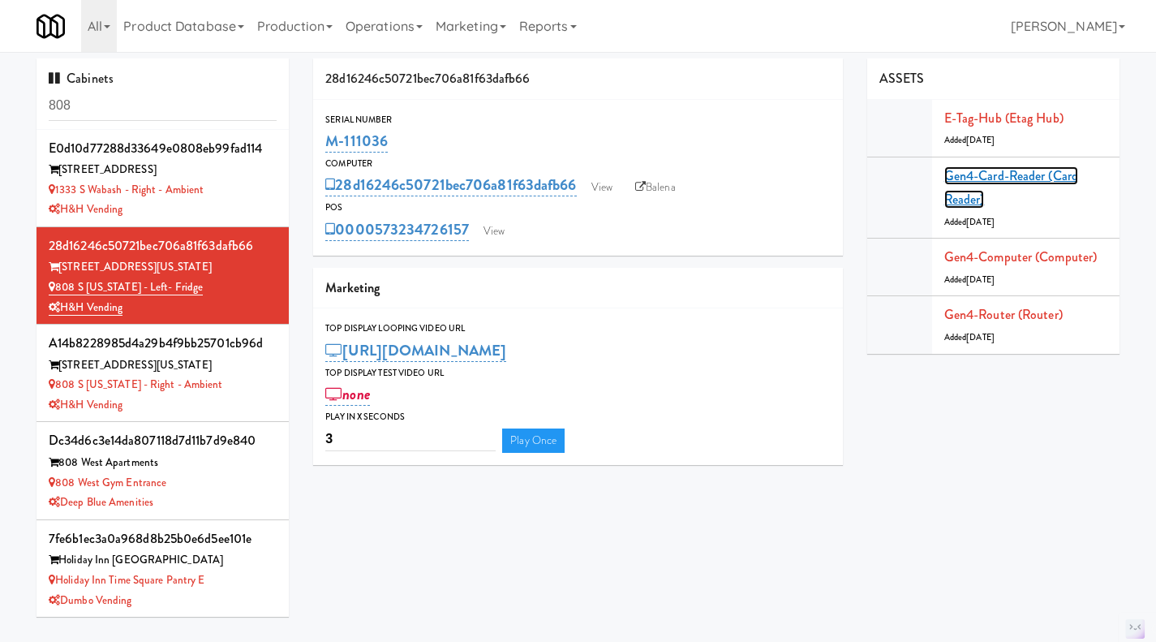
click at [999, 182] on link "Gen4-card-reader (Card Reader)" at bounding box center [1012, 187] width 134 height 43
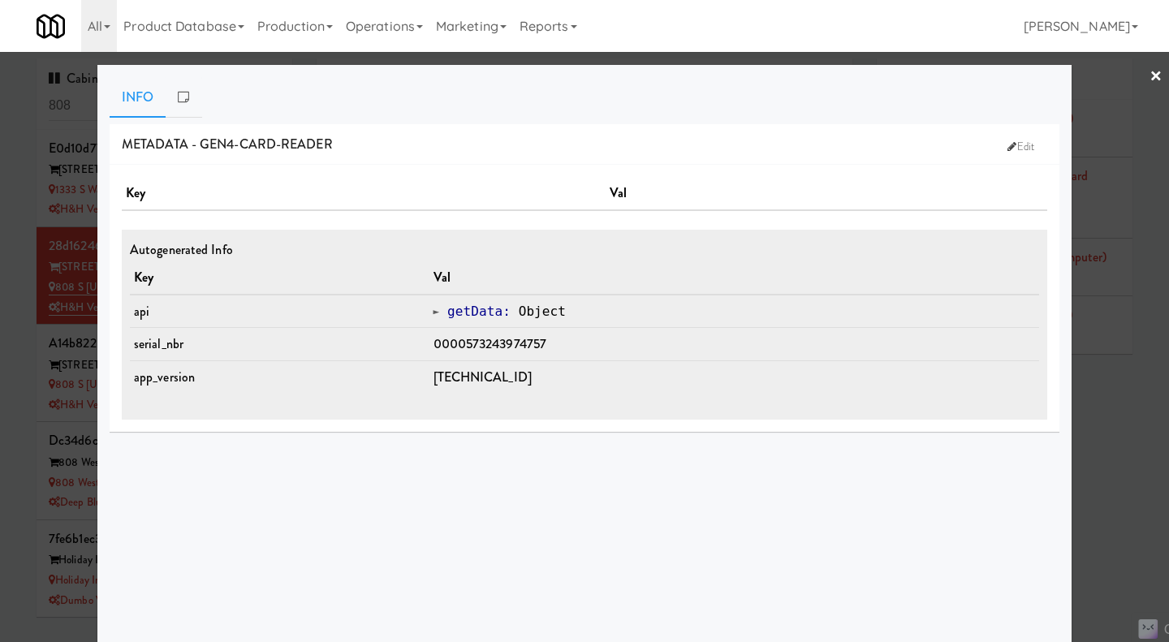
click at [569, 349] on td "0000573243974757" at bounding box center [734, 344] width 610 height 33
drag, startPoint x: 474, startPoint y: 344, endPoint x: 590, endPoint y: 347, distance: 116.1
click at [572, 343] on td "0000573243974757" at bounding box center [734, 344] width 610 height 33
click at [1084, 394] on div at bounding box center [584, 321] width 1169 height 642
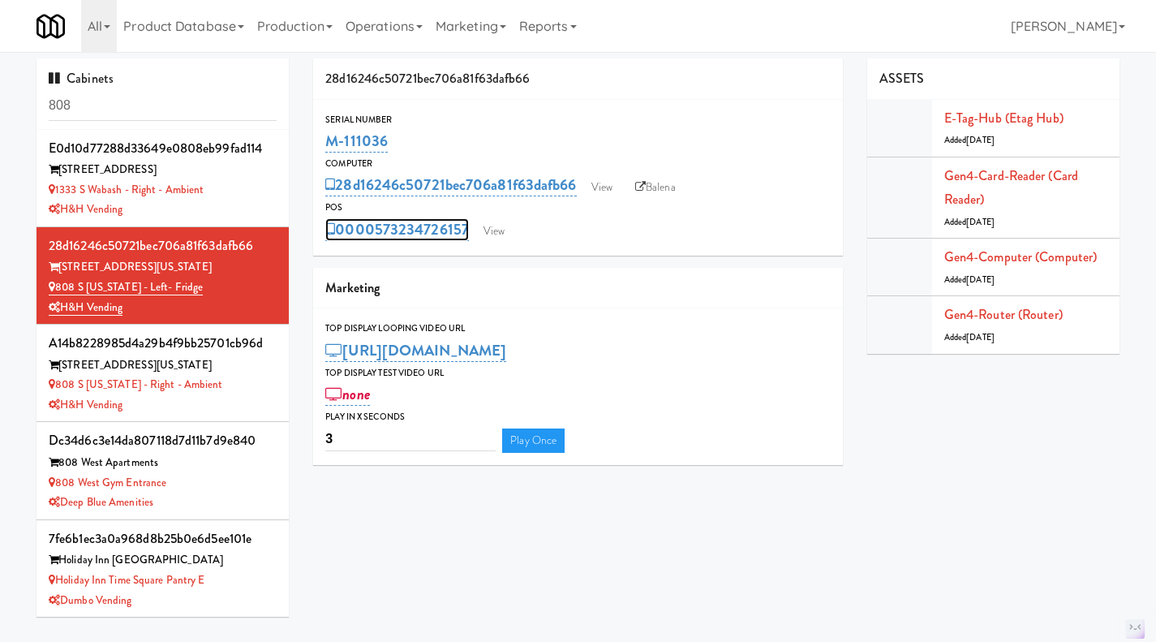
click at [448, 236] on link "0000573234726157" at bounding box center [397, 229] width 144 height 23
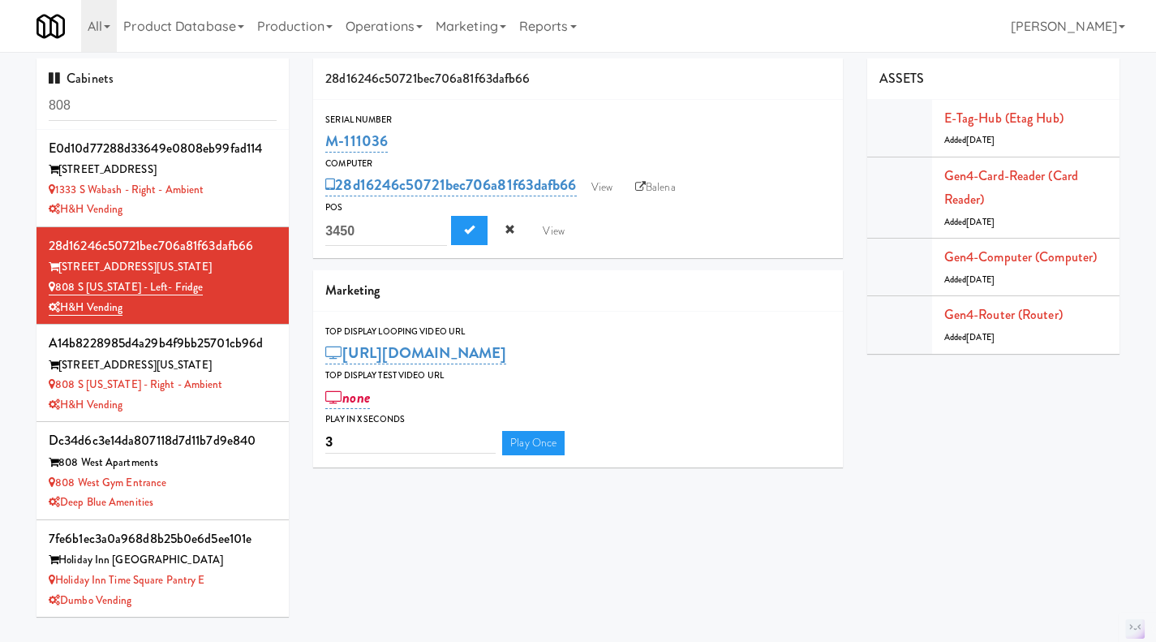
click at [616, 248] on div "Serial Number M-111036 Computer 28d16246c50721bec706a81f63dafb66 View Balena PO…" at bounding box center [578, 179] width 530 height 159
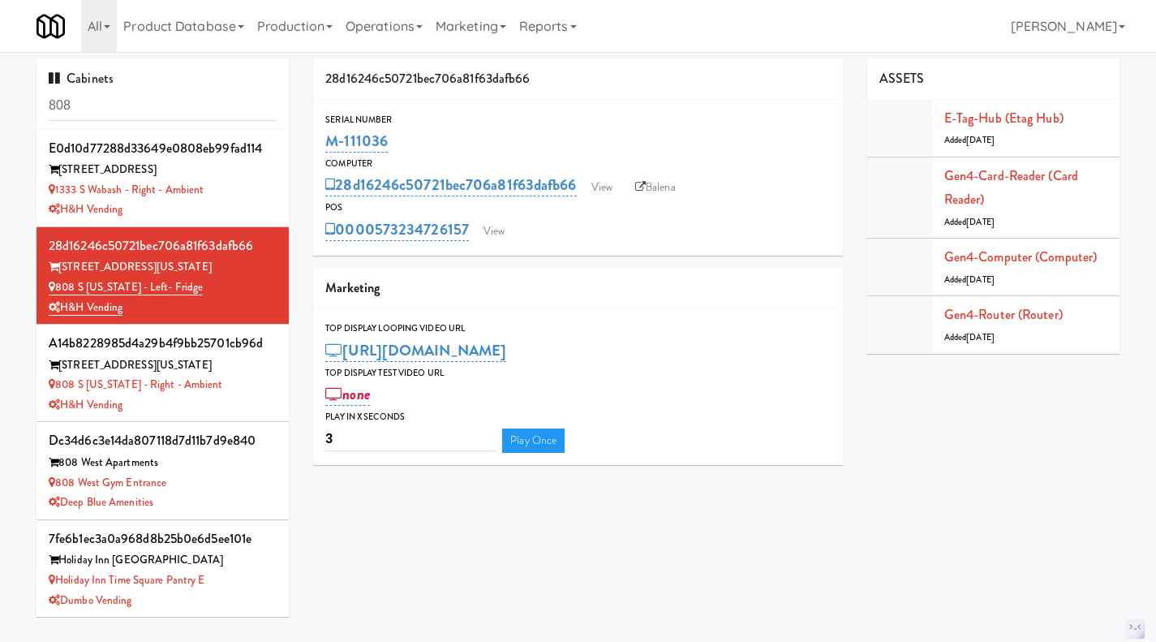
drag, startPoint x: 472, startPoint y: 246, endPoint x: 377, endPoint y: 247, distance: 95.8
click at [377, 247] on div "Serial Number M-111036 Computer 28d16246c50721bec706a81f63dafb66 View Balena PO…" at bounding box center [578, 178] width 530 height 156
click at [405, 153] on div "M-111036" at bounding box center [578, 141] width 506 height 28
drag, startPoint x: 334, startPoint y: 131, endPoint x: 311, endPoint y: 134, distance: 22.9
click at [311, 134] on div "28d16246c50721bec706a81f63dafb66 Serial Number M-111036 Computer 28d16246c50721…" at bounding box center [578, 267] width 554 height 419
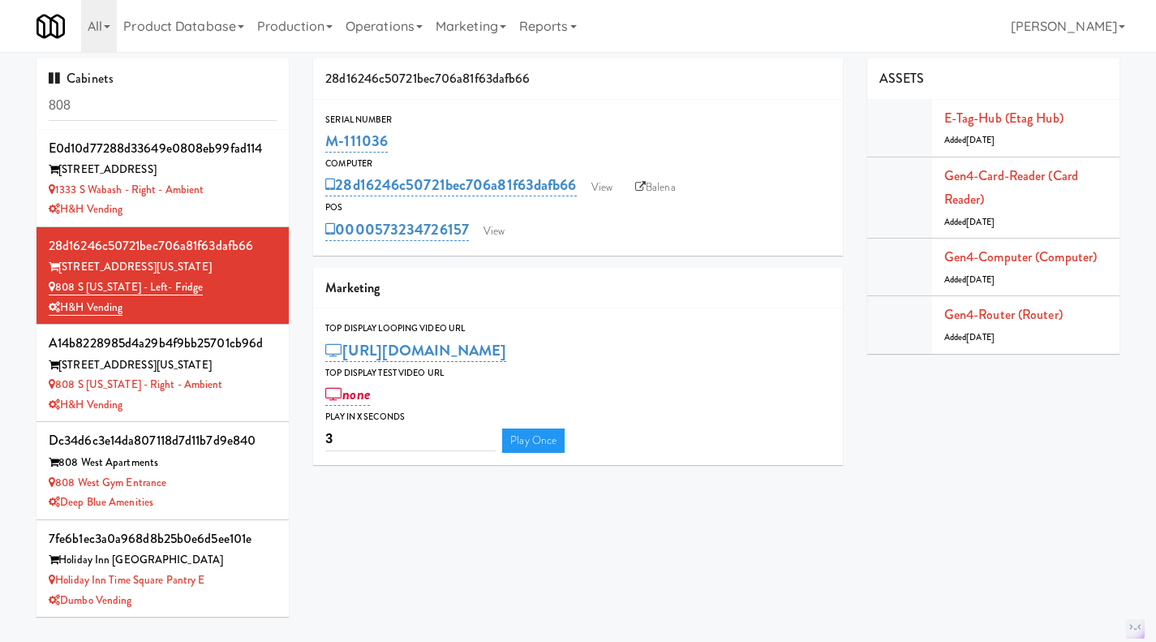
copy link "M-111036"
click at [374, 28] on link "Operations" at bounding box center [384, 26] width 90 height 52
